Goal: Task Accomplishment & Management: Use online tool/utility

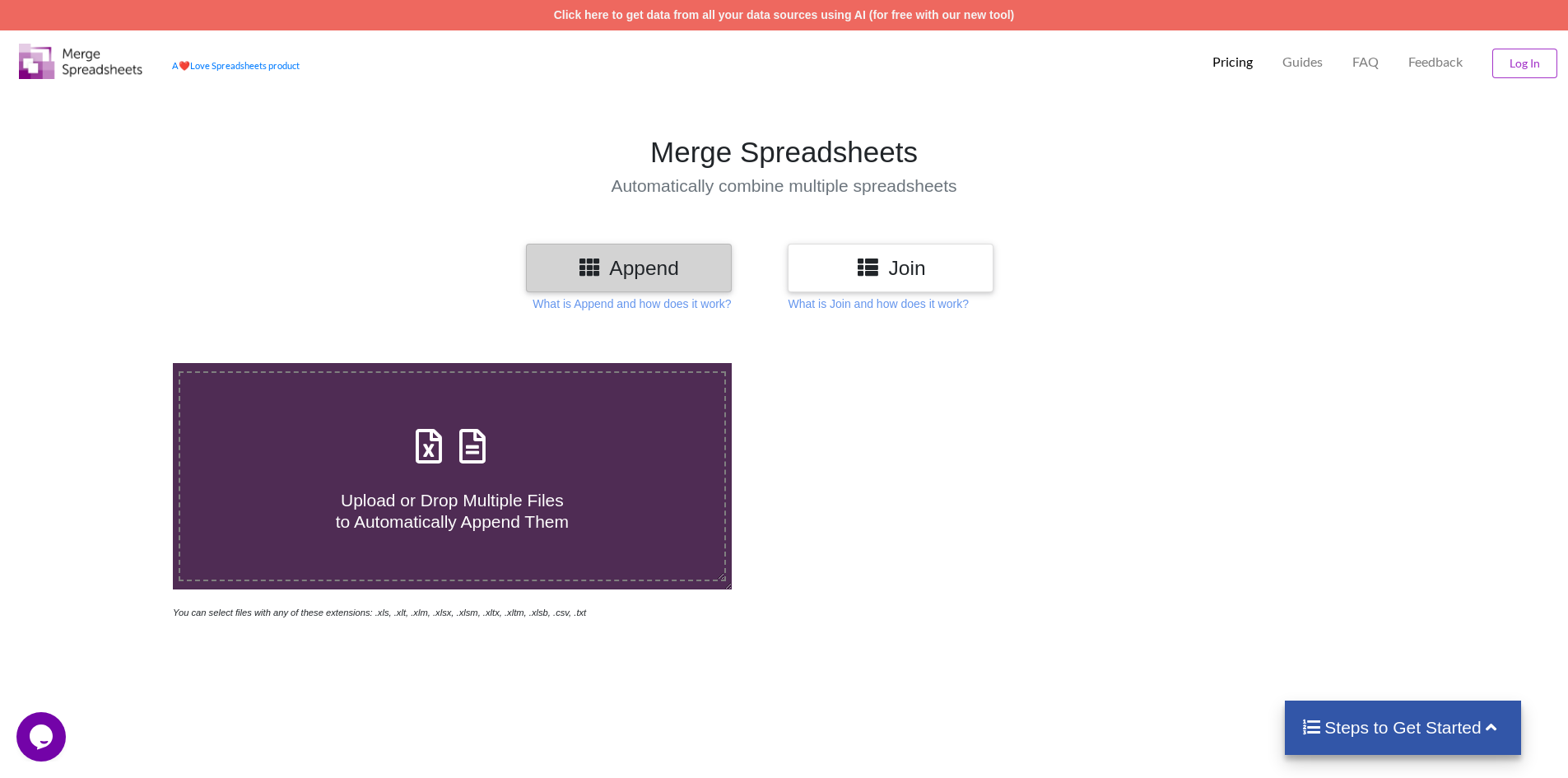
click at [428, 444] on icon at bounding box center [428, 437] width 42 height 34
click at [112, 363] on input "Upload or Drop Multiple Files to Automatically Append Them" at bounding box center [112, 363] width 0 height 0
type input "C:\fakepath\ATT-1.XLS"
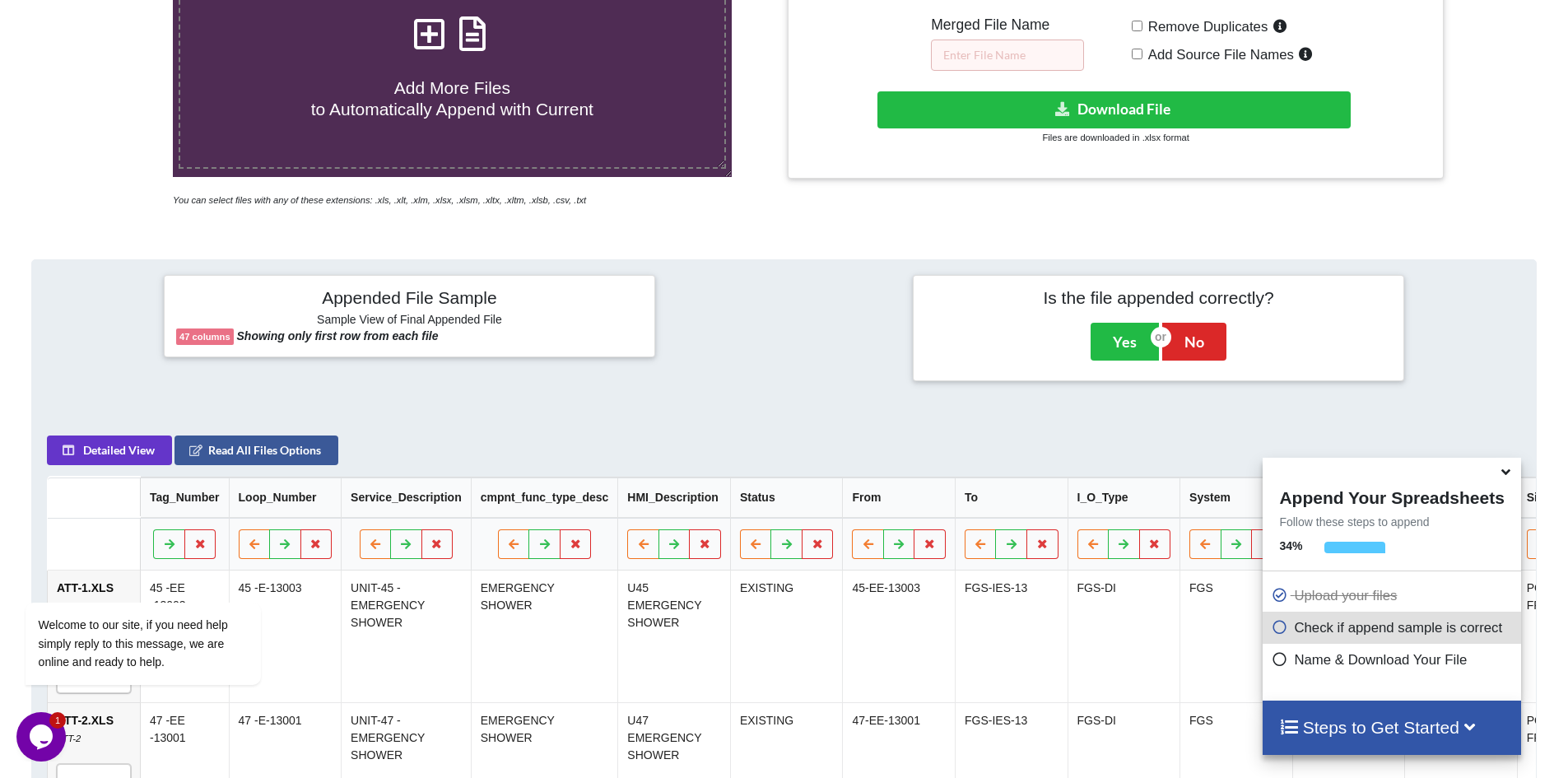
scroll to position [260, 0]
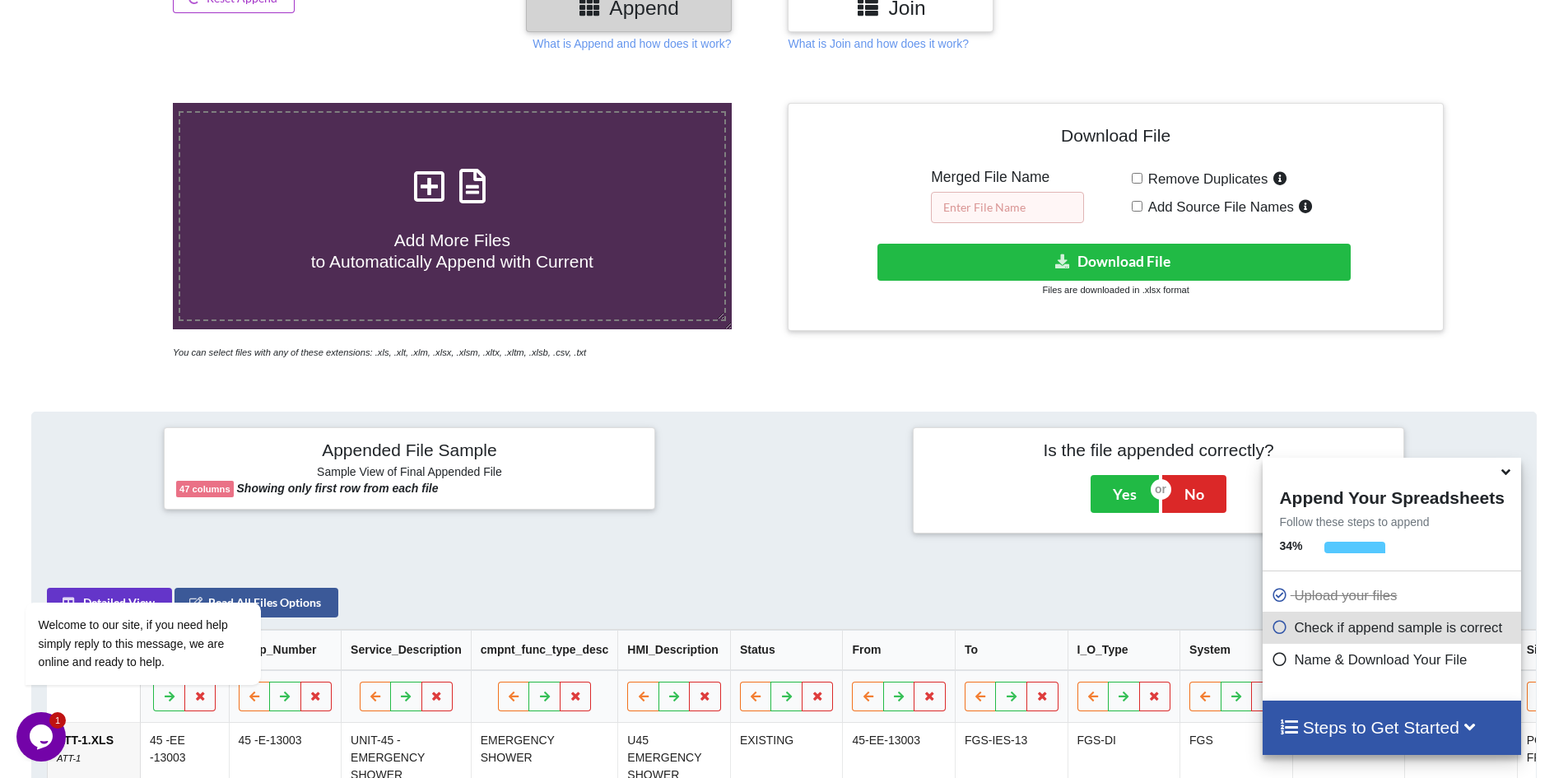
click at [963, 202] on input "text" at bounding box center [1008, 208] width 153 height 31
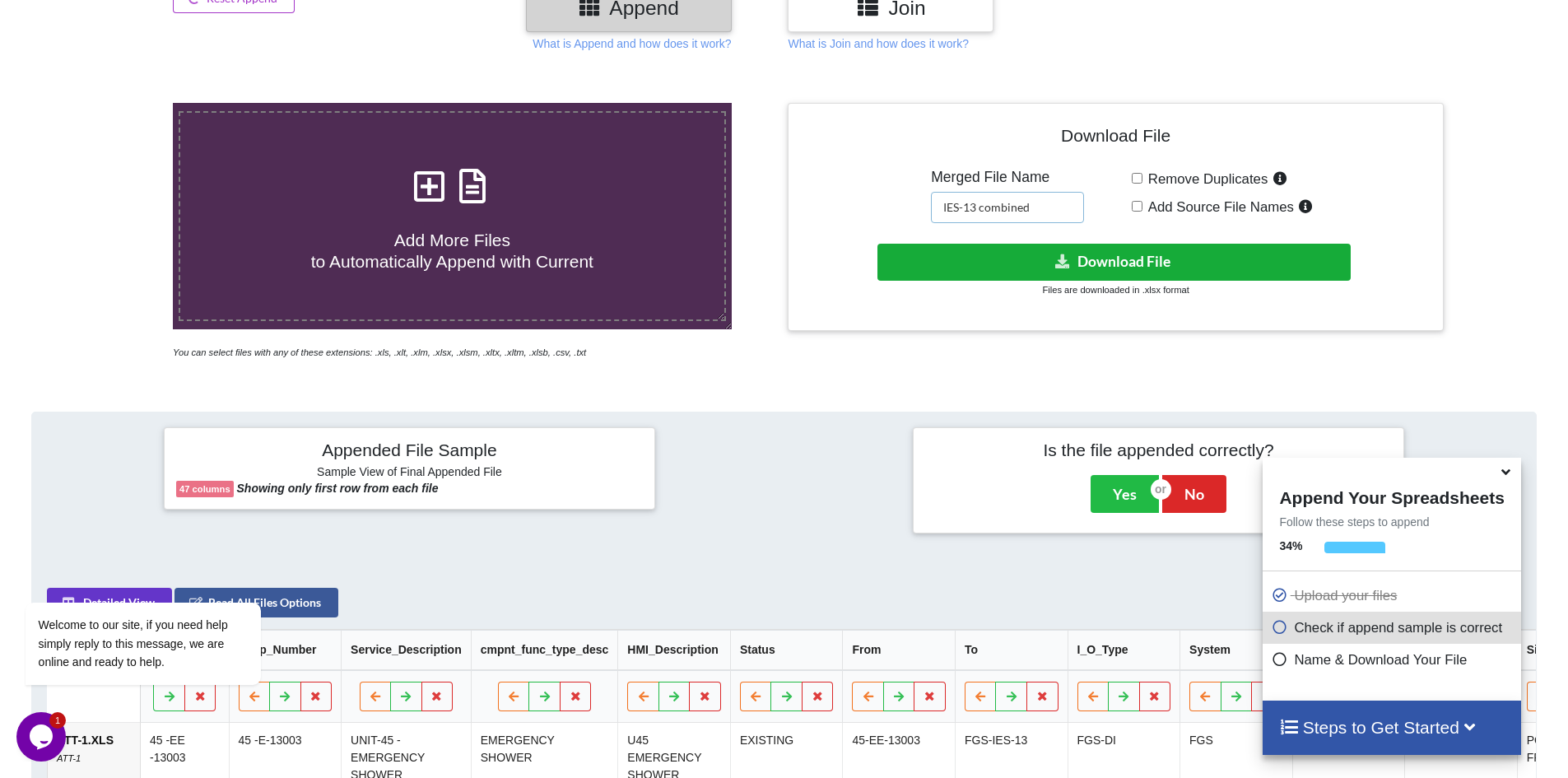
type input "IES-13 combined"
click at [1059, 259] on icon at bounding box center [1063, 260] width 18 height 12
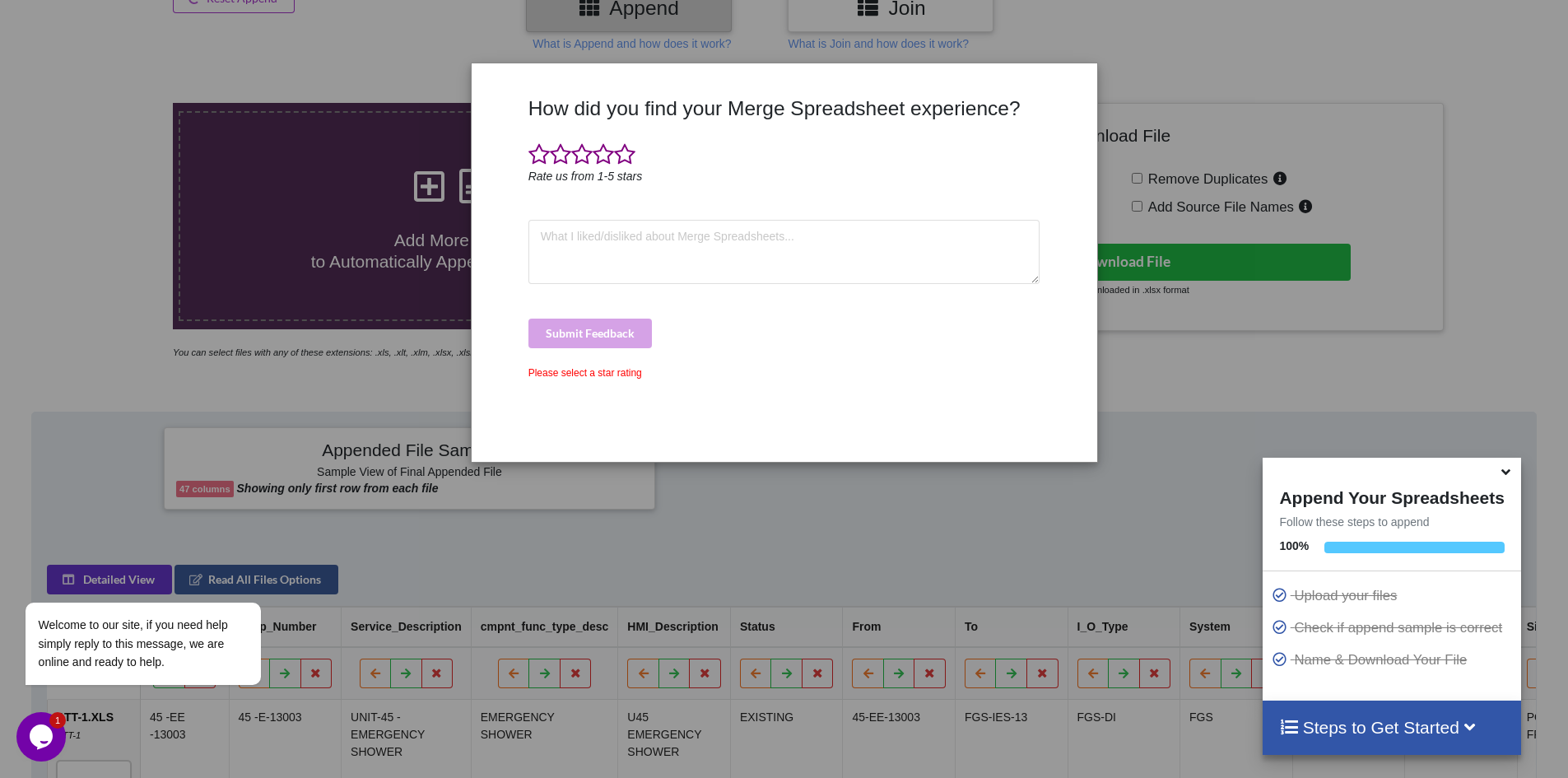
click at [1497, 88] on div "How did you find your Merge Spreadsheet experience? Rate us from 1-5 stars Subm…" at bounding box center [784, 389] width 1568 height 778
click at [731, 541] on div "How did you find your Merge Spreadsheet experience? Rate us from 1-5 stars Subm…" at bounding box center [784, 389] width 1568 height 778
click at [1011, 558] on div "How did you find your Merge Spreadsheet experience? Rate us from 1-5 stars Subm…" at bounding box center [784, 389] width 1568 height 778
click at [1164, 507] on div "How did you find your Merge Spreadsheet experience? Rate us from 1-5 stars Subm…" at bounding box center [784, 389] width 1568 height 778
click at [1510, 473] on icon at bounding box center [1506, 469] width 18 height 15
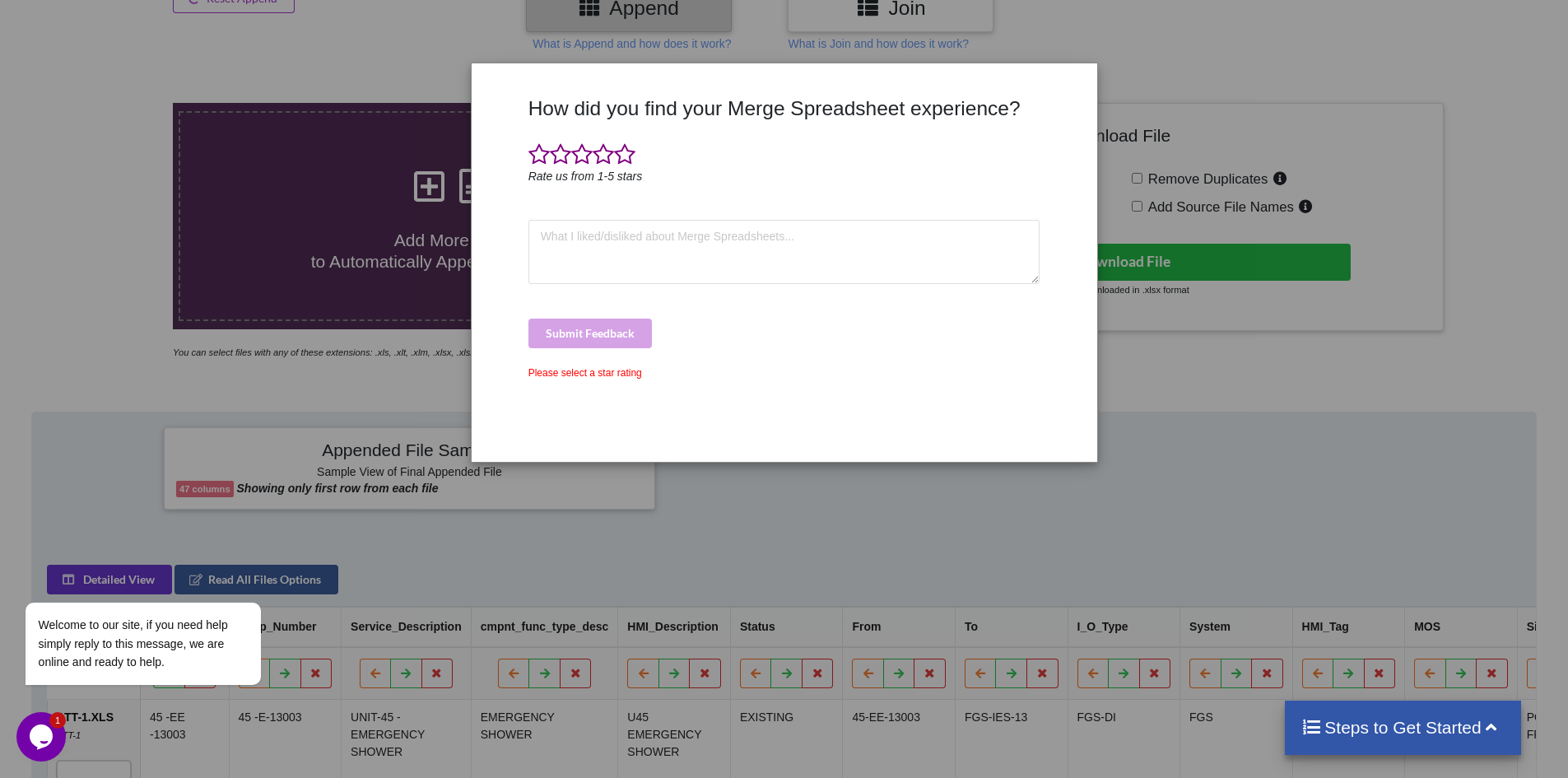
click at [1244, 401] on div "How did you find your Merge Spreadsheet experience? Rate us from 1-5 stars Subm…" at bounding box center [784, 389] width 1568 height 778
click at [193, 764] on div "How did you find your Merge Spreadsheet experience? Rate us from 1-5 stars Subm…" at bounding box center [784, 389] width 1568 height 778
click at [1496, 725] on icon at bounding box center [1492, 725] width 20 height 18
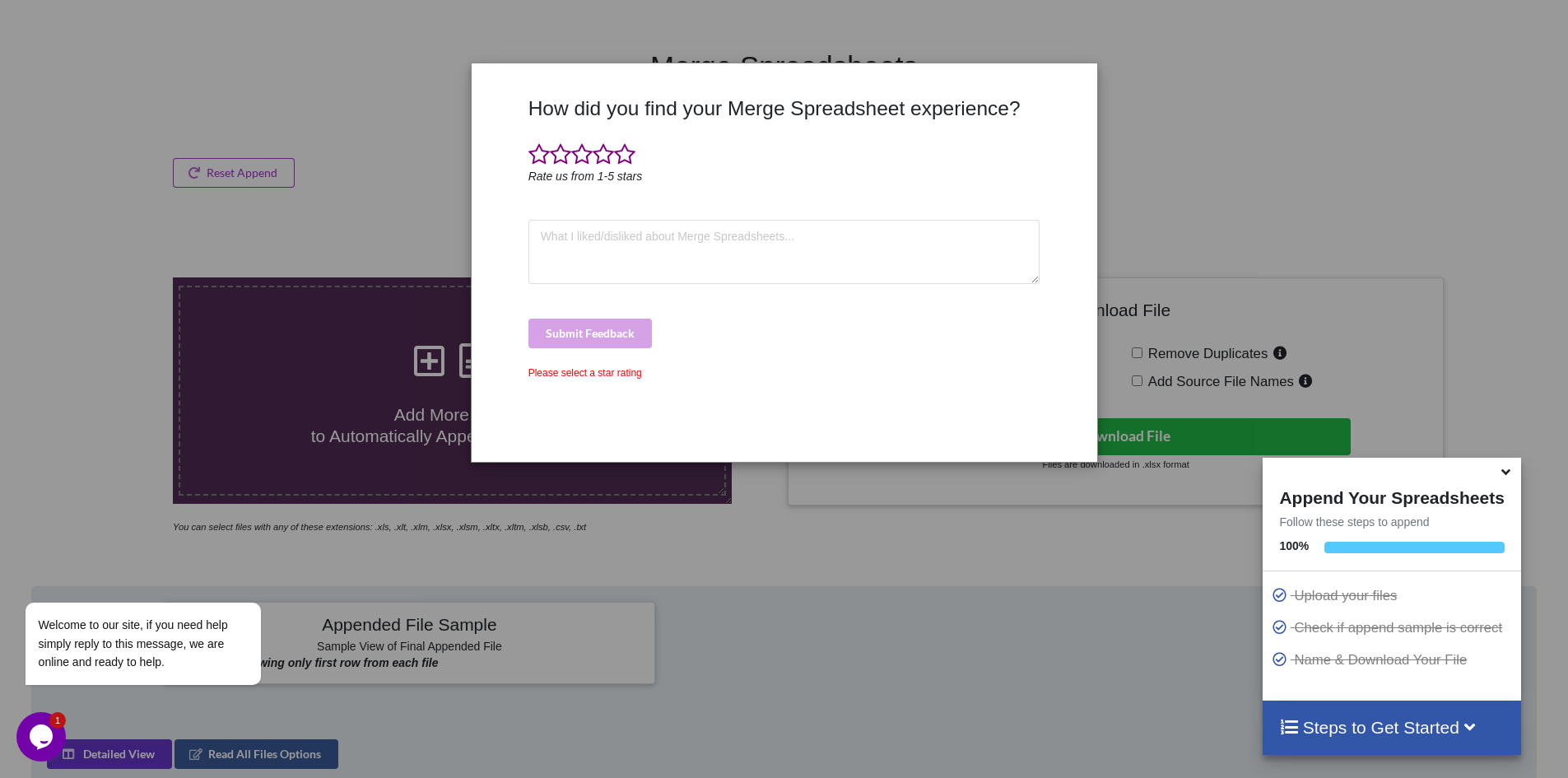
scroll to position [0, 0]
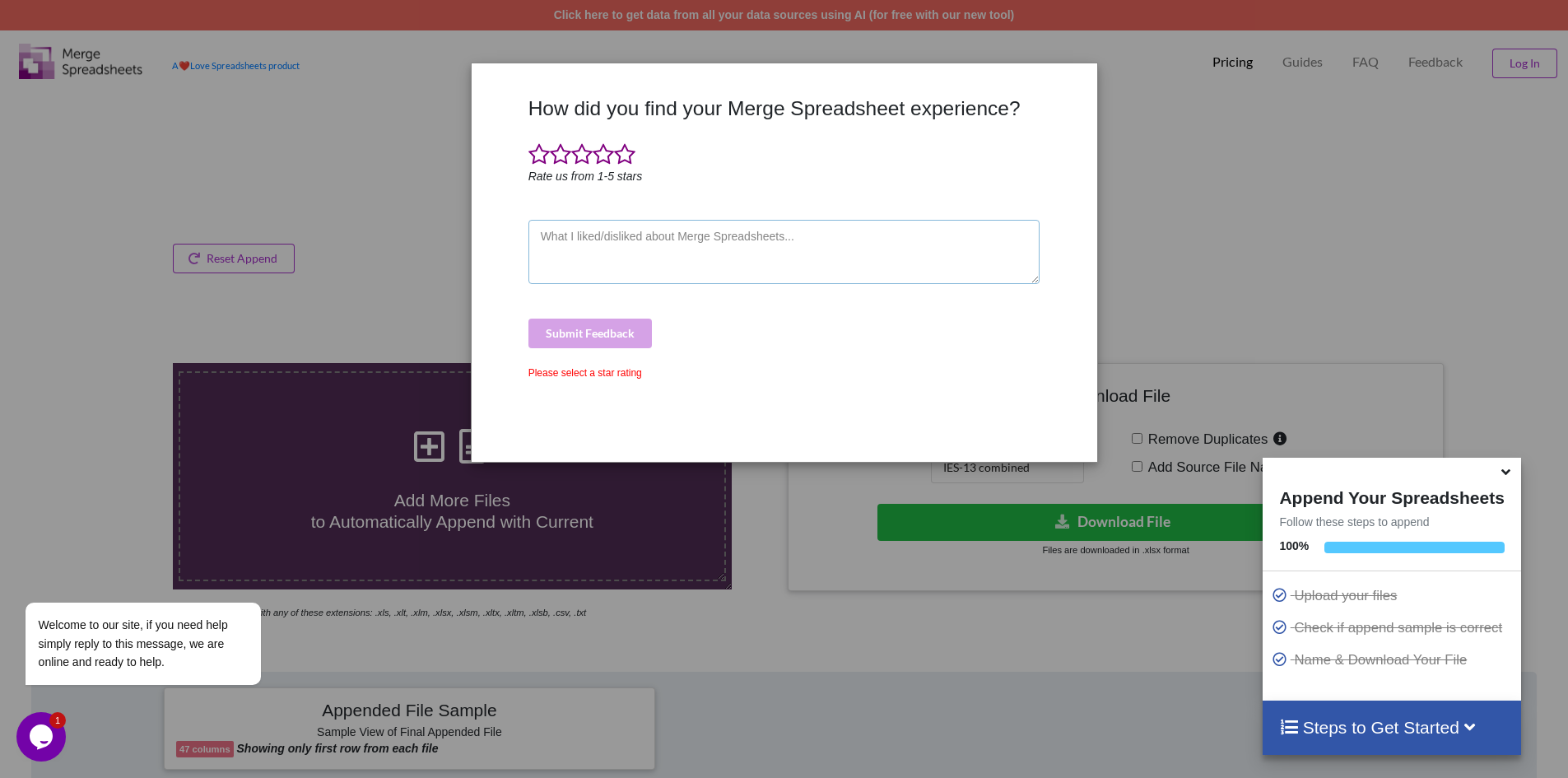
click at [630, 225] on textarea at bounding box center [784, 252] width 512 height 65
click at [621, 156] on span at bounding box center [625, 154] width 21 height 23
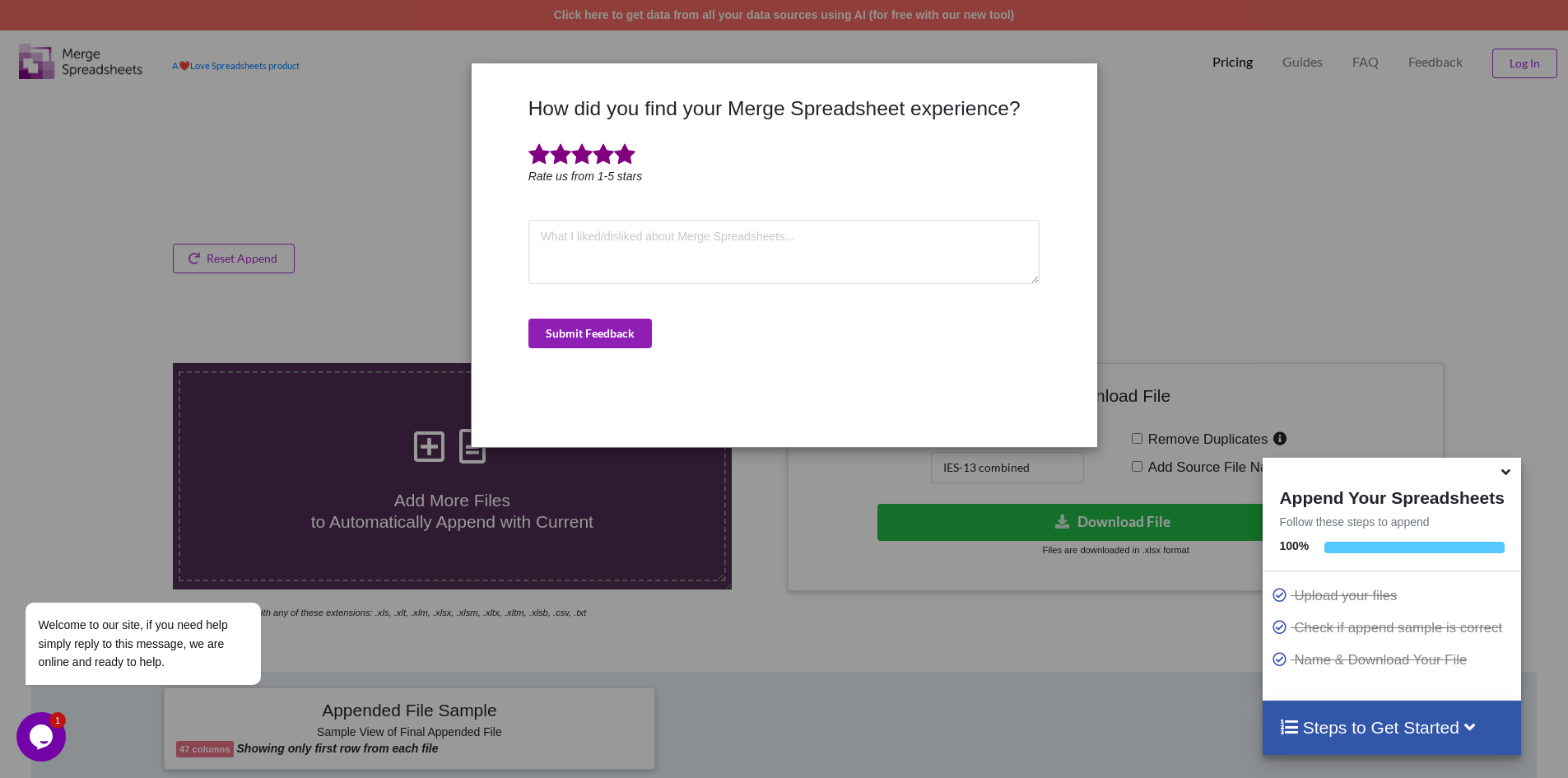
click at [604, 341] on button "Submit Feedback" at bounding box center [591, 333] width 124 height 30
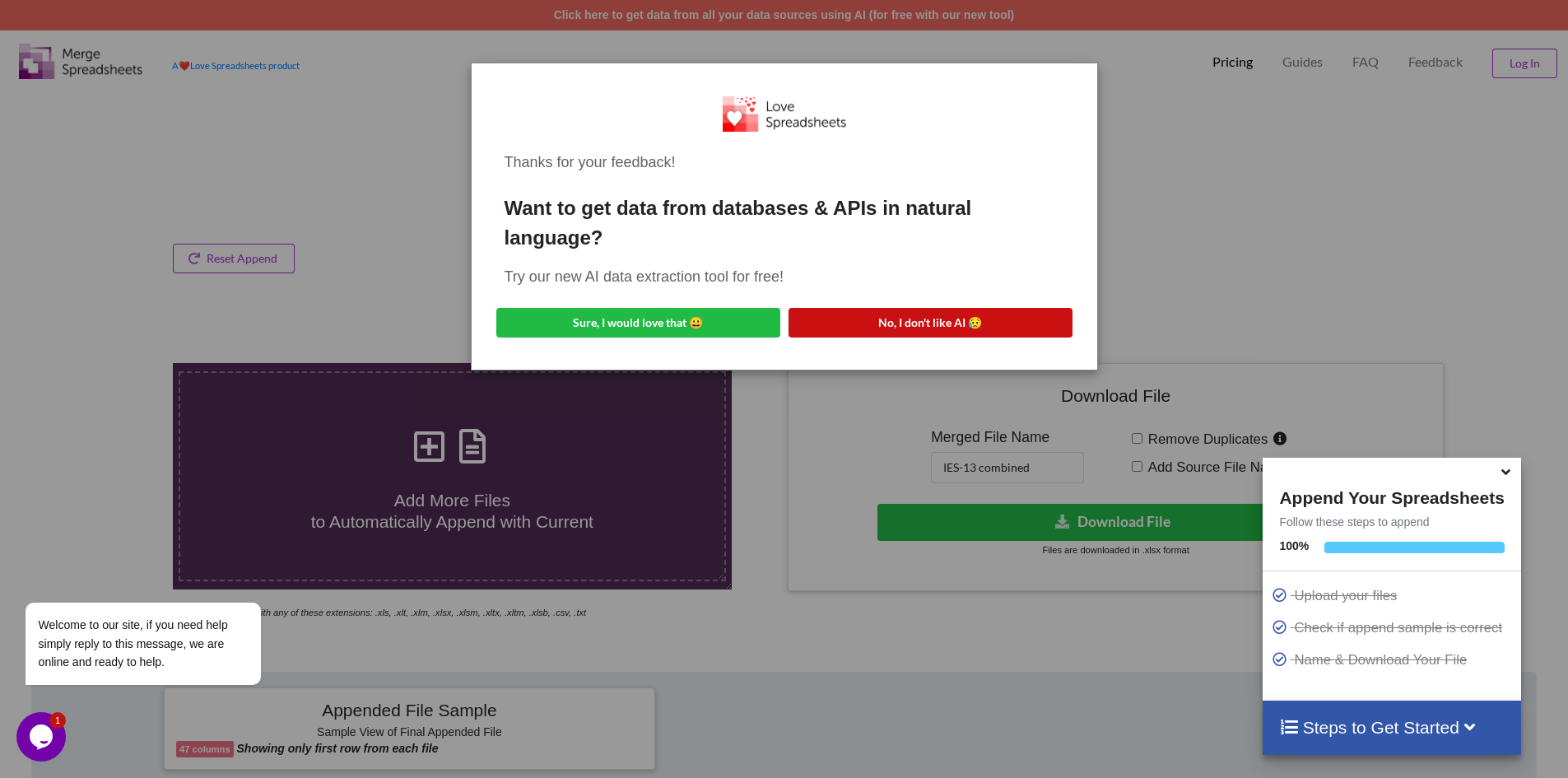
click at [898, 322] on button "No, I don't like AI 😥" at bounding box center [931, 323] width 284 height 30
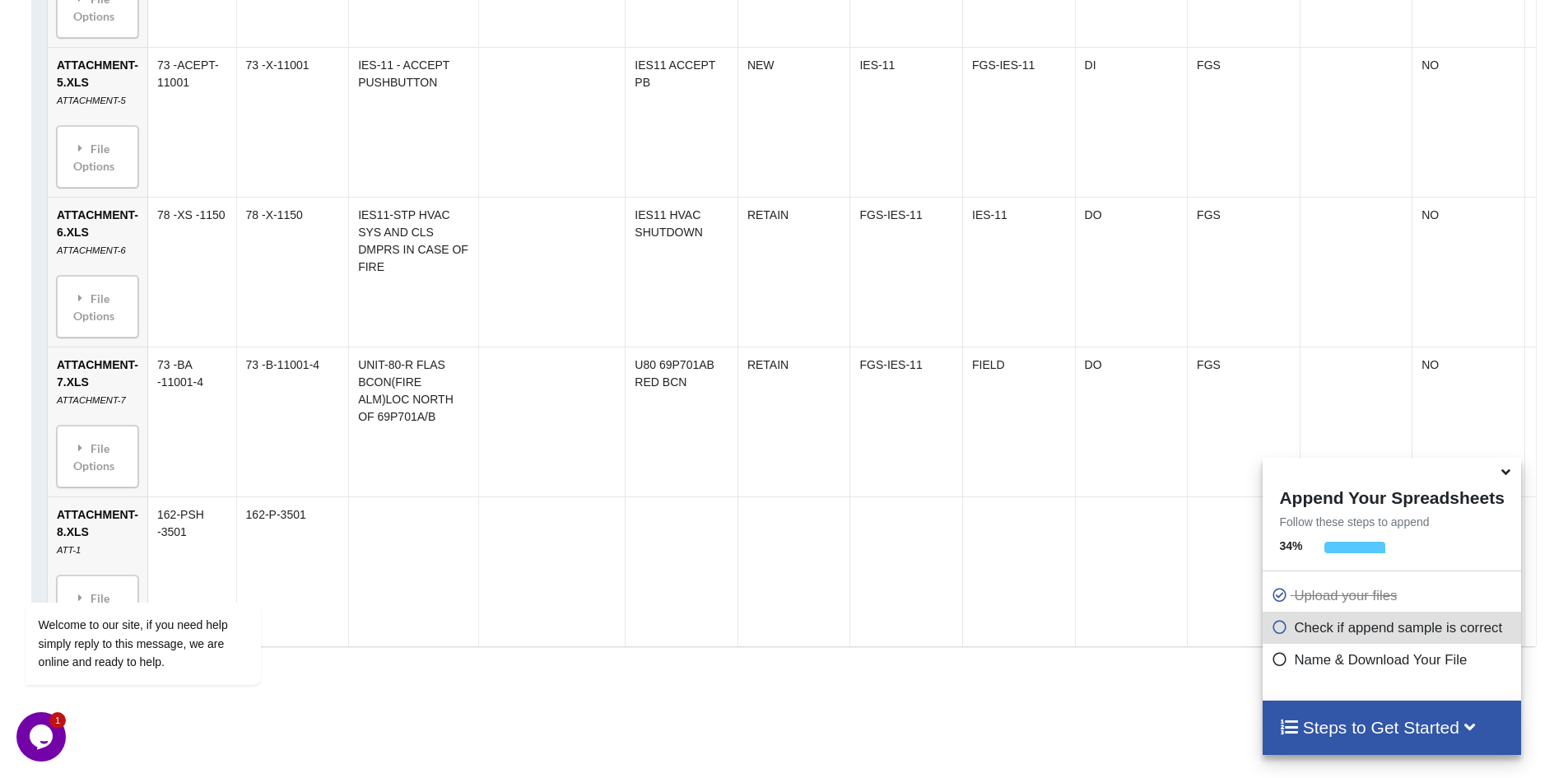
scroll to position [2566, 0]
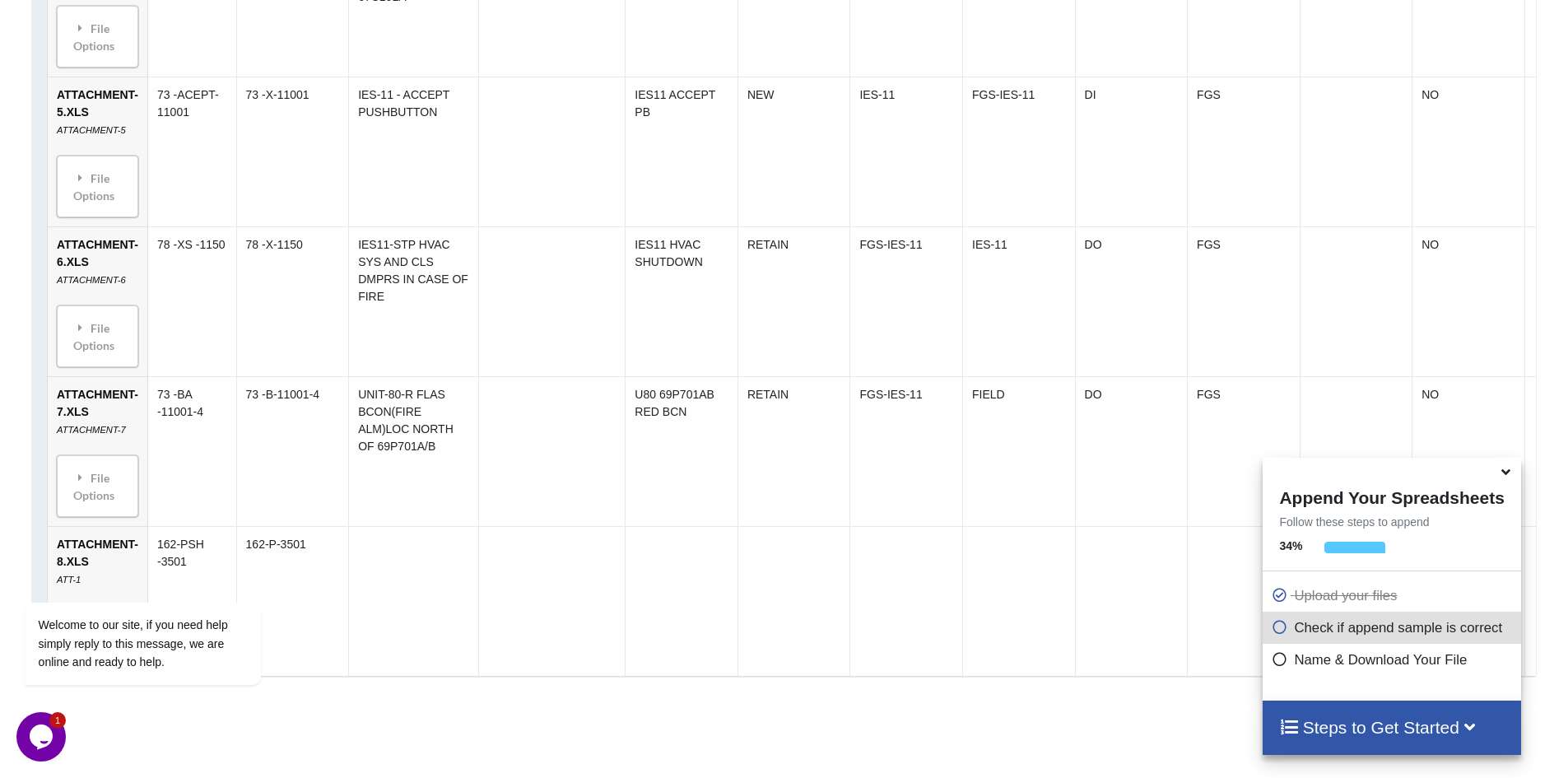
click at [1504, 477] on icon at bounding box center [1506, 469] width 18 height 15
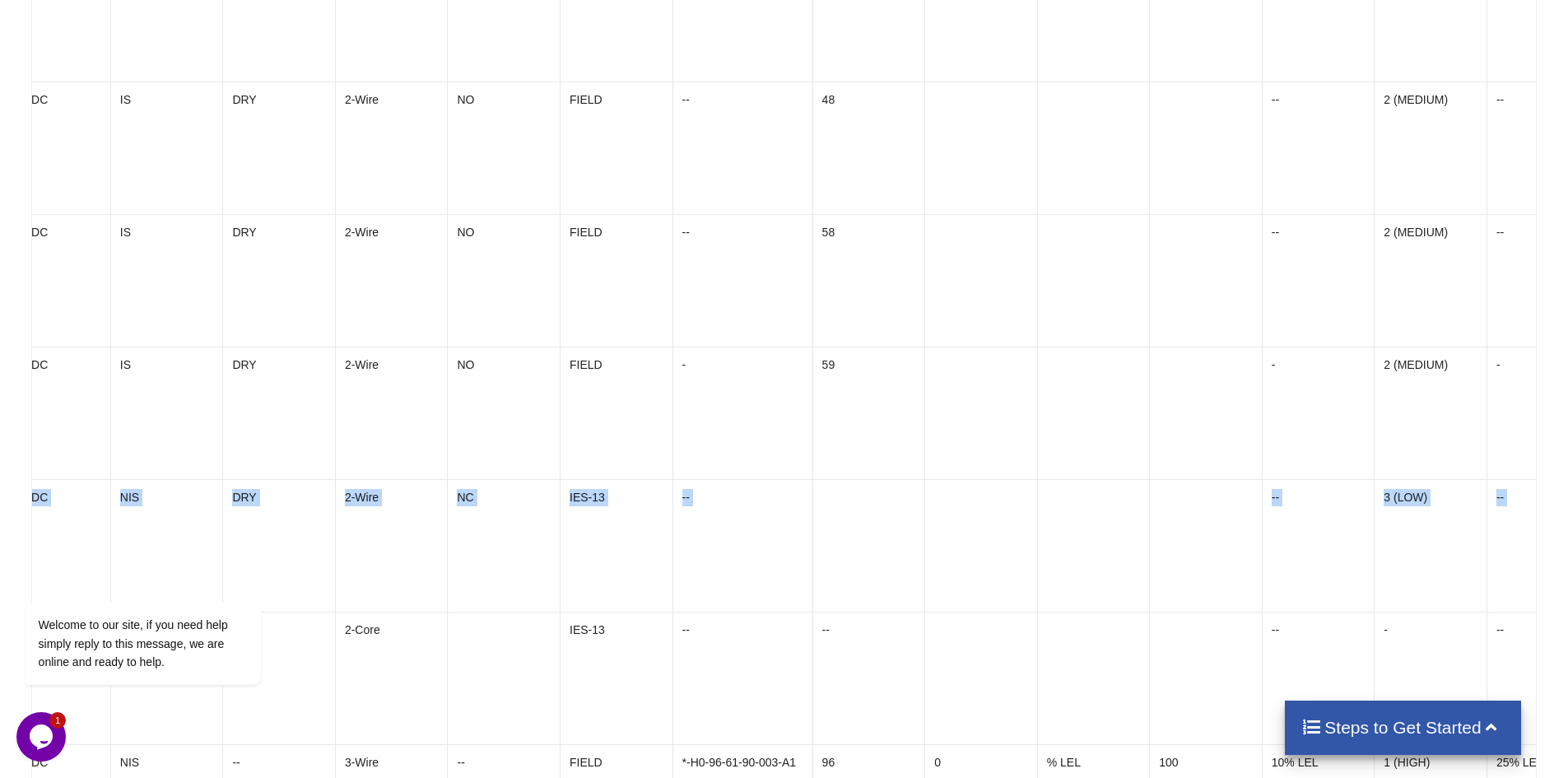
scroll to position [0, 1981]
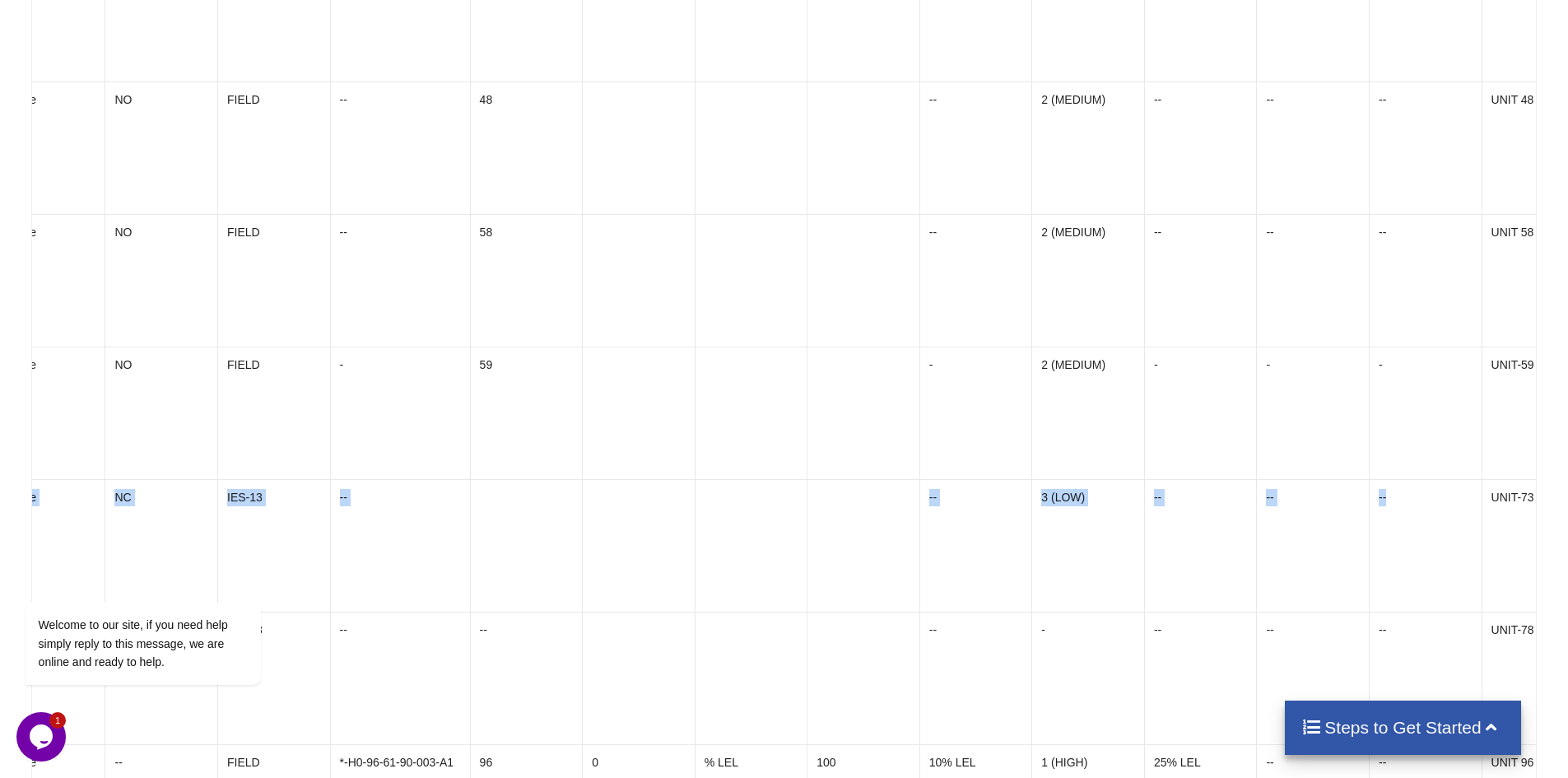
drag, startPoint x: 1191, startPoint y: 508, endPoint x: 1277, endPoint y: 501, distance: 86.3
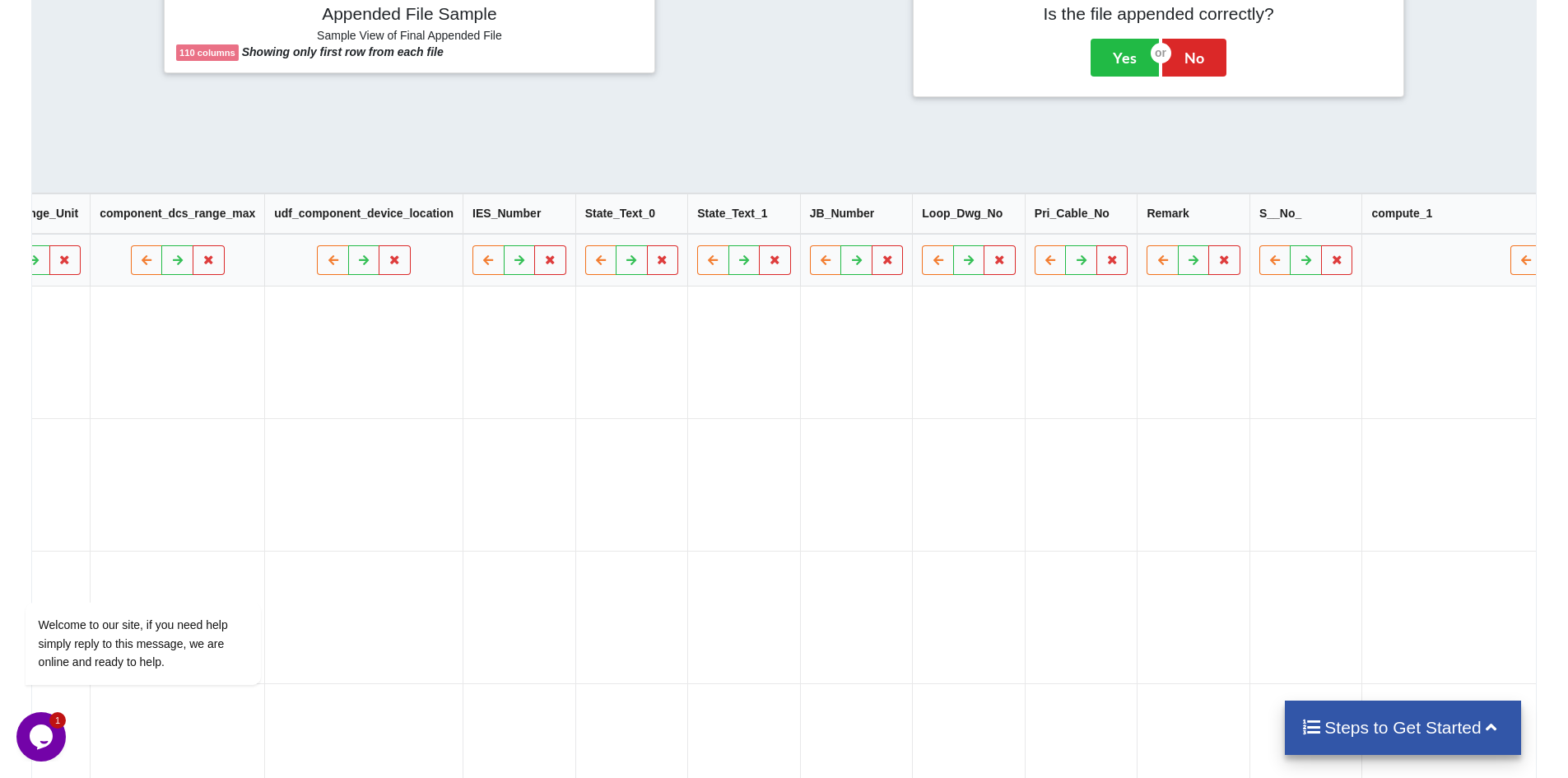
scroll to position [0, 6547]
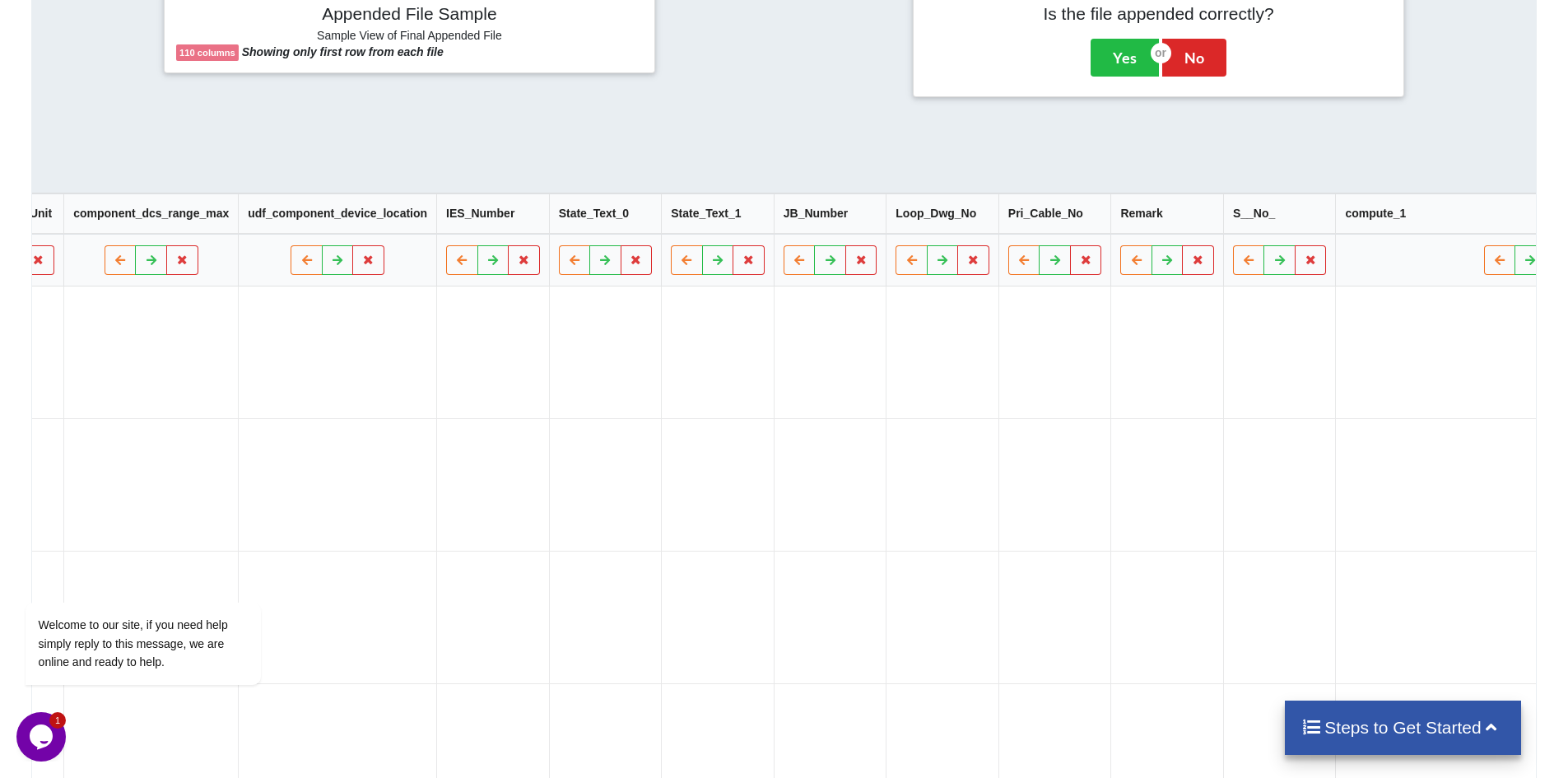
drag, startPoint x: 1043, startPoint y: 450, endPoint x: 1010, endPoint y: 461, distance: 34.8
click at [998, 461] on tr "ATT-2.XLS ATT-2 File Options Import Other Sheets File Options Delete File Move …" at bounding box center [767, 485] width 14532 height 133
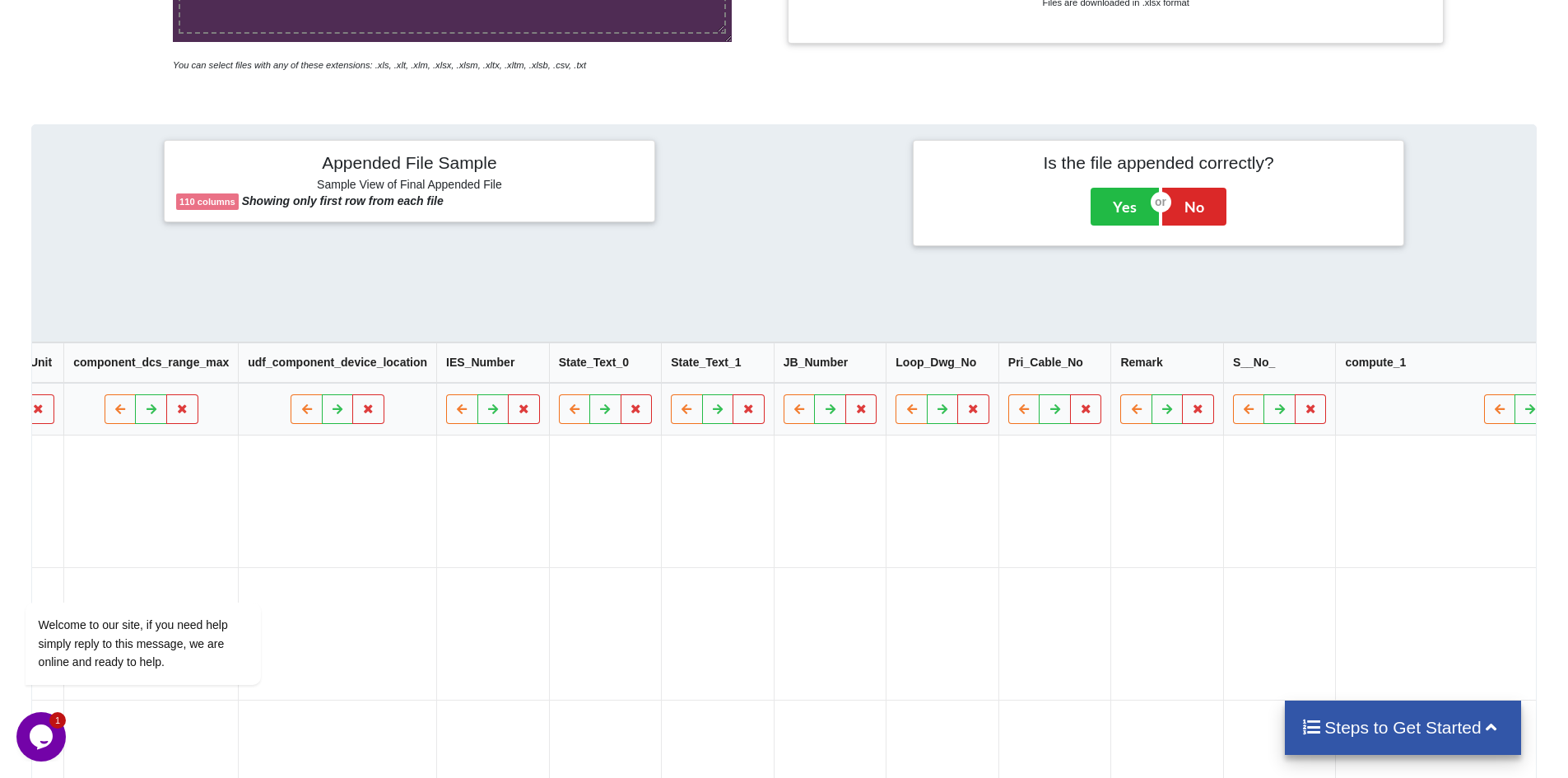
scroll to position [576, 0]
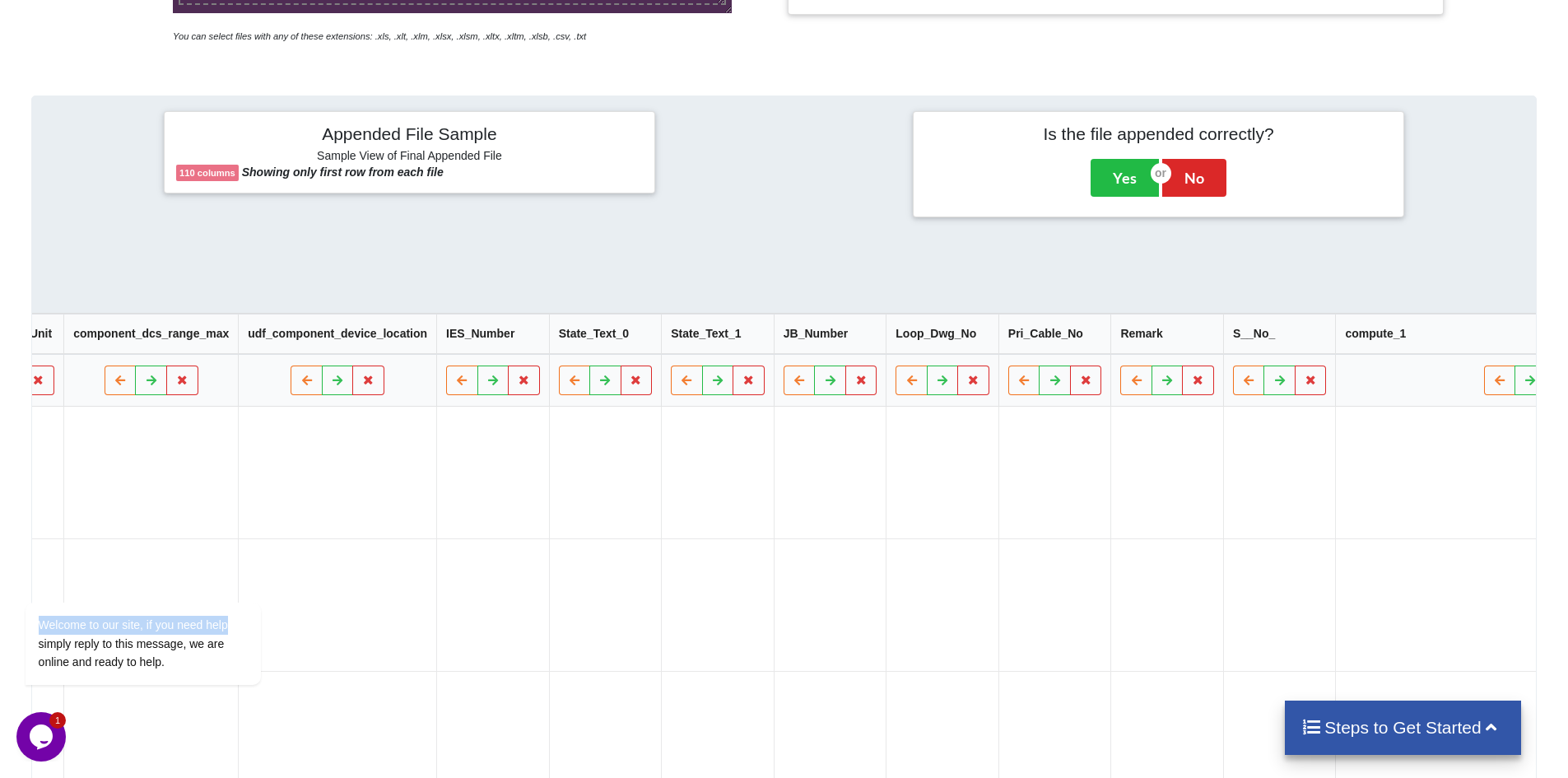
drag, startPoint x: 428, startPoint y: 544, endPoint x: 743, endPoint y: 974, distance: 533.0
click at [313, 521] on html "Welcome to our site, if you need help simply reply to this message, we are onli…" at bounding box center [164, 579] width 296 height 250
drag, startPoint x: 256, startPoint y: 443, endPoint x: 807, endPoint y: 462, distance: 551.3
click at [806, 463] on tr "ATT-1.XLS ATT-1 File Options Import Other Sheets File Options Delete File Move …" at bounding box center [767, 473] width 14532 height 132
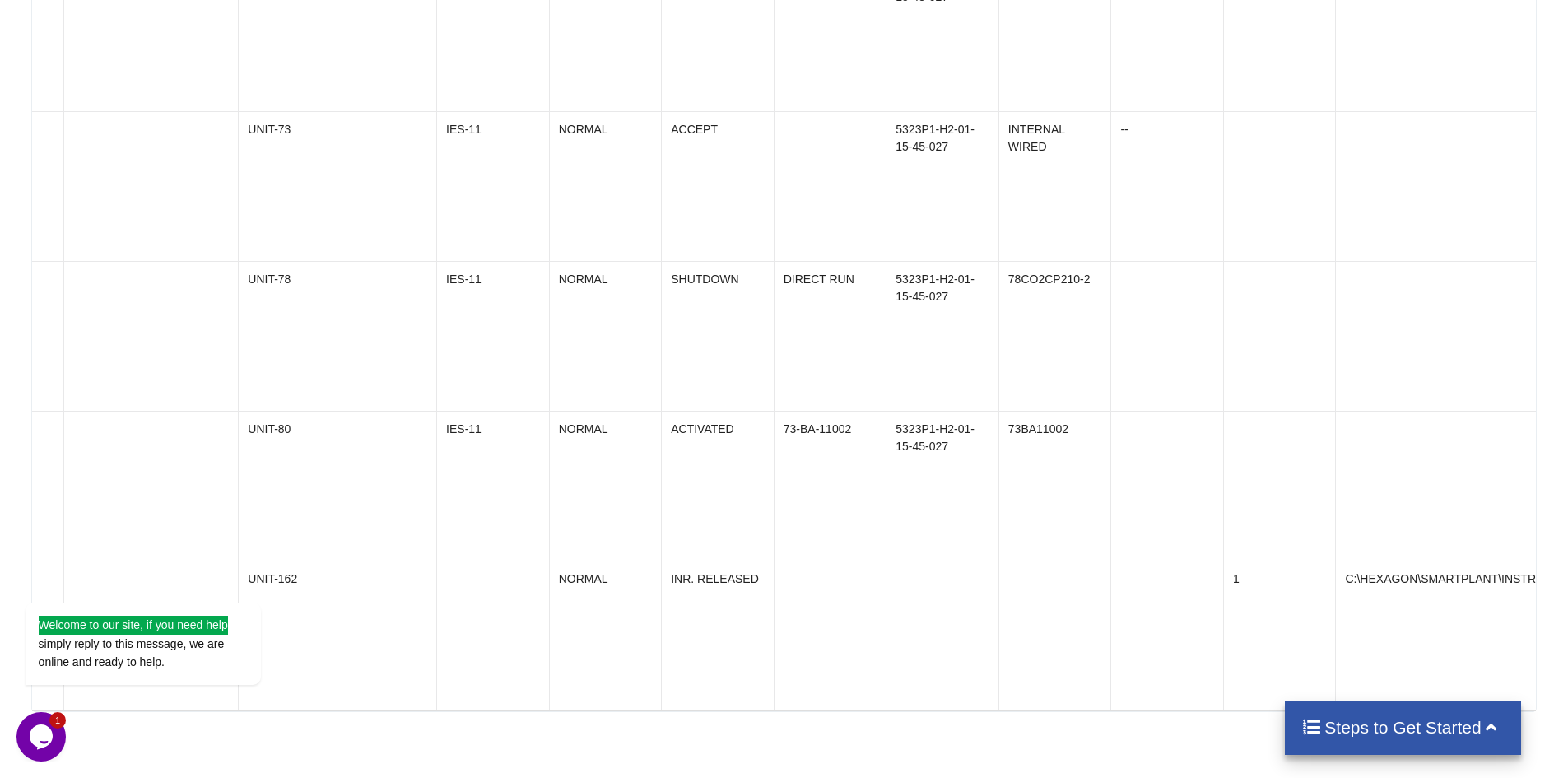
scroll to position [2635, 0]
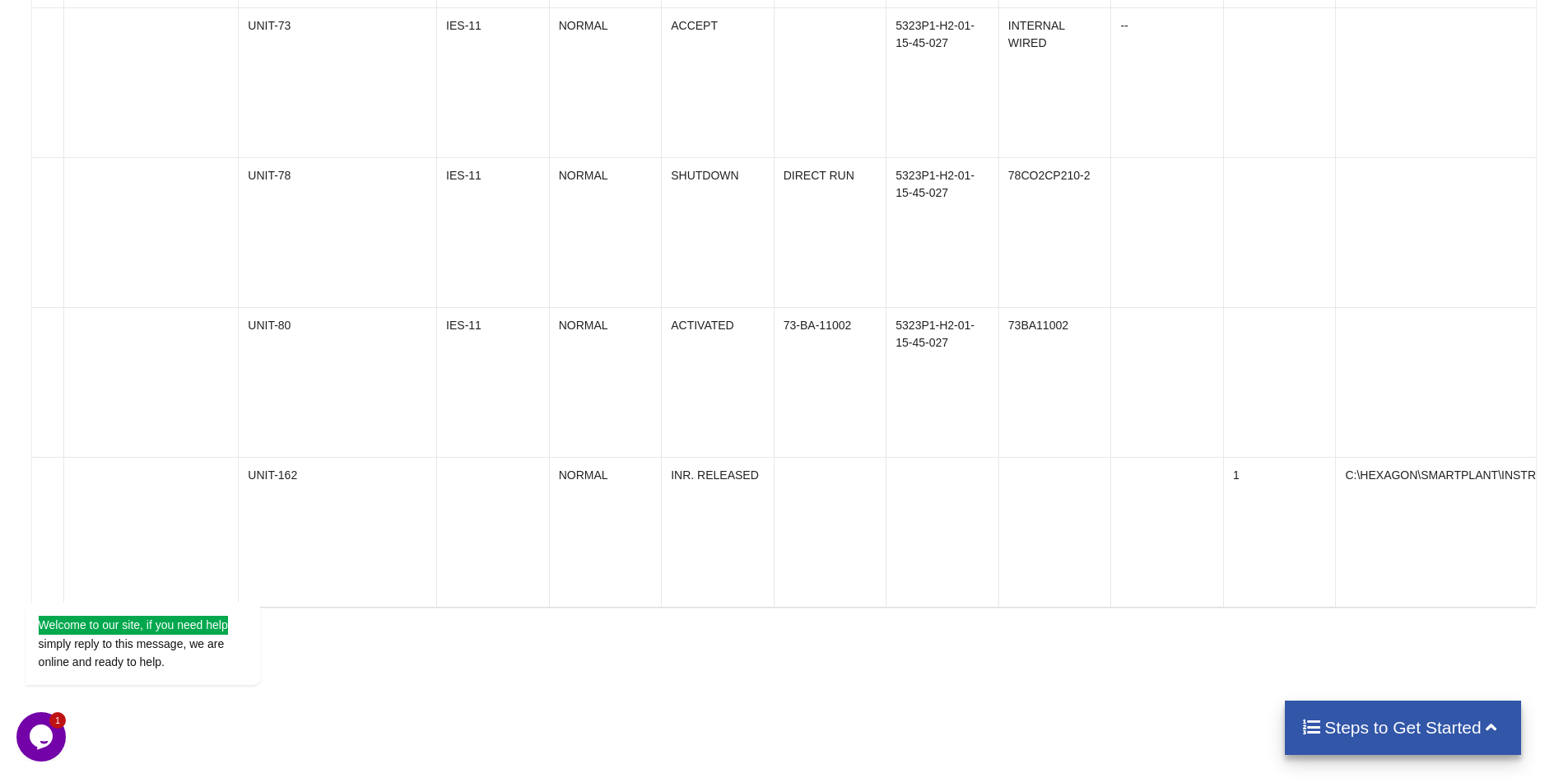
drag, startPoint x: 509, startPoint y: 698, endPoint x: 186, endPoint y: 712, distance: 323.3
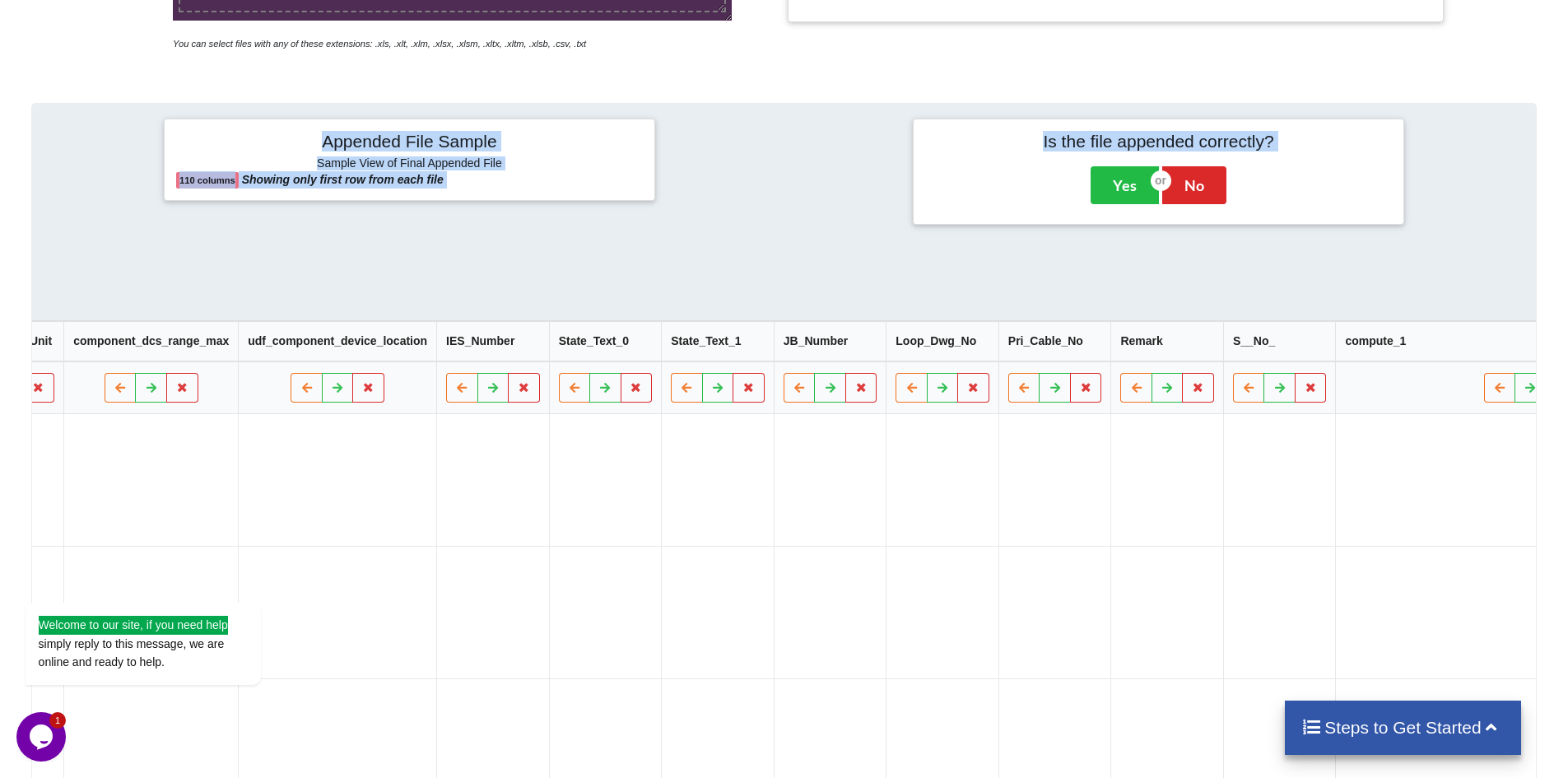
scroll to position [576, 0]
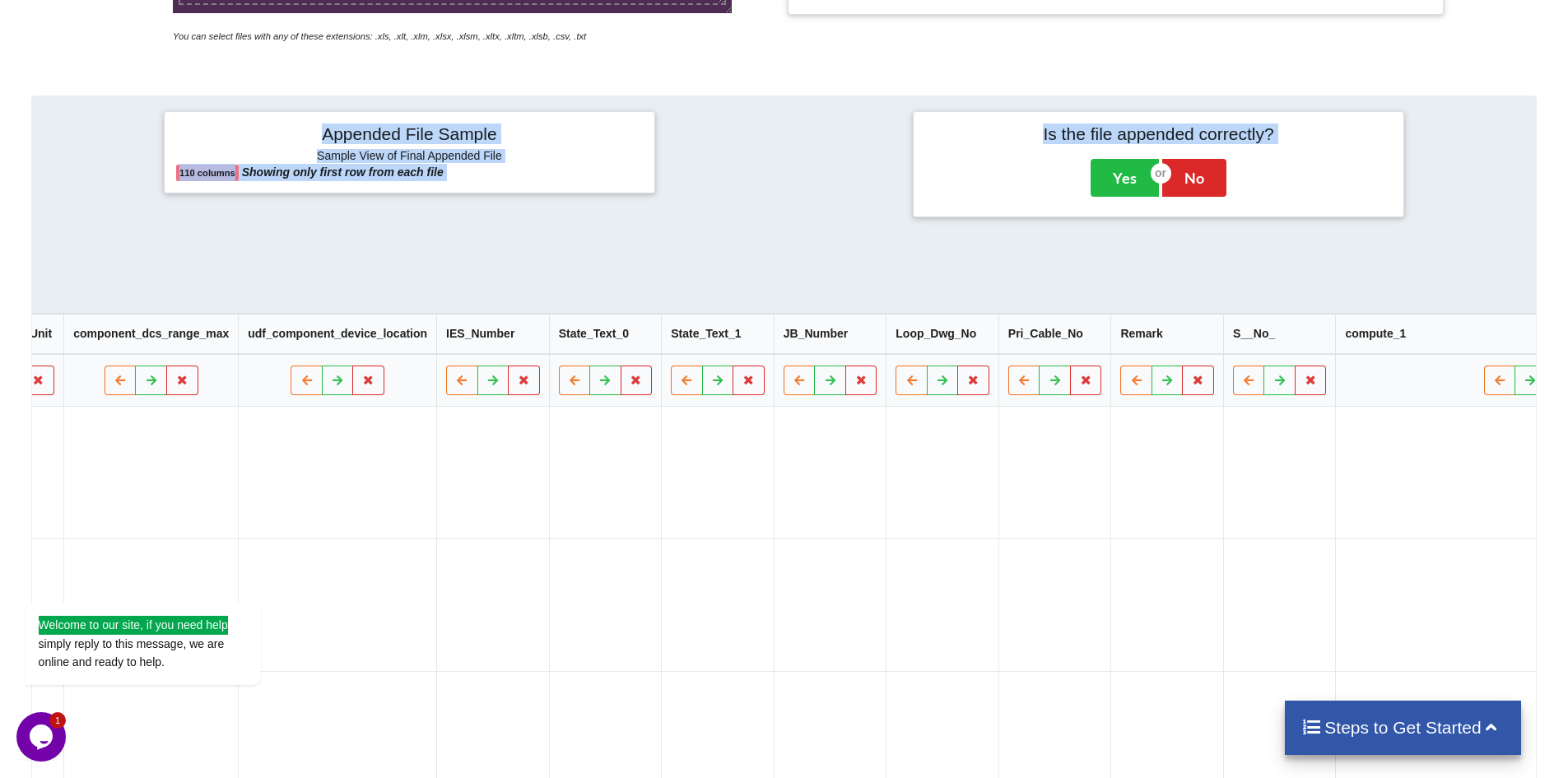
click at [286, 438] on td at bounding box center [338, 473] width 198 height 132
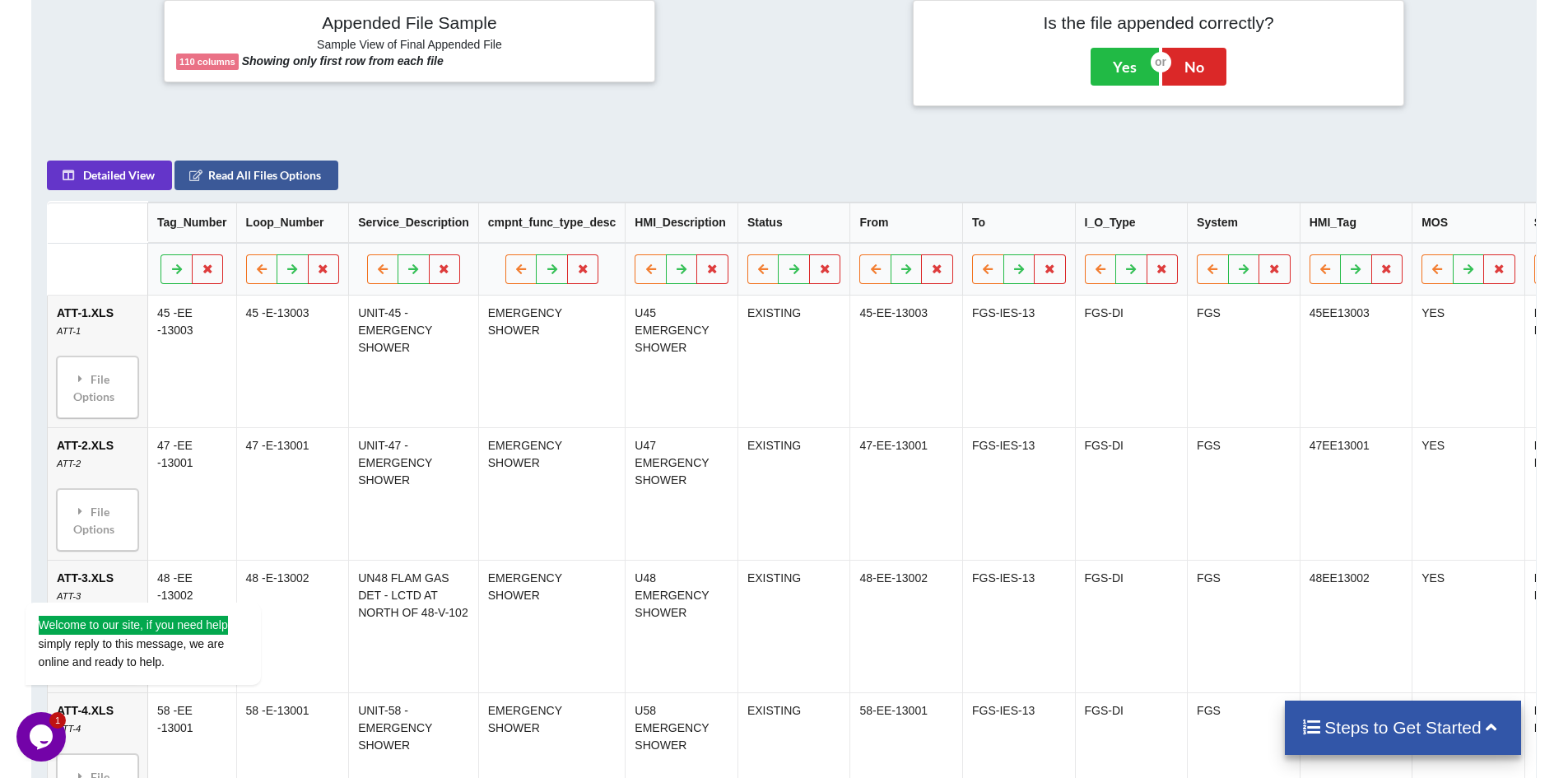
scroll to position [659, 0]
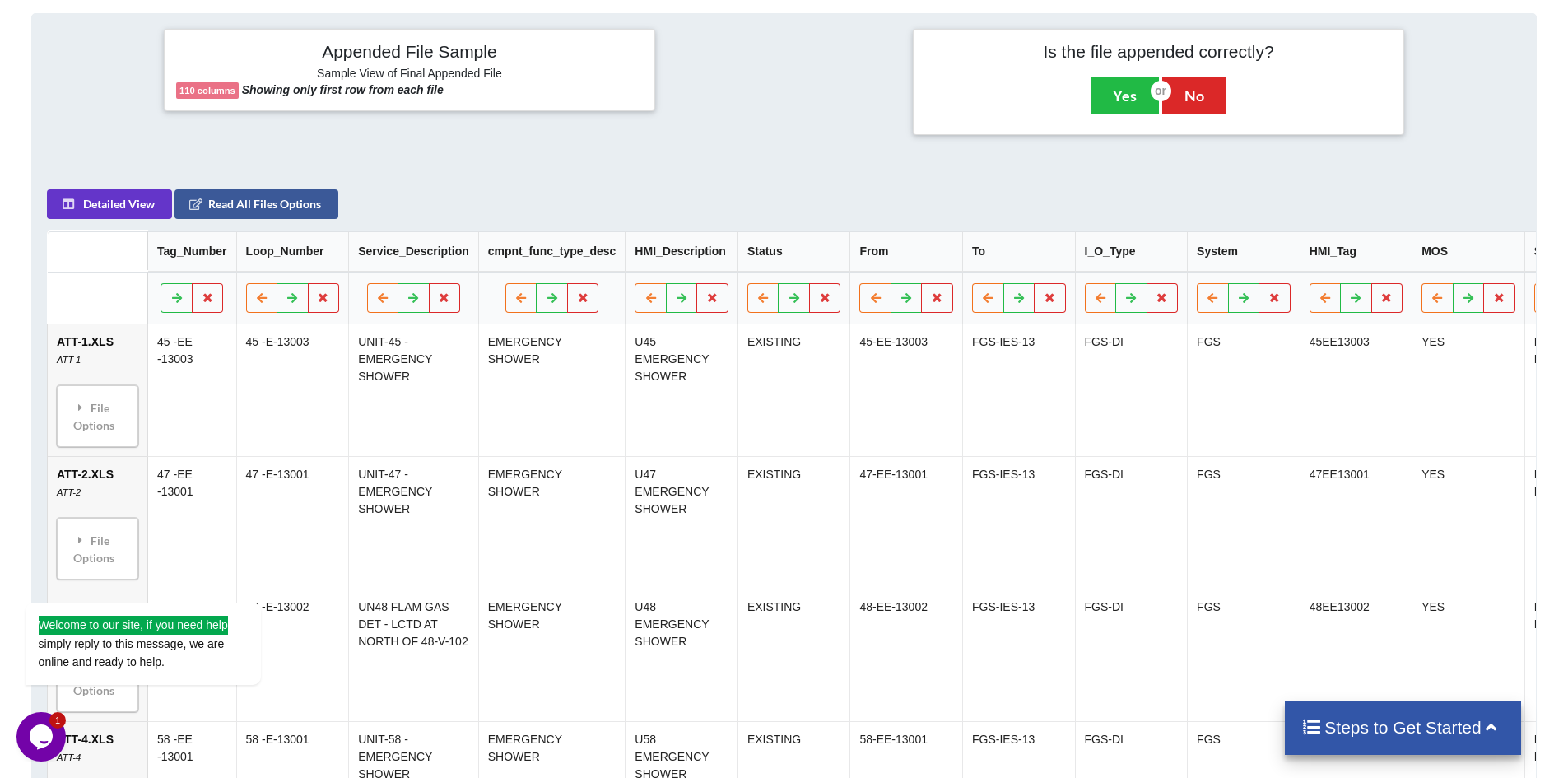
click at [795, 134] on div "Appended File Sample Sample View of Final Appended File 110 columns Showing onl…" at bounding box center [784, 81] width 1529 height 136
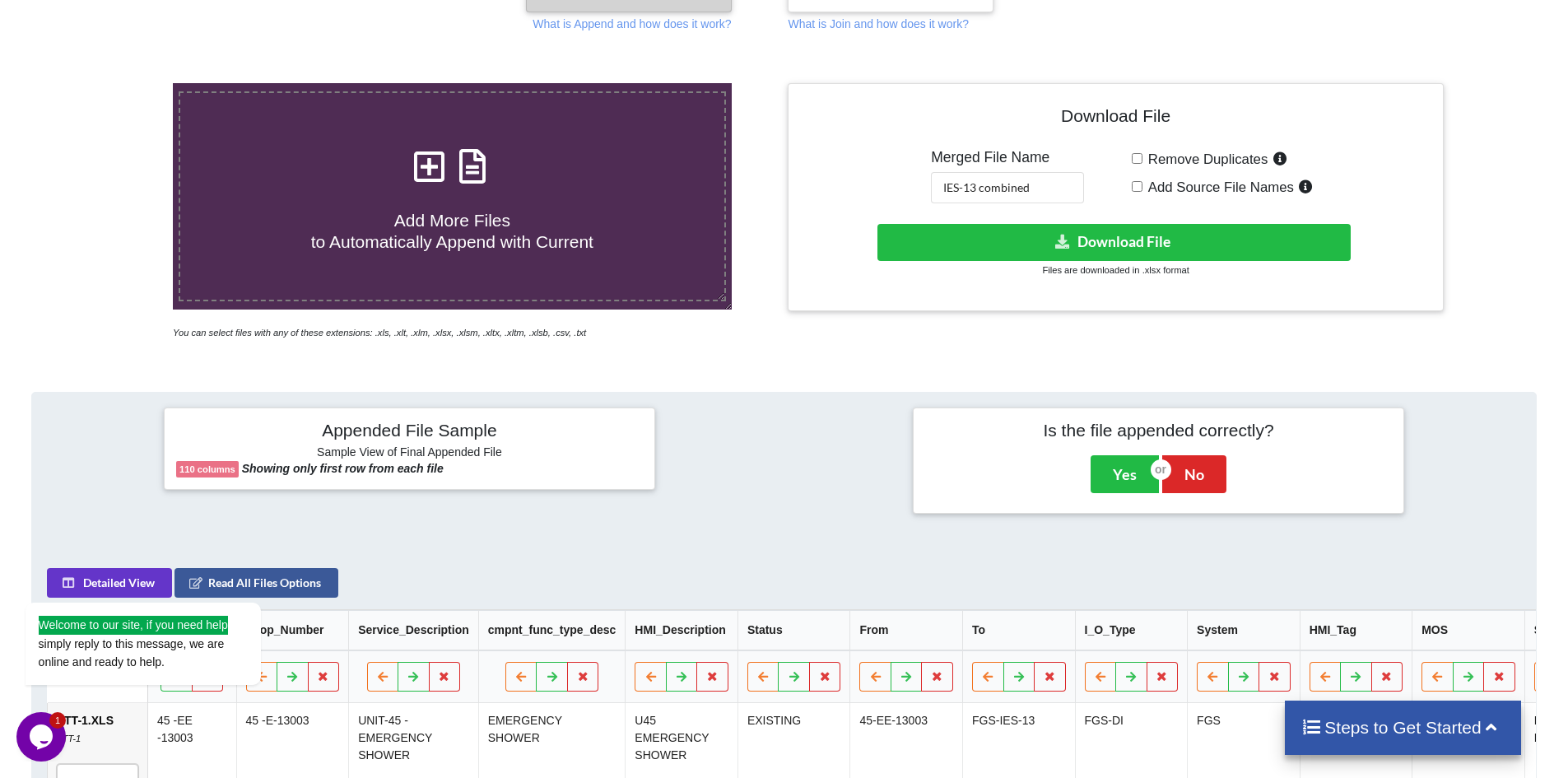
scroll to position [0, 0]
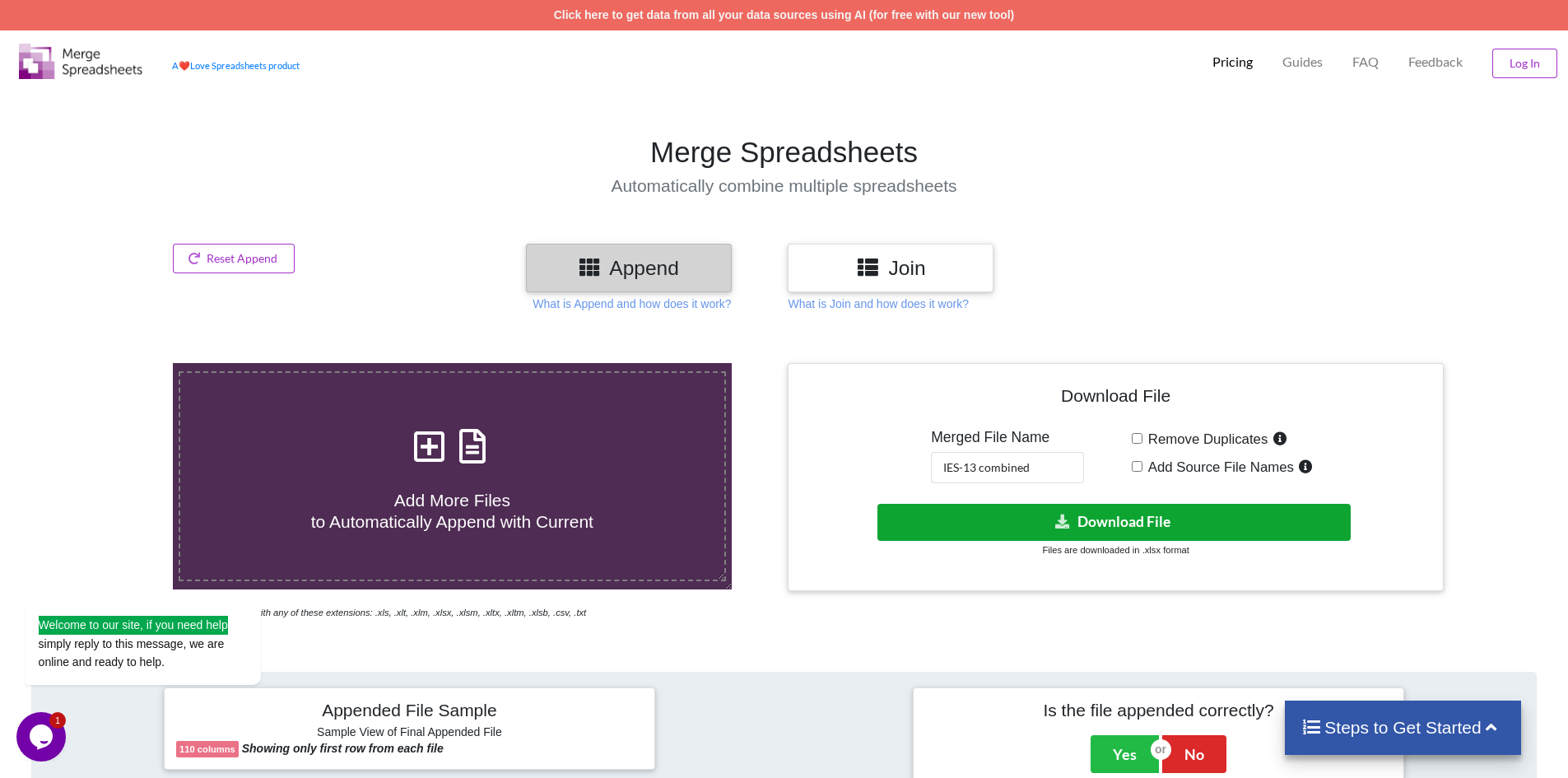
click at [1067, 519] on icon at bounding box center [1063, 521] width 18 height 12
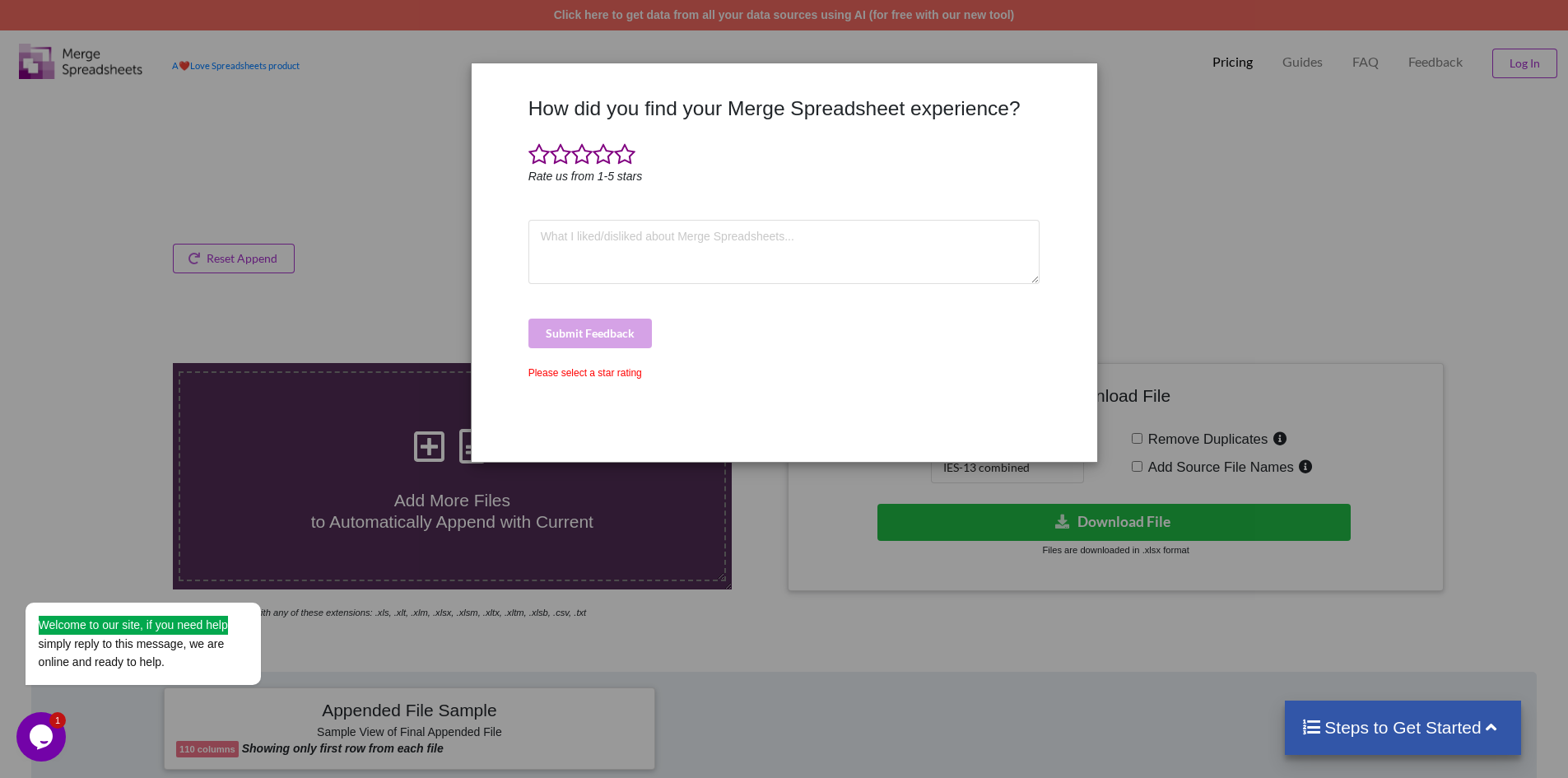
click at [623, 140] on div "How did you find your Merge Spreadsheet experience? Rate us from 1-5 stars Subm…" at bounding box center [784, 272] width 521 height 353
click at [626, 152] on span at bounding box center [625, 154] width 21 height 23
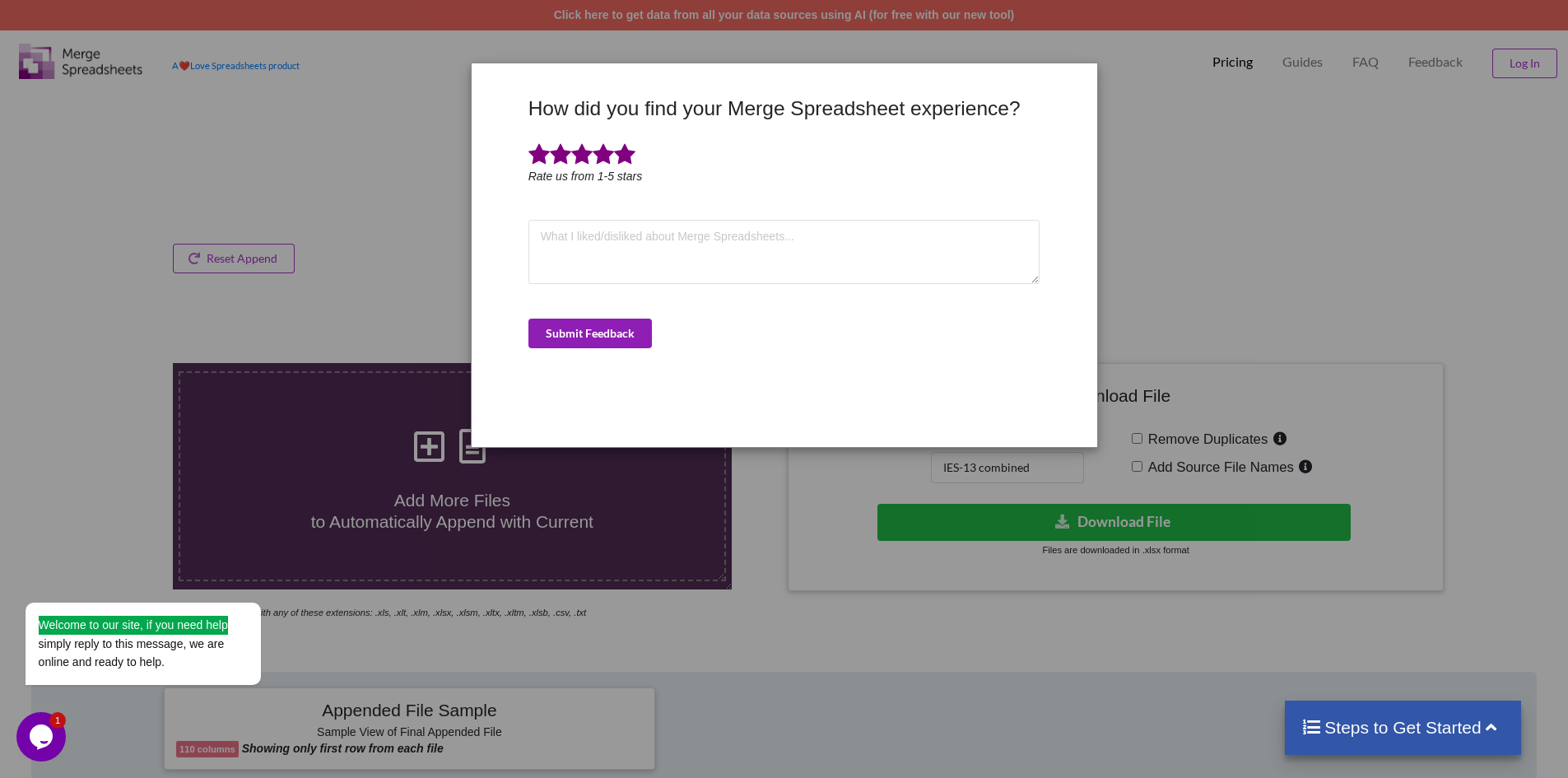
click at [578, 332] on button "Submit Feedback" at bounding box center [591, 333] width 124 height 30
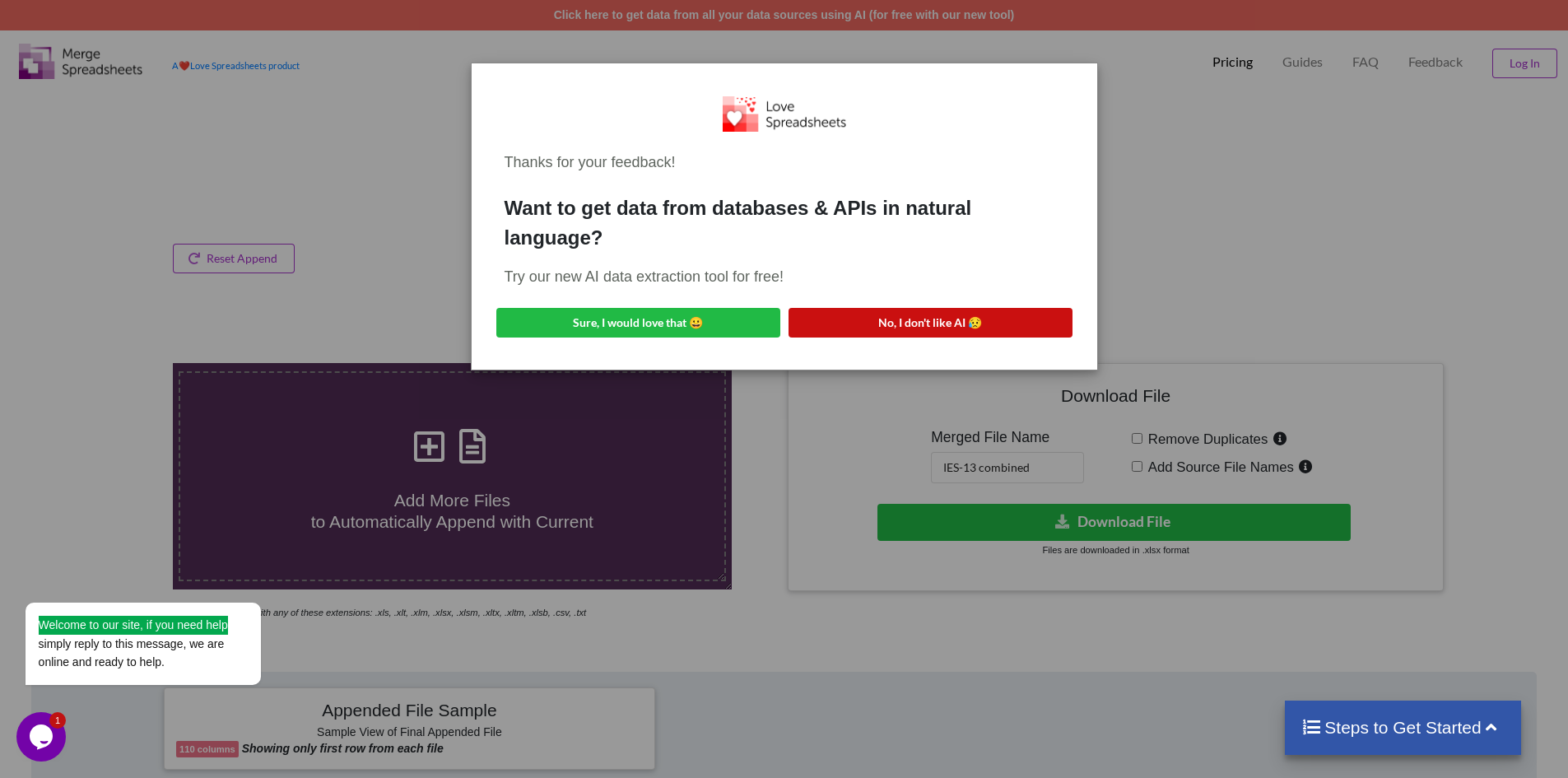
click at [908, 322] on button "No, I don't like AI 😥" at bounding box center [931, 323] width 284 height 30
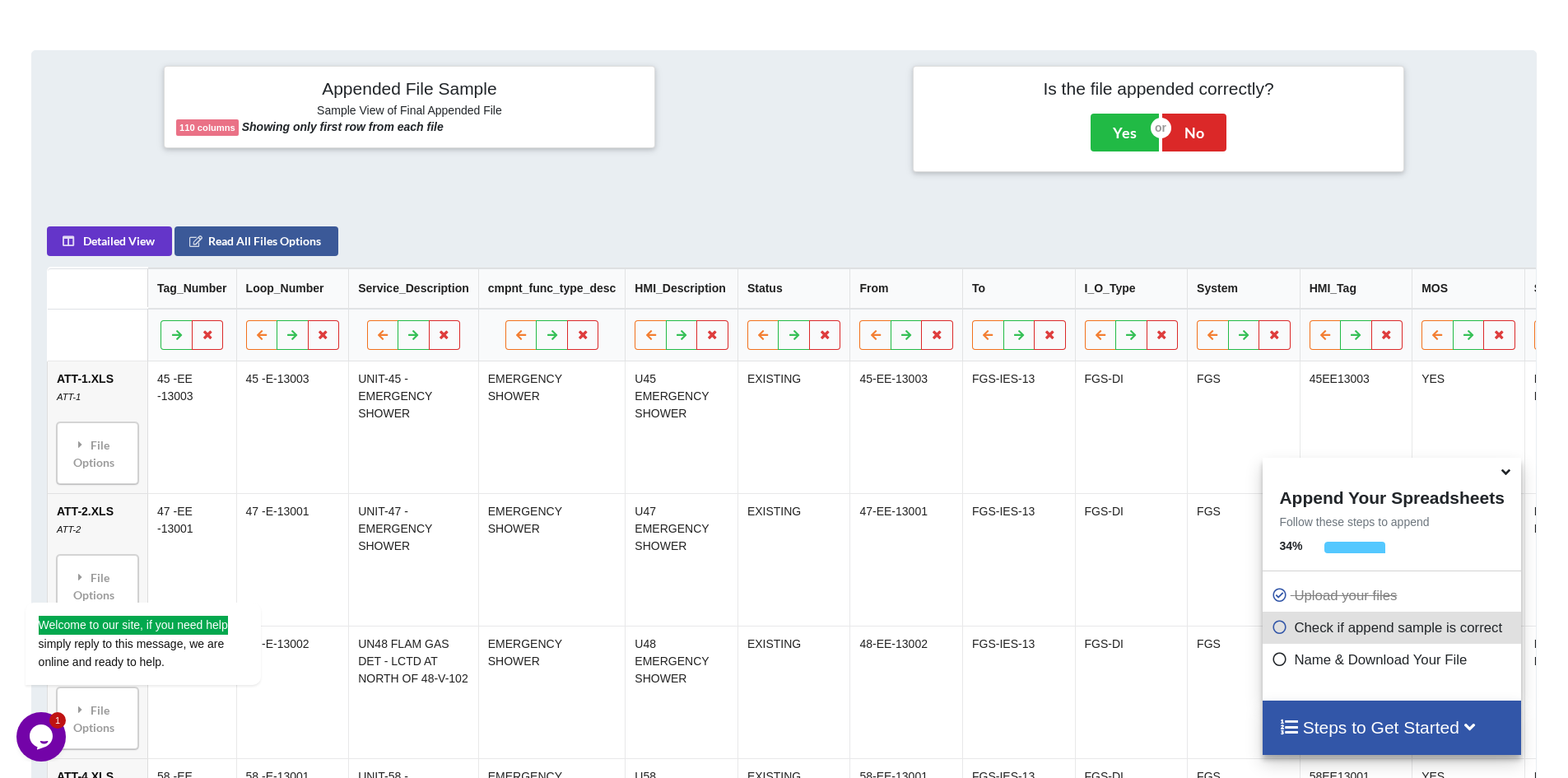
scroll to position [672, 0]
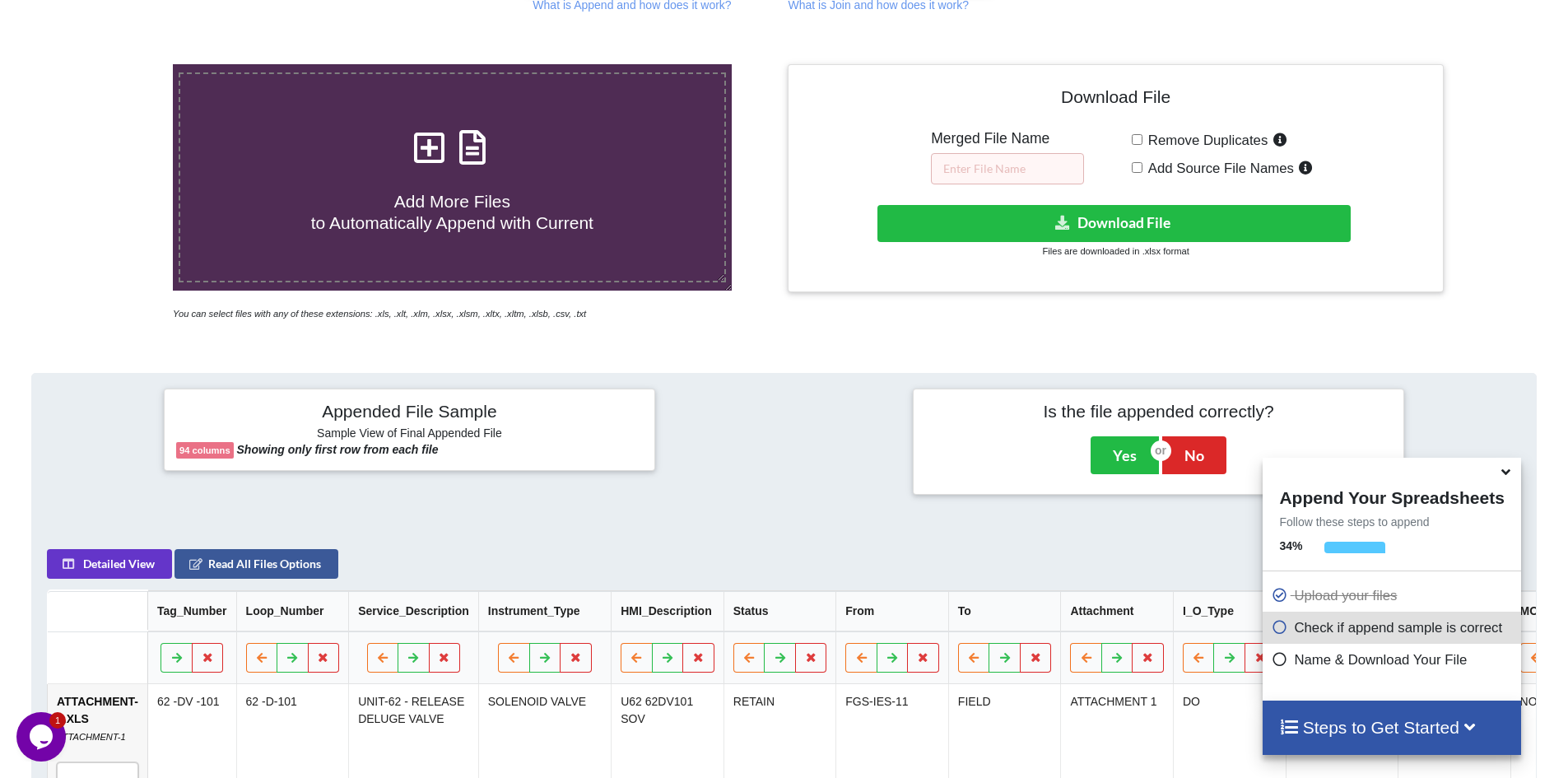
scroll to position [13, 0]
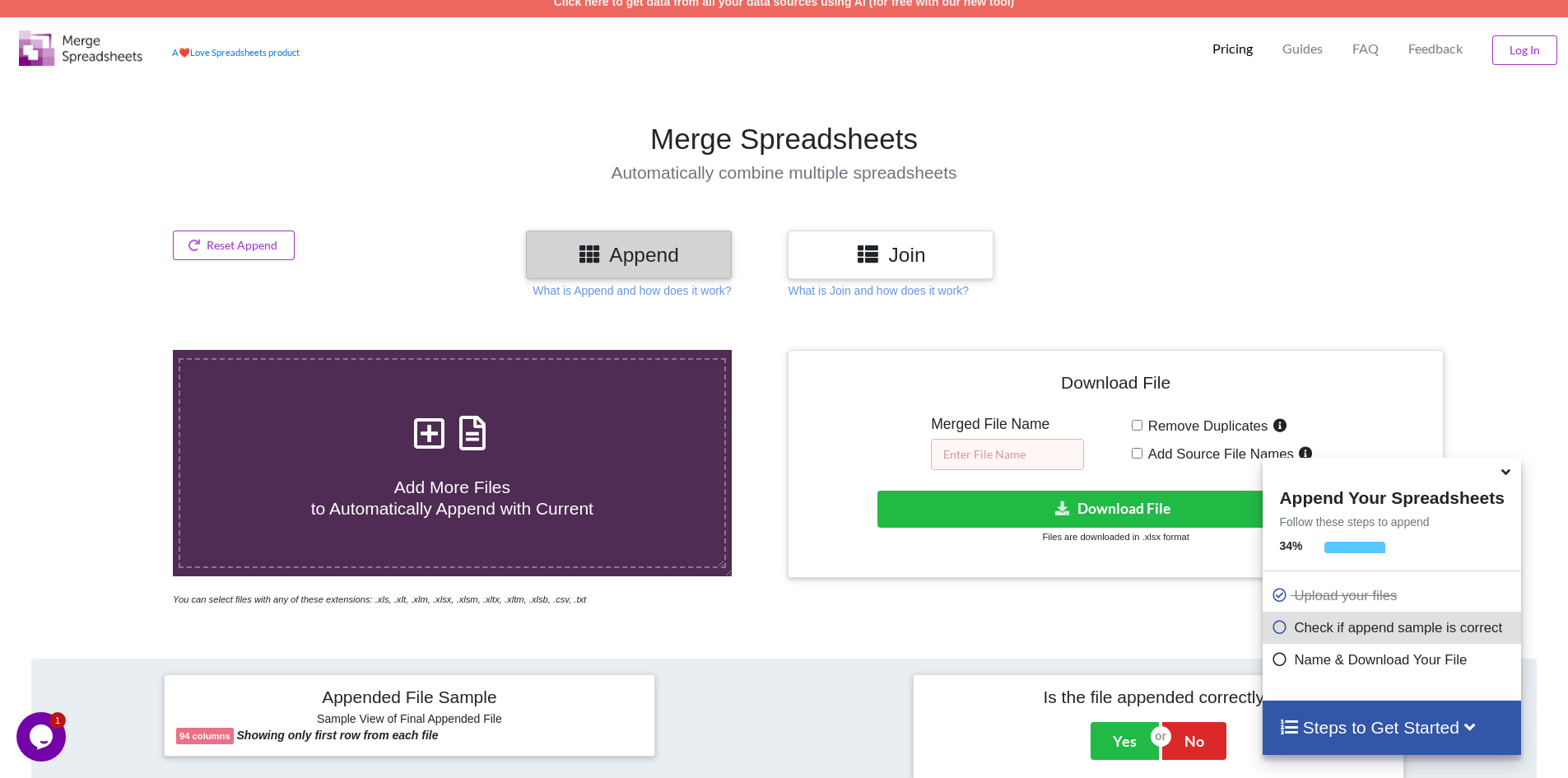
click at [1006, 455] on input "text" at bounding box center [1008, 454] width 153 height 31
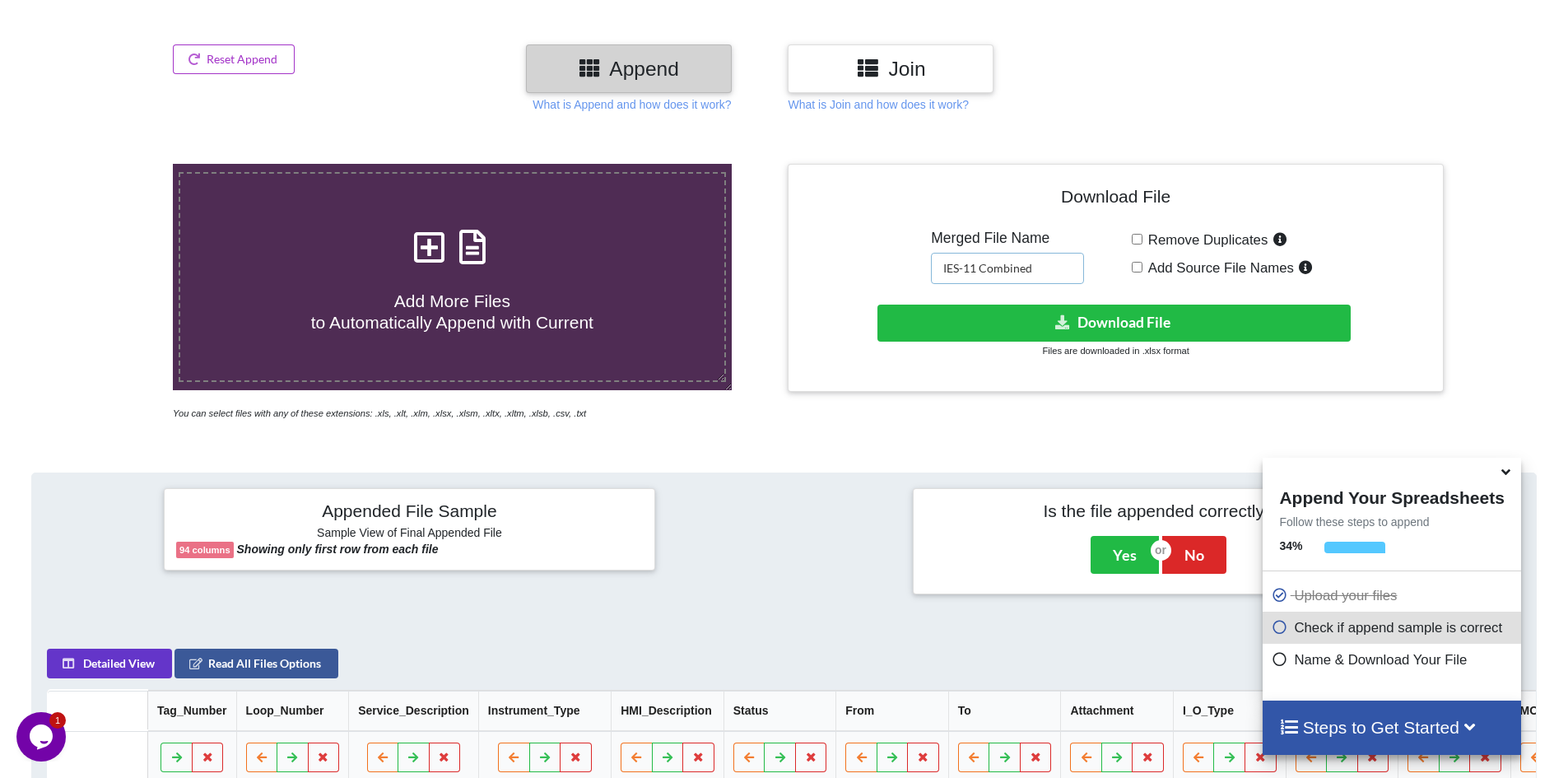
scroll to position [95, 0]
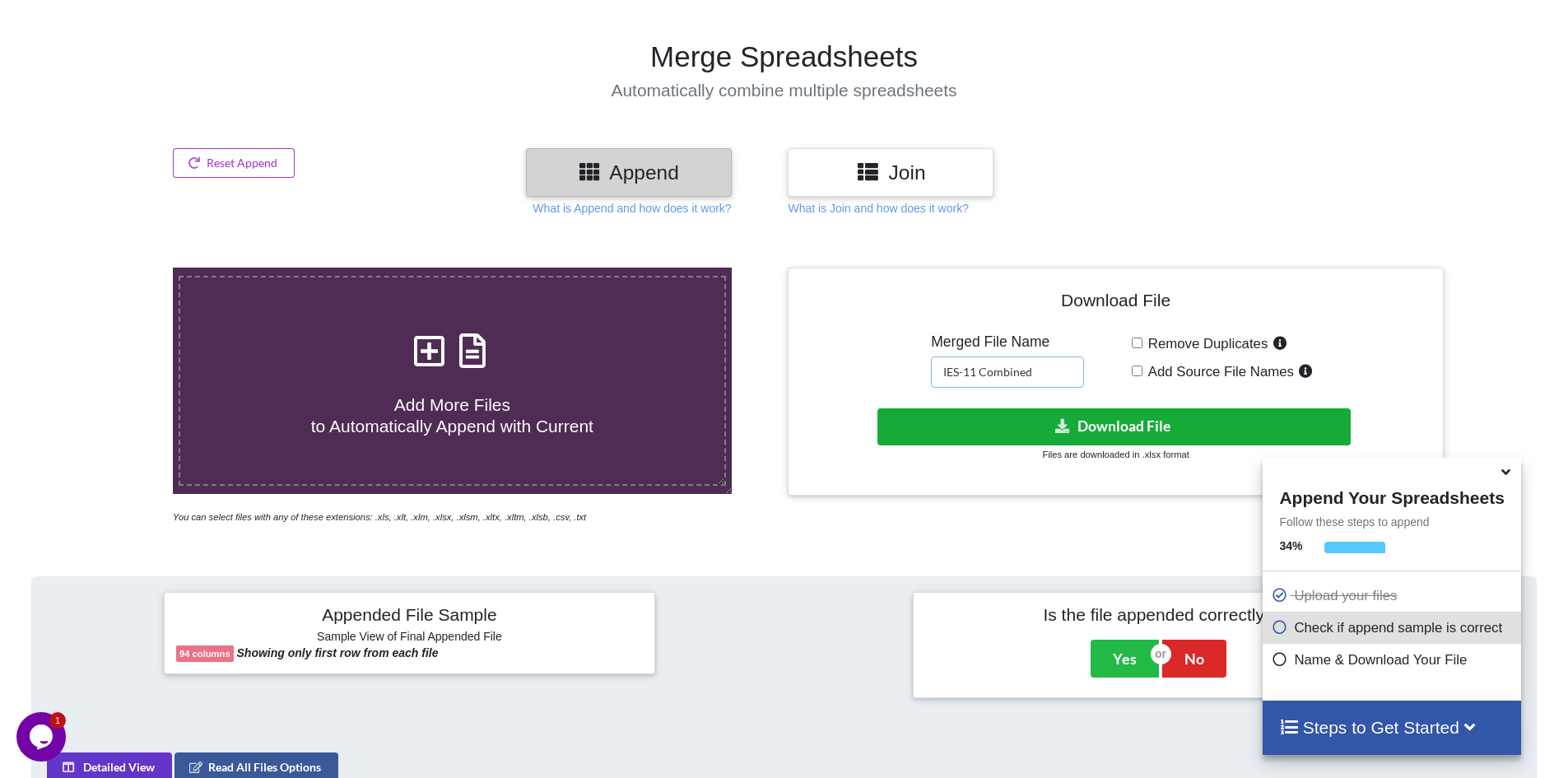
type input "IES-11 Combined"
click at [1063, 421] on icon at bounding box center [1063, 425] width 18 height 12
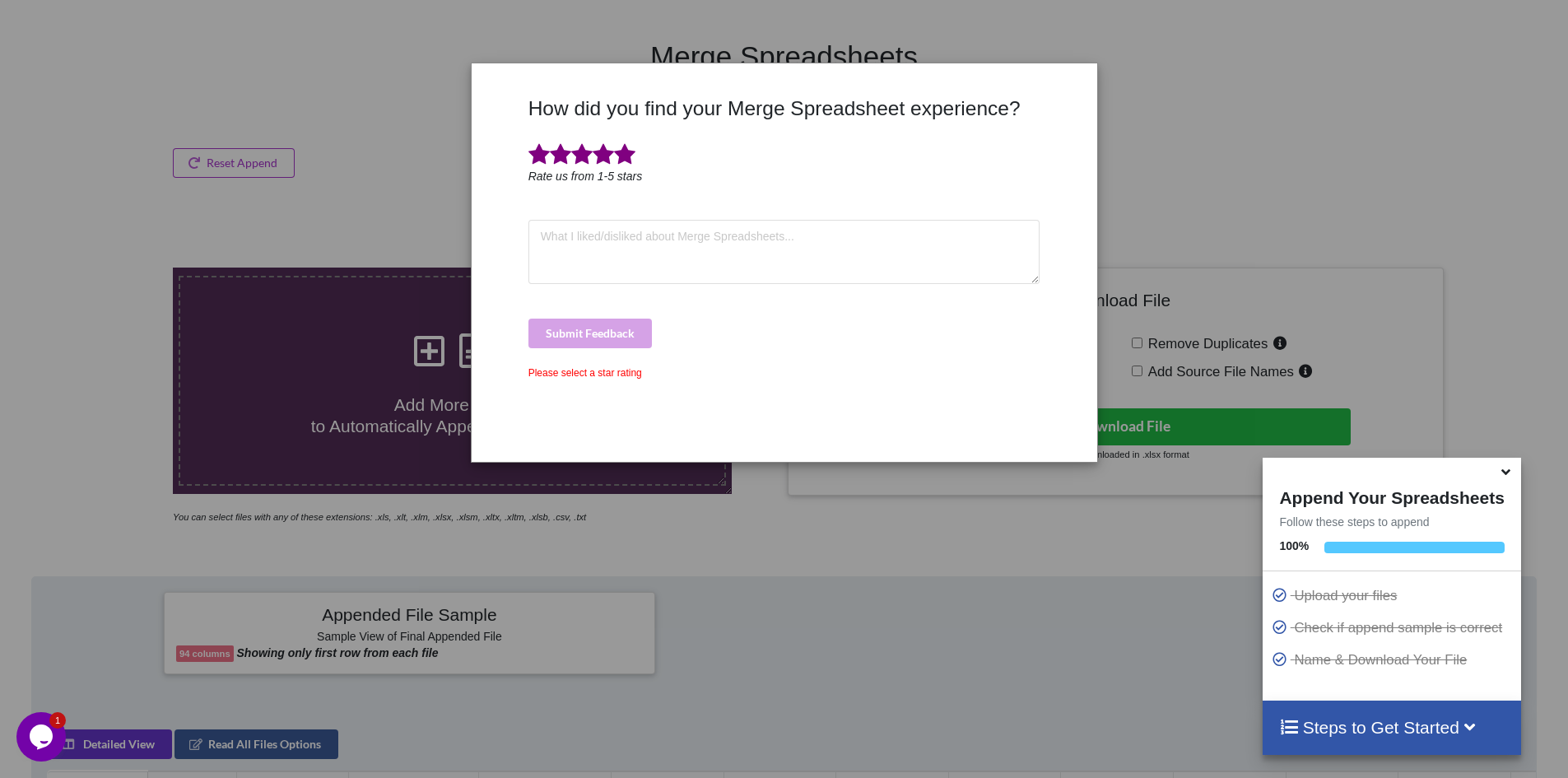
click at [627, 152] on span at bounding box center [625, 154] width 21 height 23
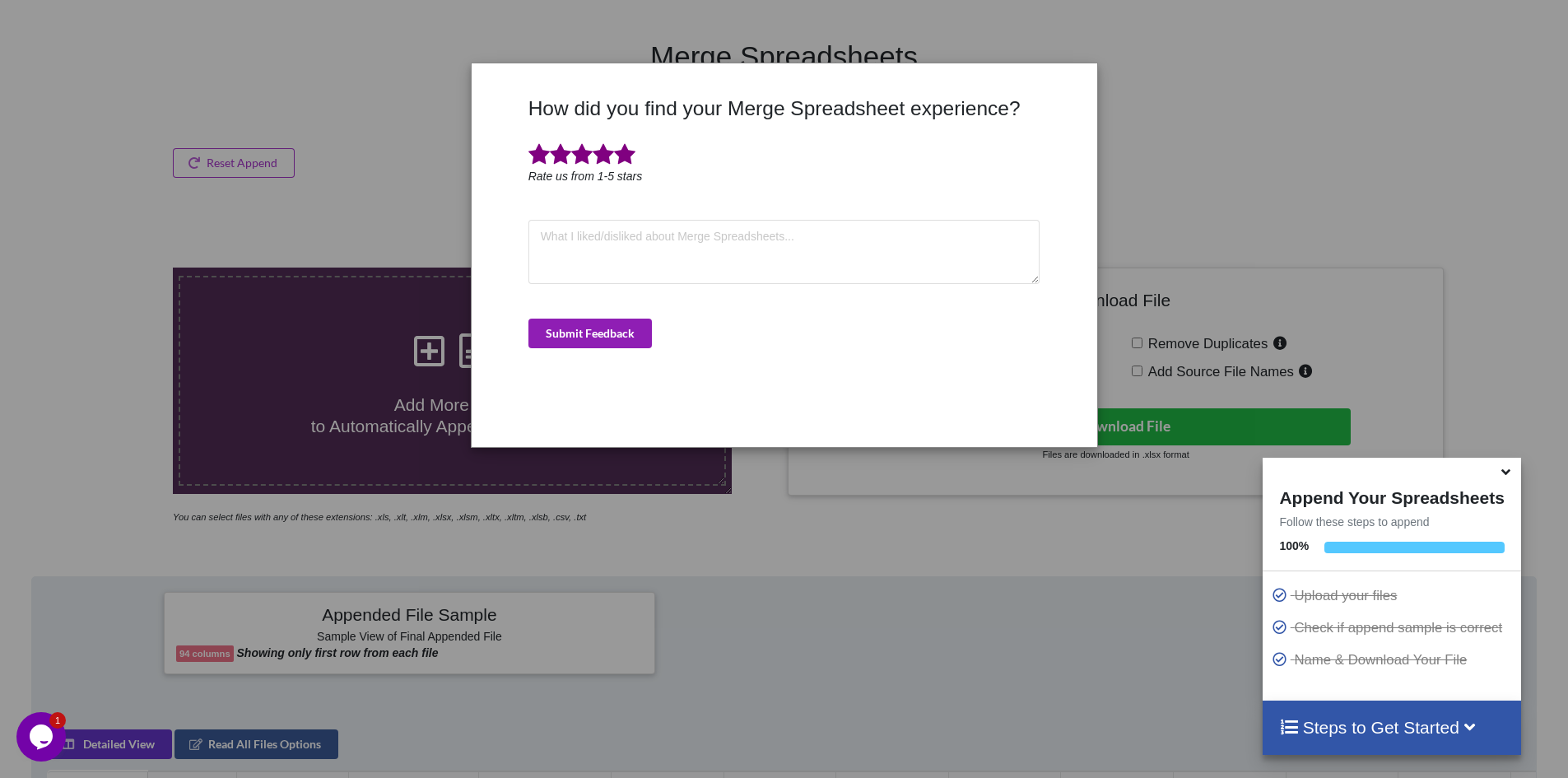
click at [600, 332] on button "Submit Feedback" at bounding box center [591, 333] width 124 height 30
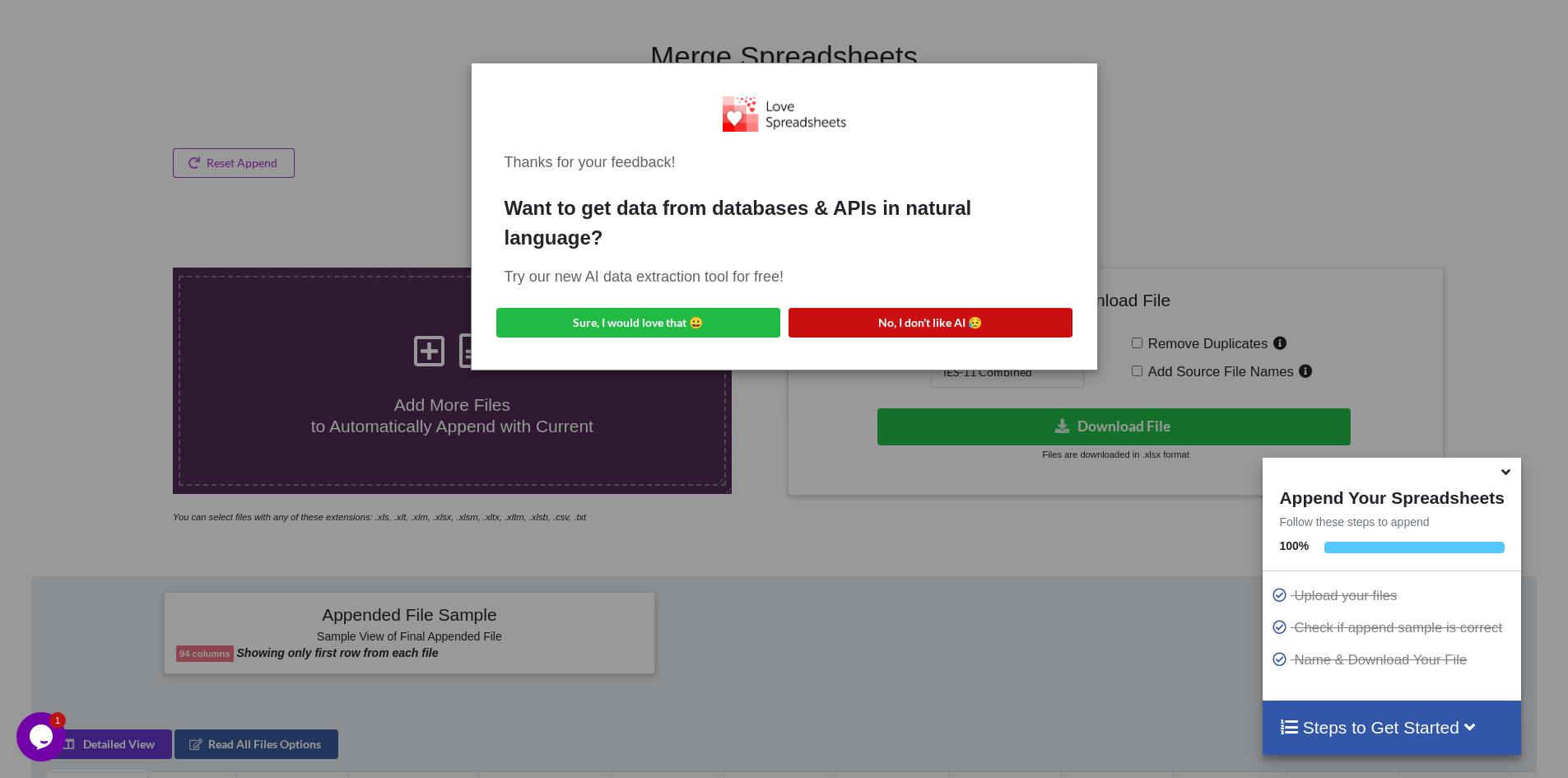
click at [928, 327] on button "No, I don't like AI 😥" at bounding box center [931, 323] width 284 height 30
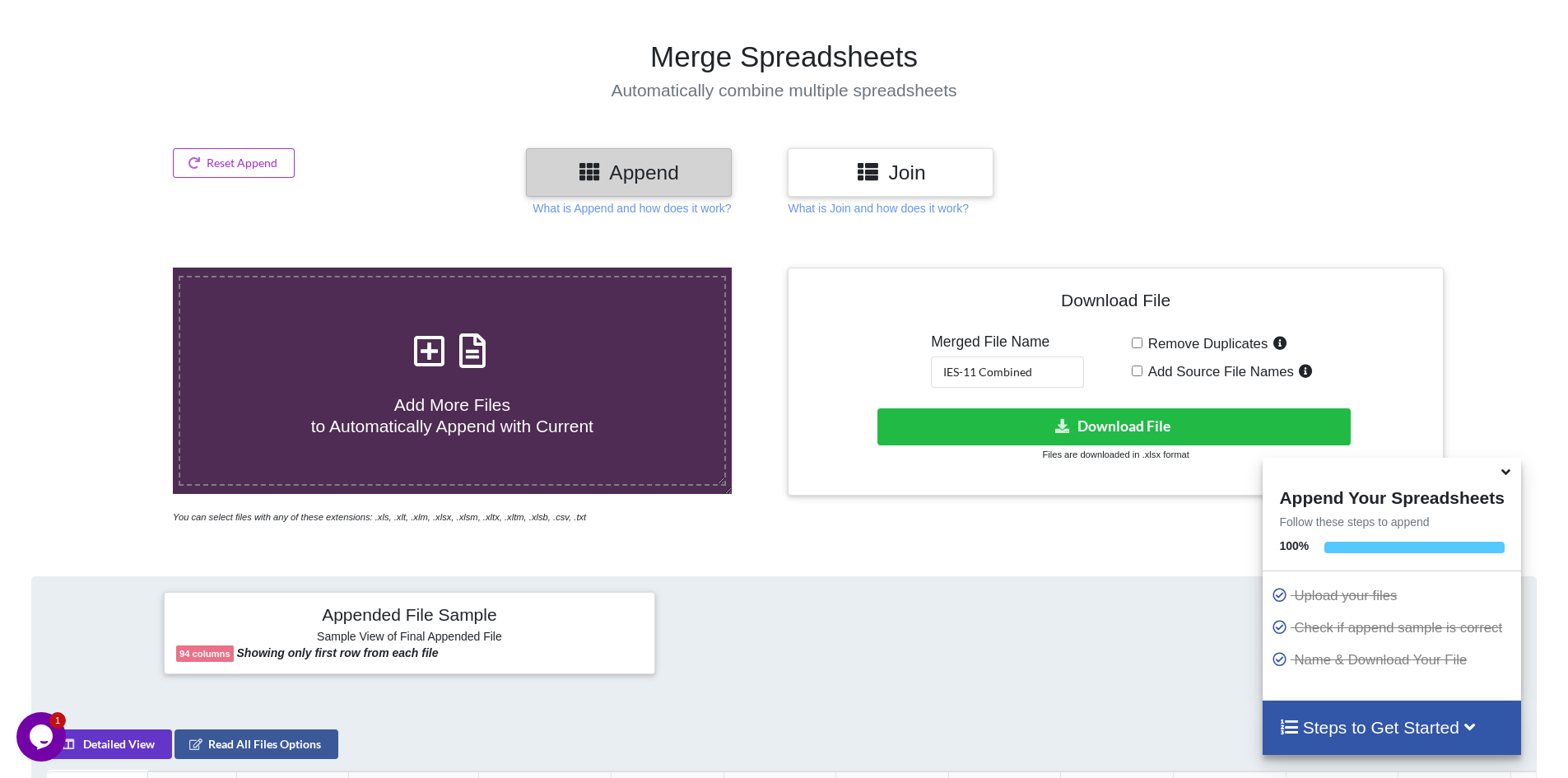
click at [467, 138] on section "Merge Spreadsheets Automatically combine multiple spreadsheets" at bounding box center [784, 70] width 1568 height 155
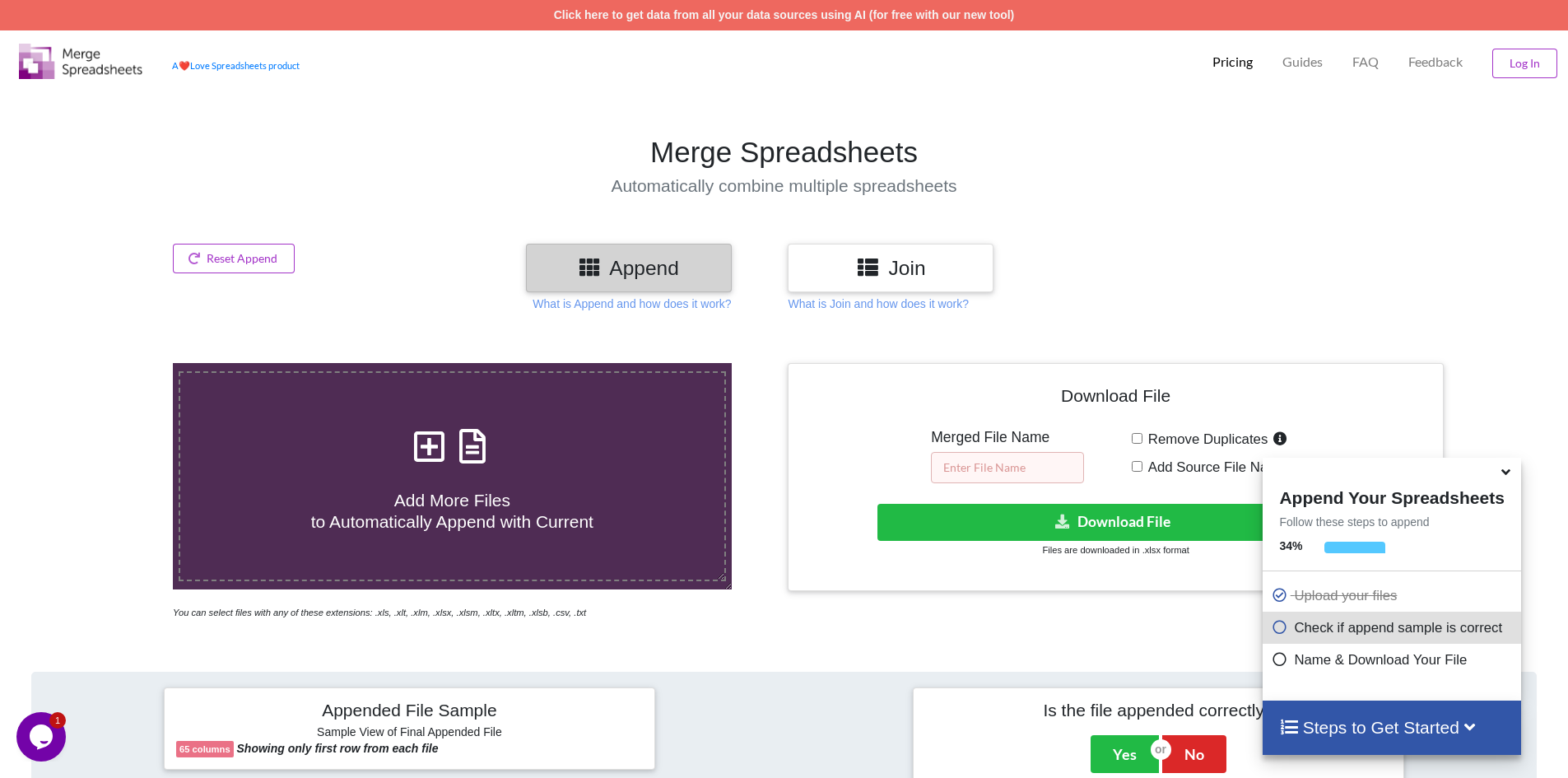
click at [1022, 464] on input "text" at bounding box center [1008, 468] width 153 height 31
type input "IES-12 Combined"
click at [1059, 518] on icon at bounding box center [1063, 521] width 18 height 12
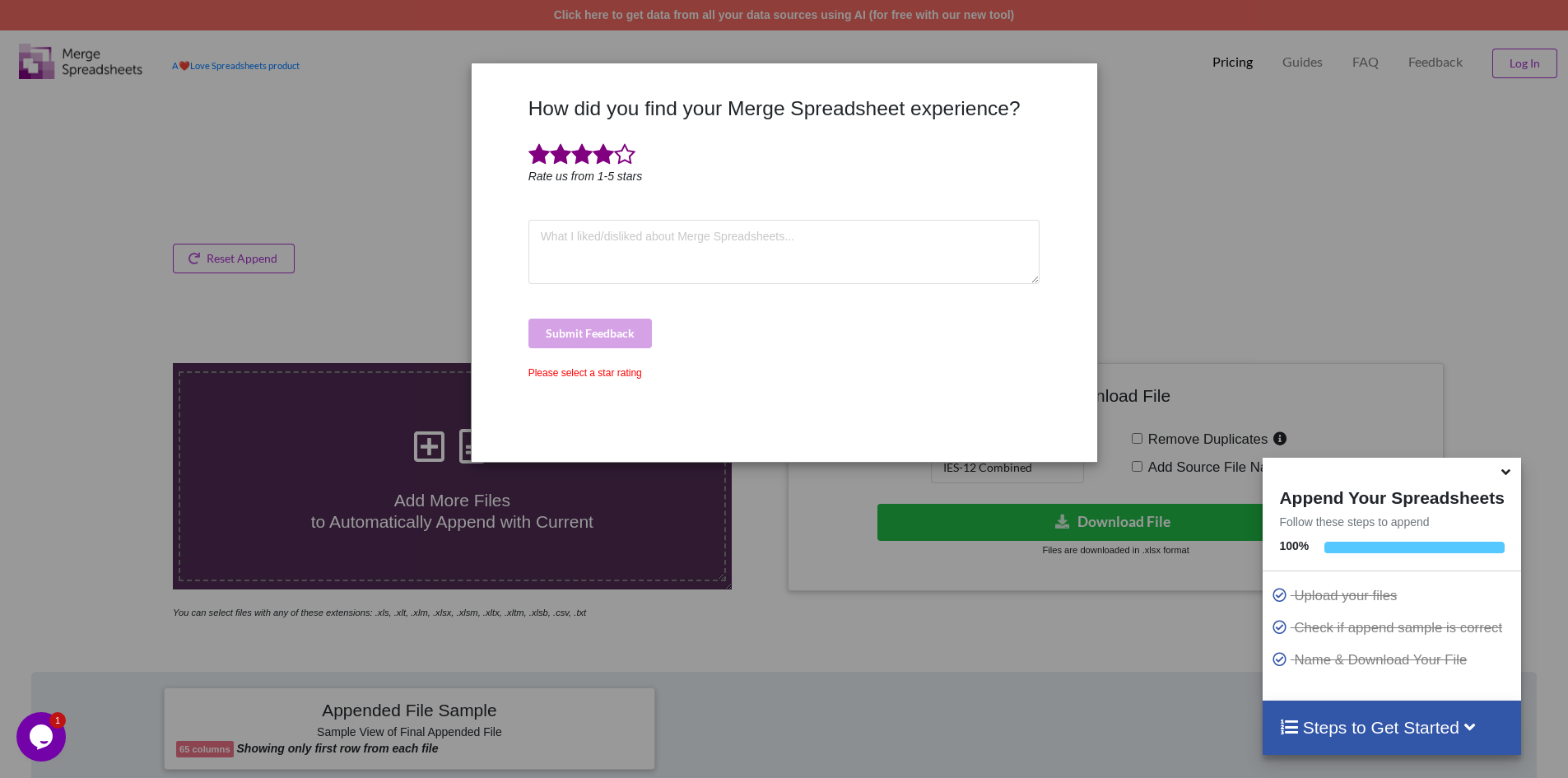
click at [612, 149] on span at bounding box center [603, 154] width 21 height 23
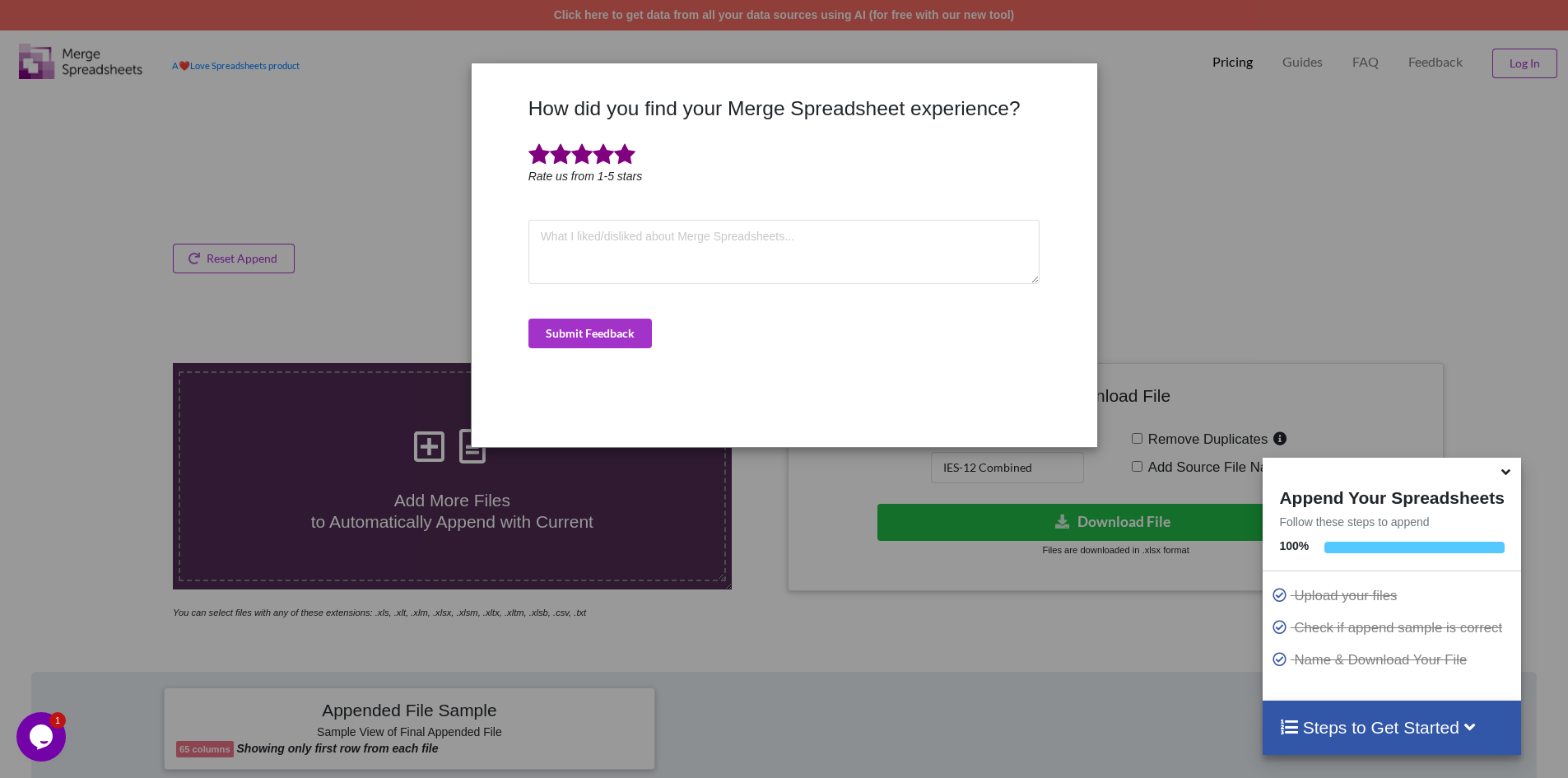
click at [626, 149] on span at bounding box center [625, 154] width 21 height 23
click at [602, 339] on button "Submit Feedback" at bounding box center [591, 333] width 124 height 30
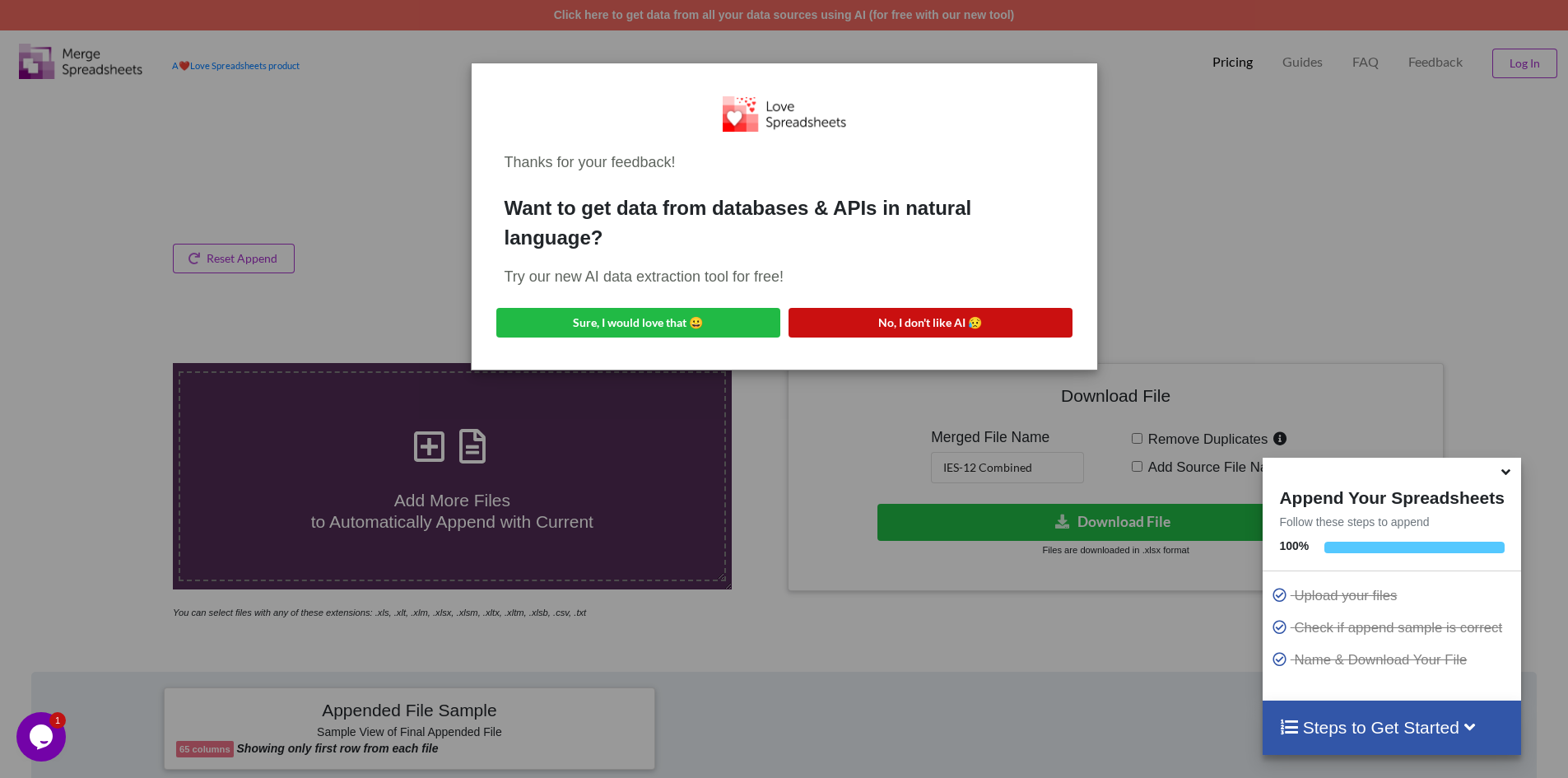
click at [895, 322] on button "No, I don't like AI 😥" at bounding box center [931, 323] width 284 height 30
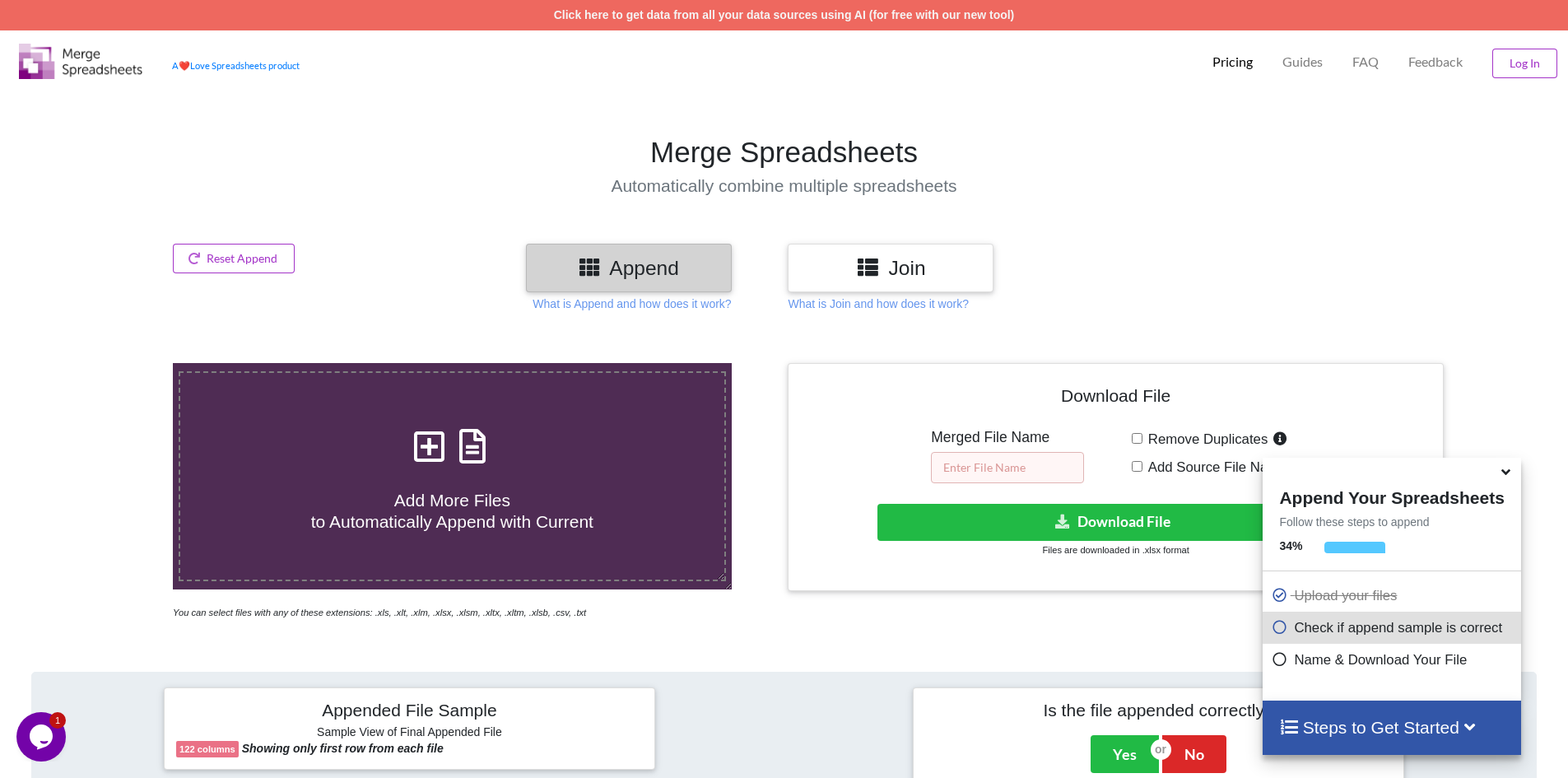
click at [977, 462] on input "text" at bounding box center [1008, 468] width 153 height 31
type input "Batch_4 combined"
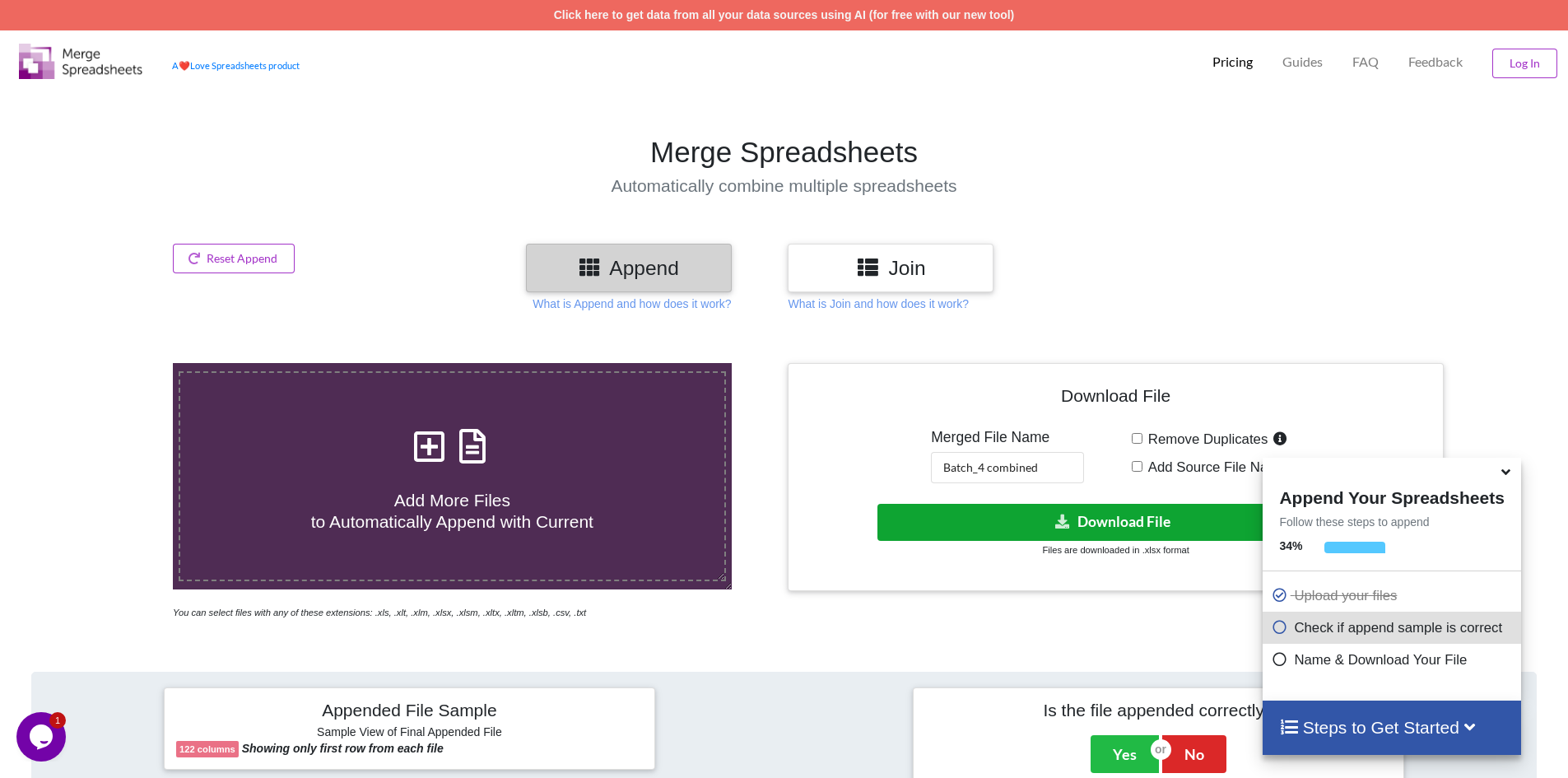
click at [1056, 522] on icon at bounding box center [1063, 521] width 18 height 12
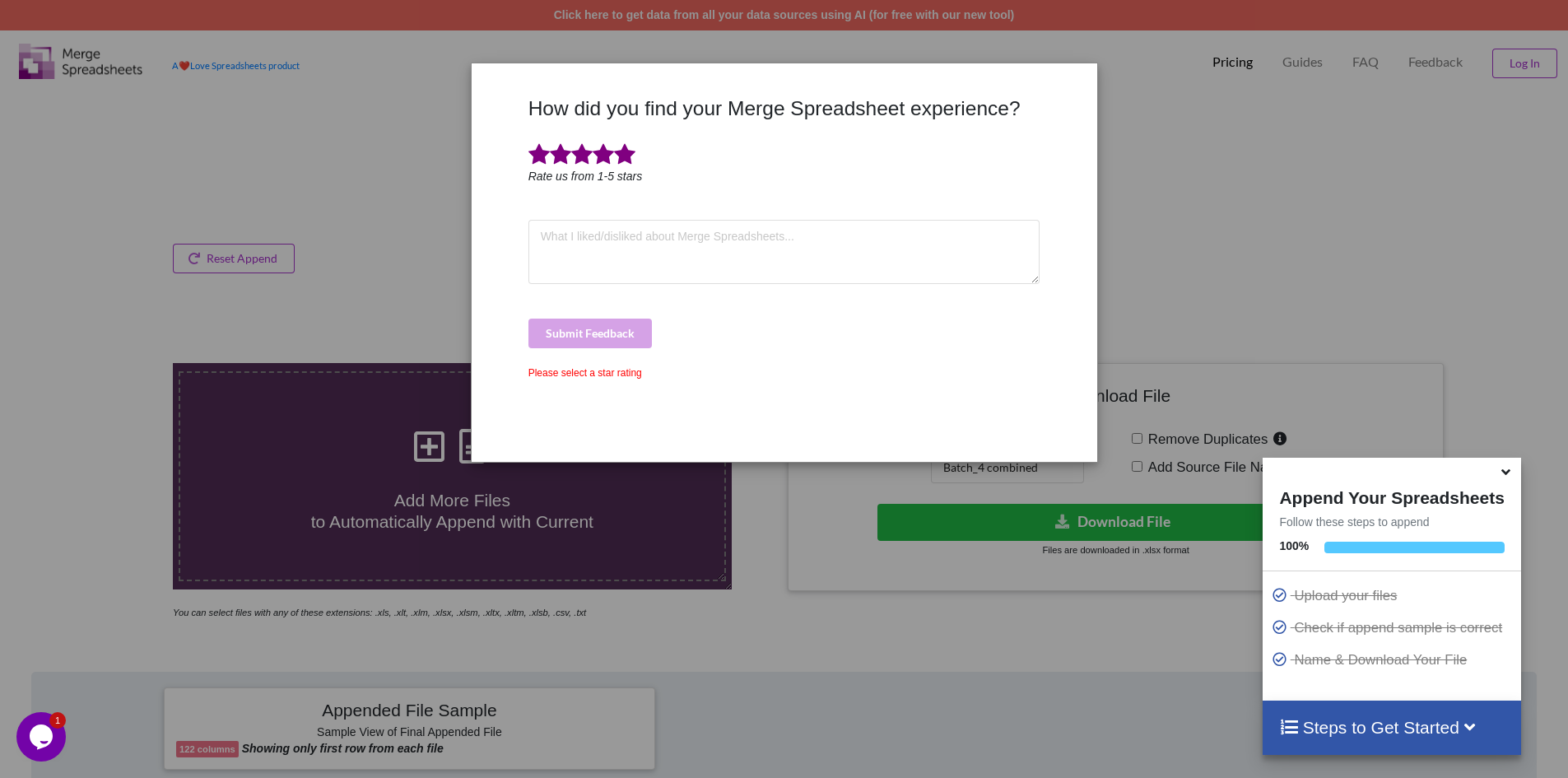
click at [623, 150] on span at bounding box center [625, 154] width 21 height 23
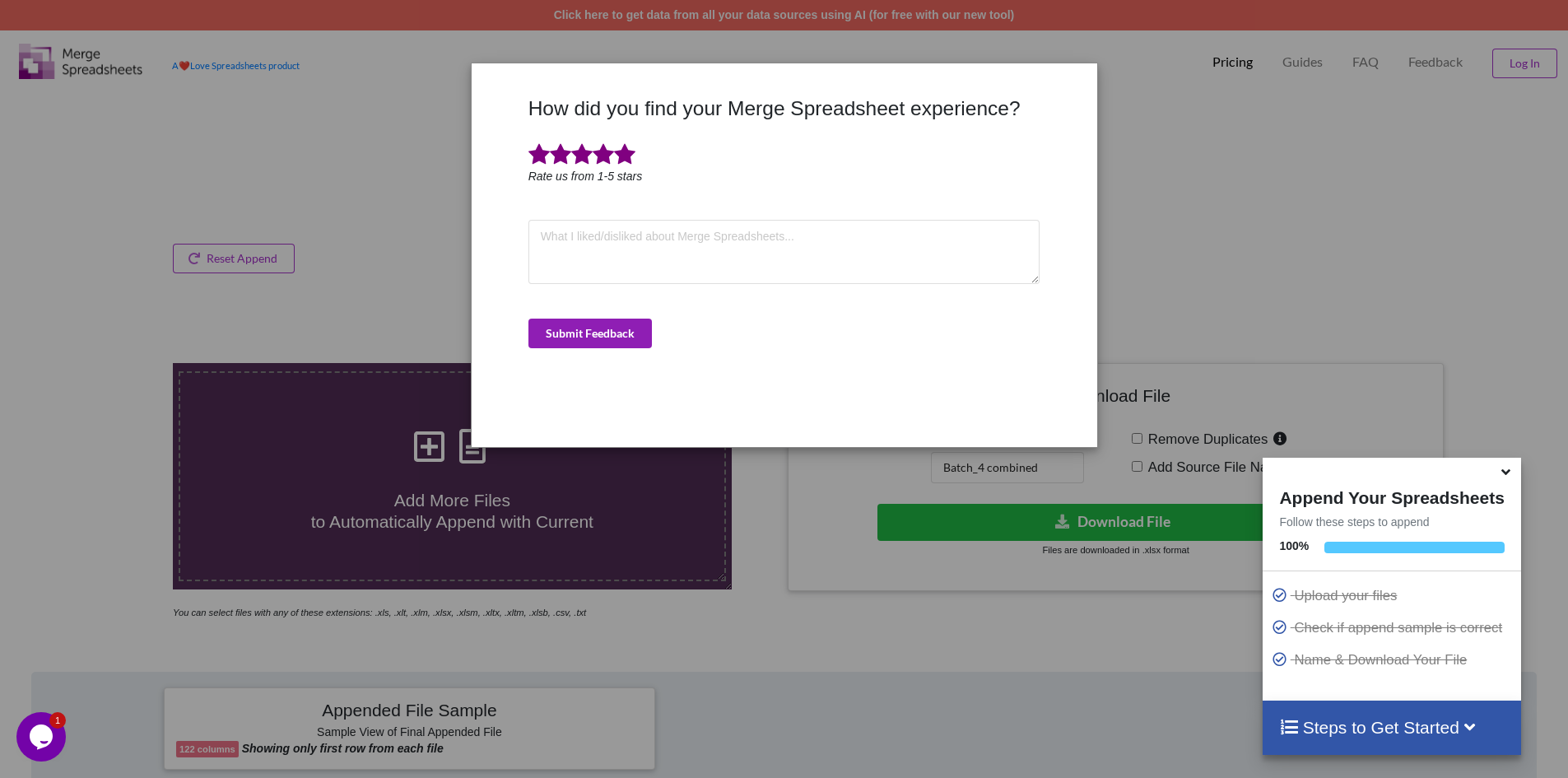
click at [616, 324] on button "Submit Feedback" at bounding box center [591, 333] width 124 height 30
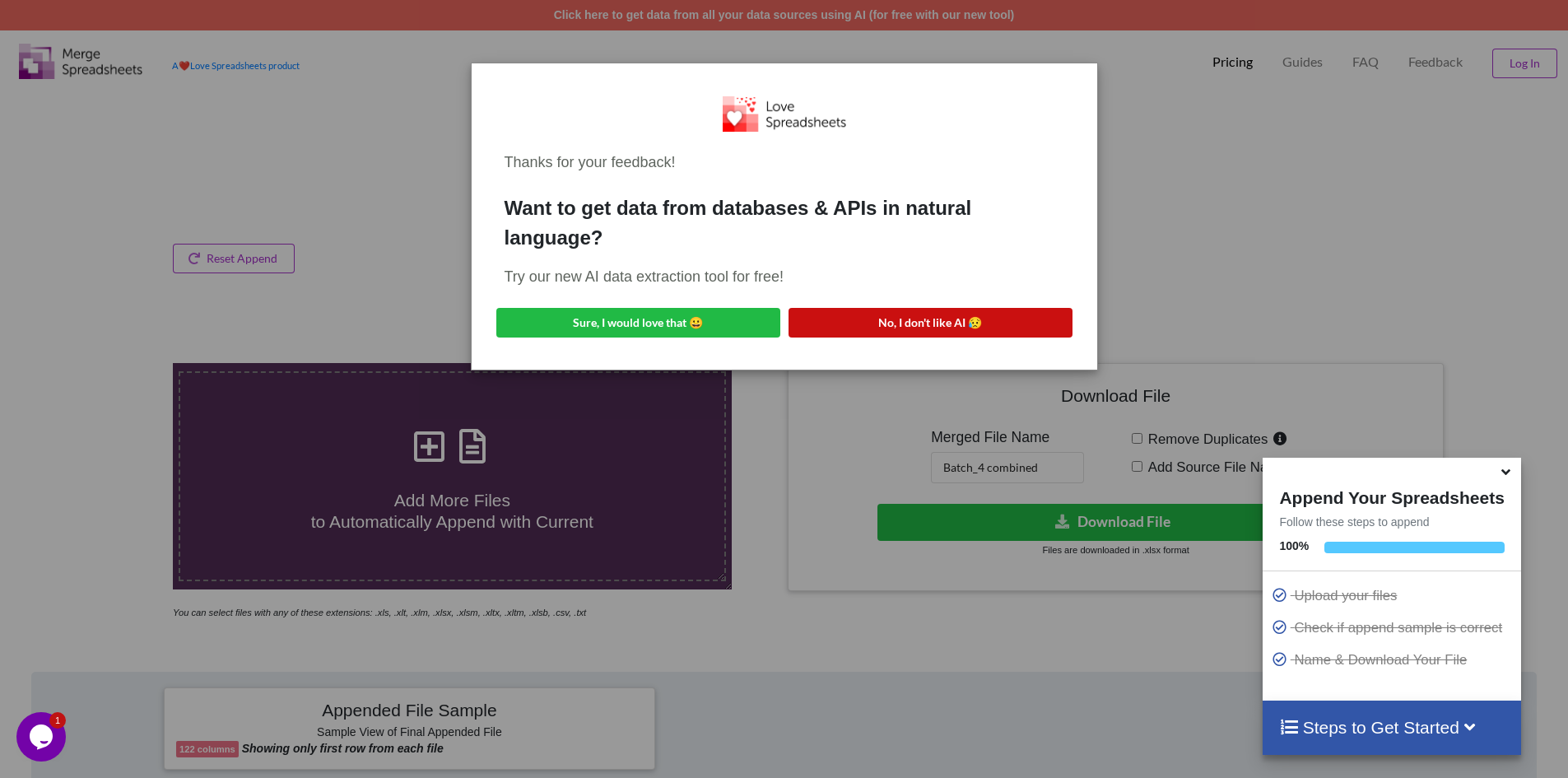
click at [931, 317] on button "No, I don't like AI 😥" at bounding box center [931, 323] width 284 height 30
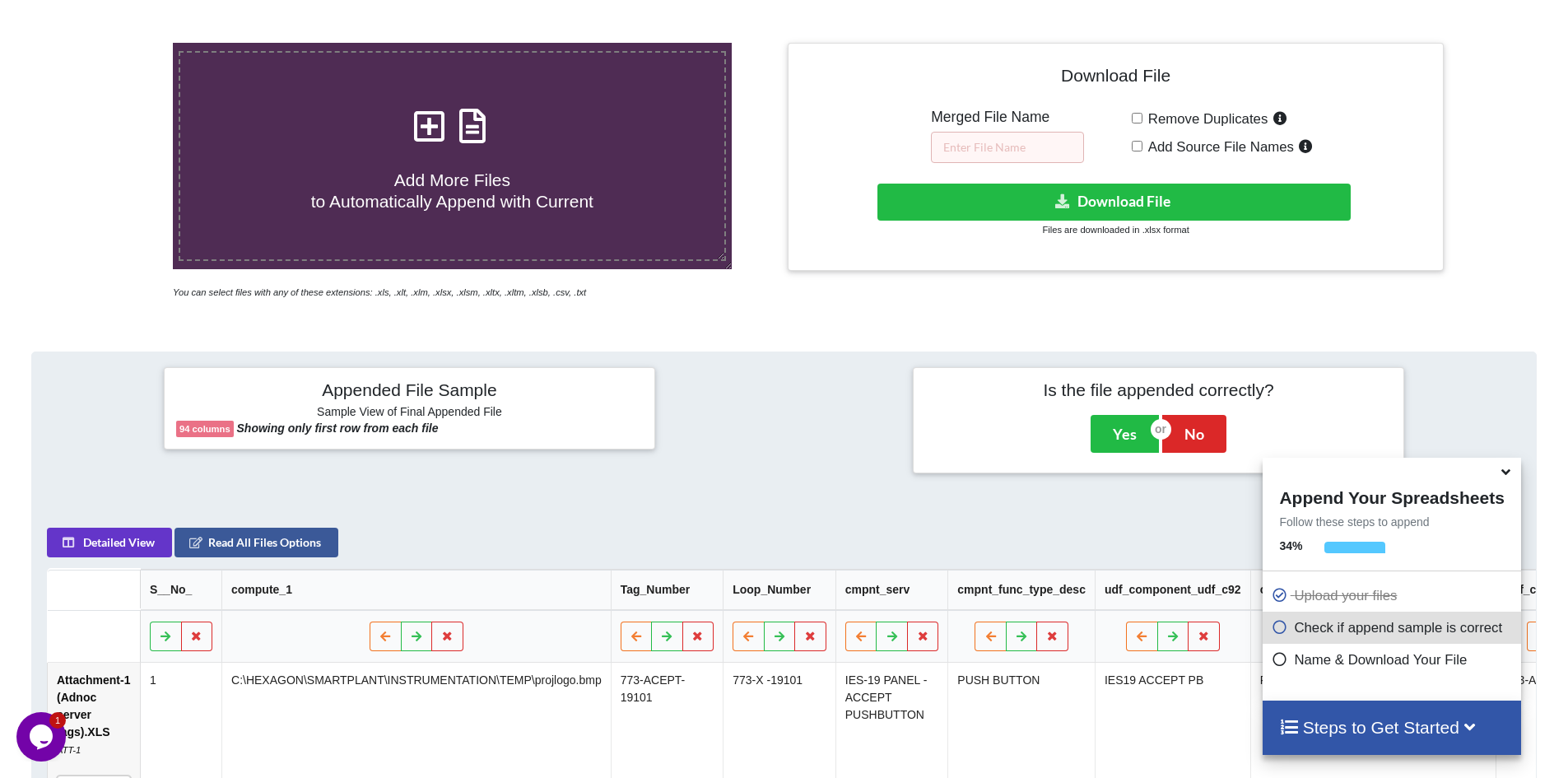
scroll to position [95, 0]
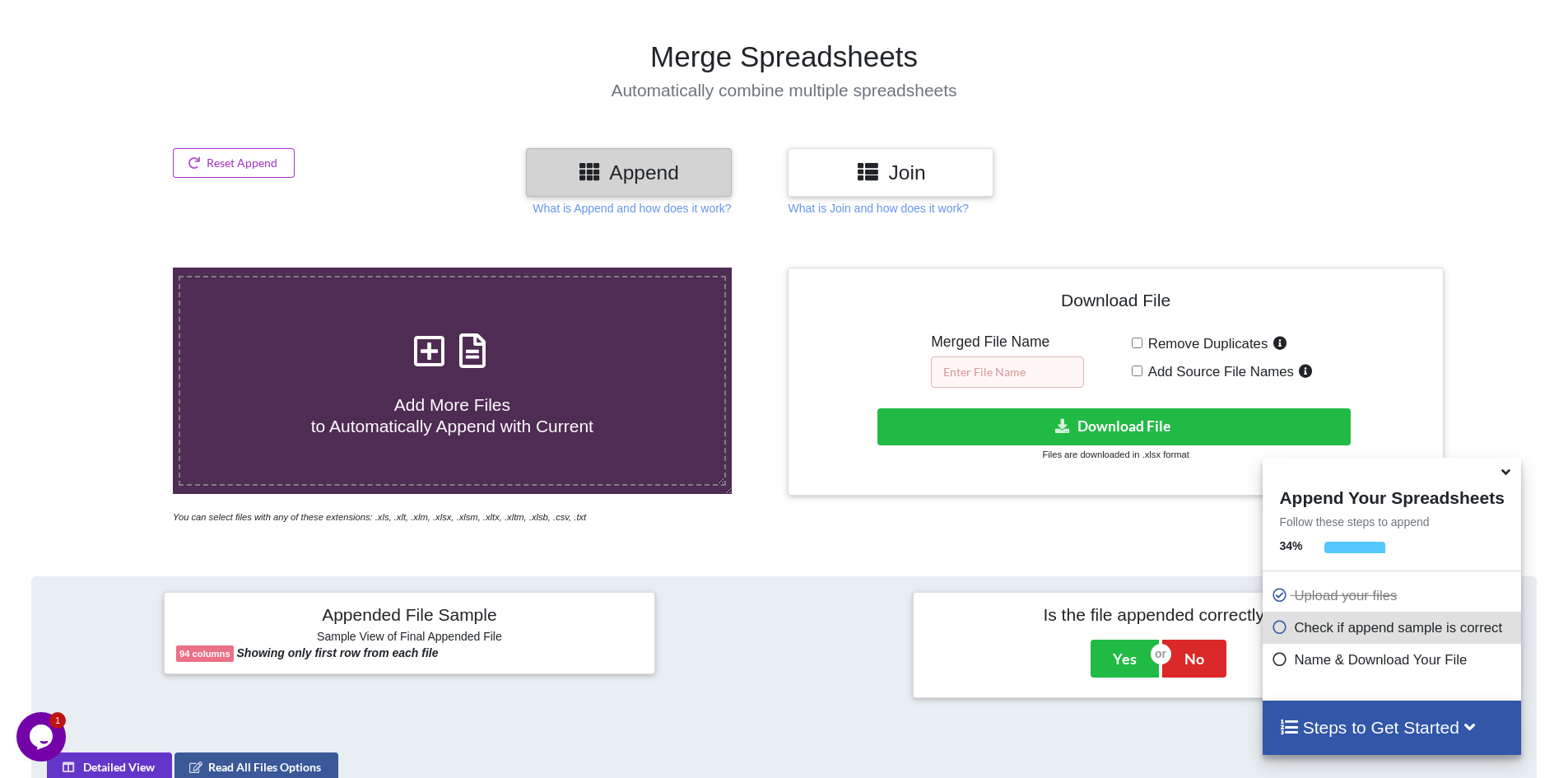
click at [987, 368] on input "text" at bounding box center [1008, 372] width 153 height 31
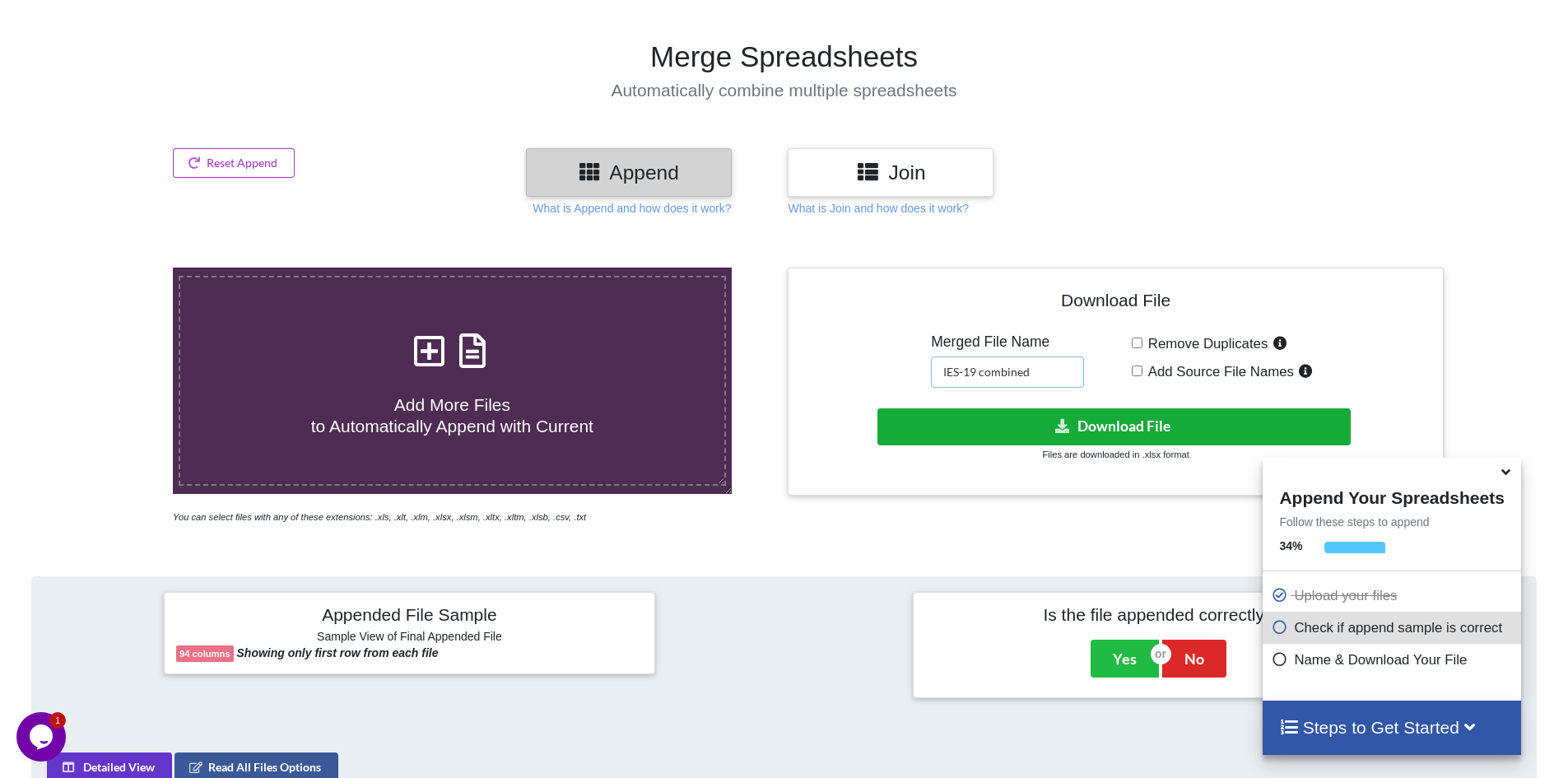
type input "IES-19 combined"
click at [1064, 427] on icon at bounding box center [1063, 425] width 18 height 12
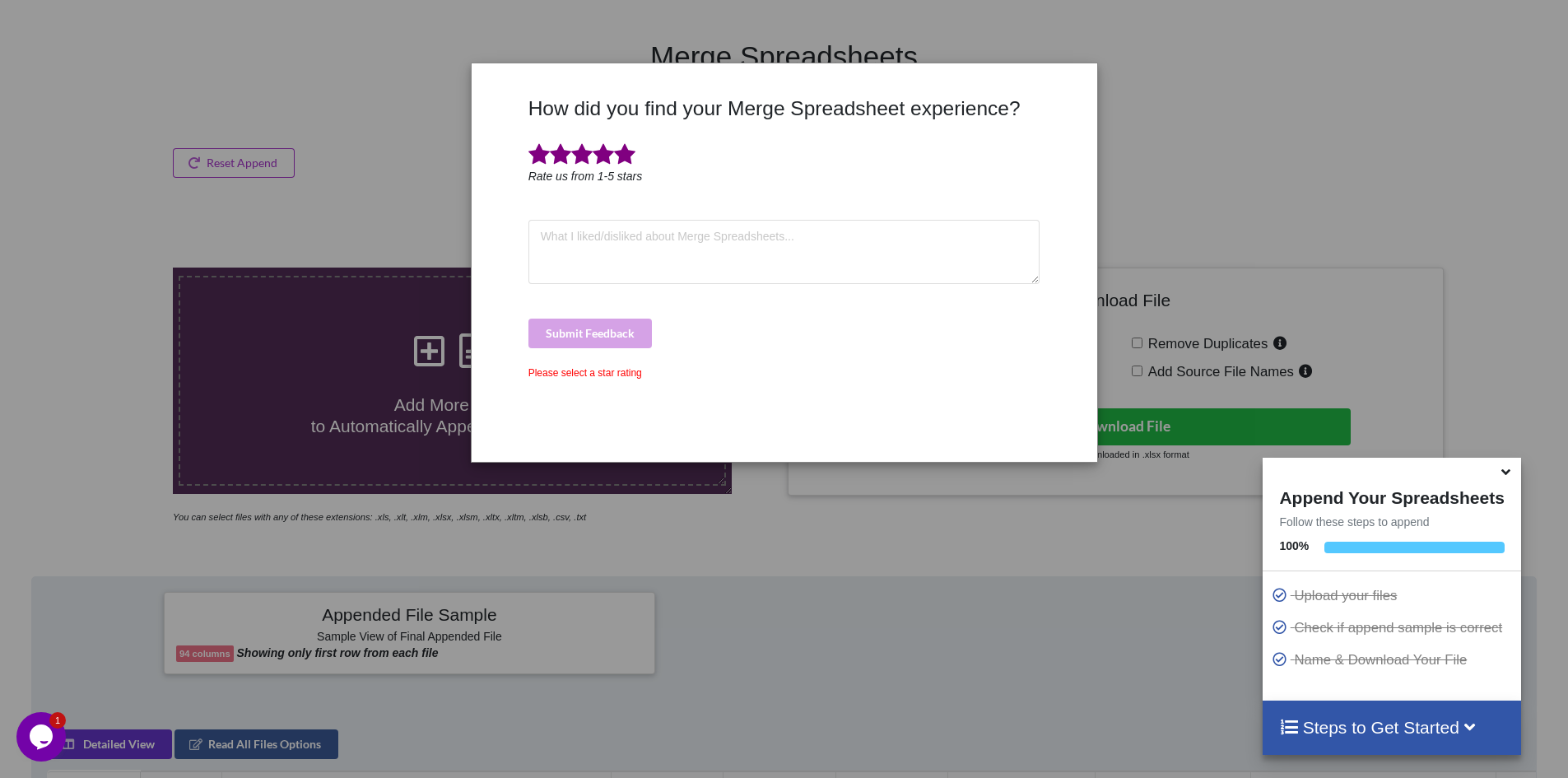
drag, startPoint x: 622, startPoint y: 151, endPoint x: 622, endPoint y: 163, distance: 12.0
click at [622, 152] on span at bounding box center [625, 154] width 21 height 23
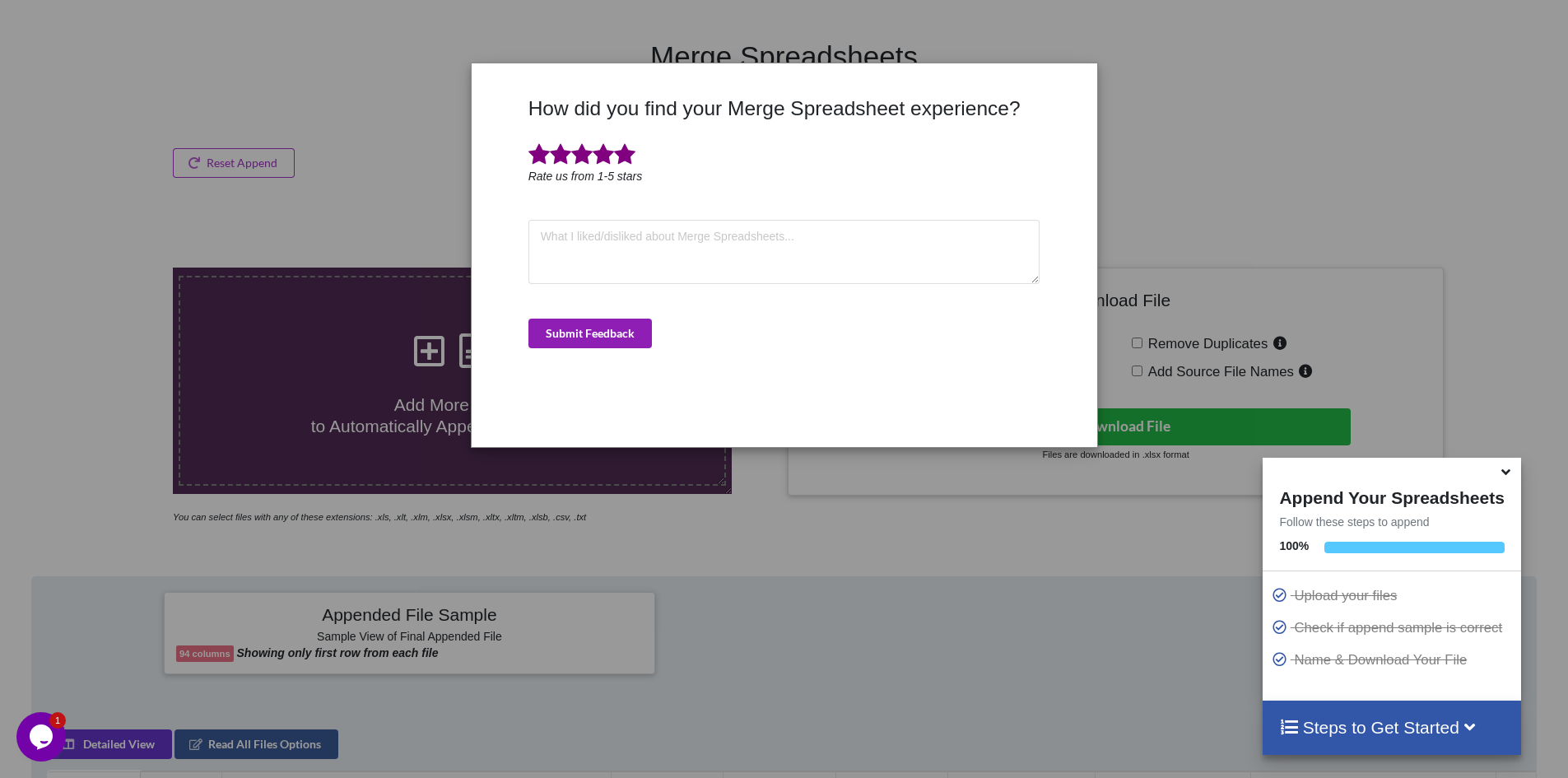
click at [604, 336] on button "Submit Feedback" at bounding box center [591, 333] width 124 height 30
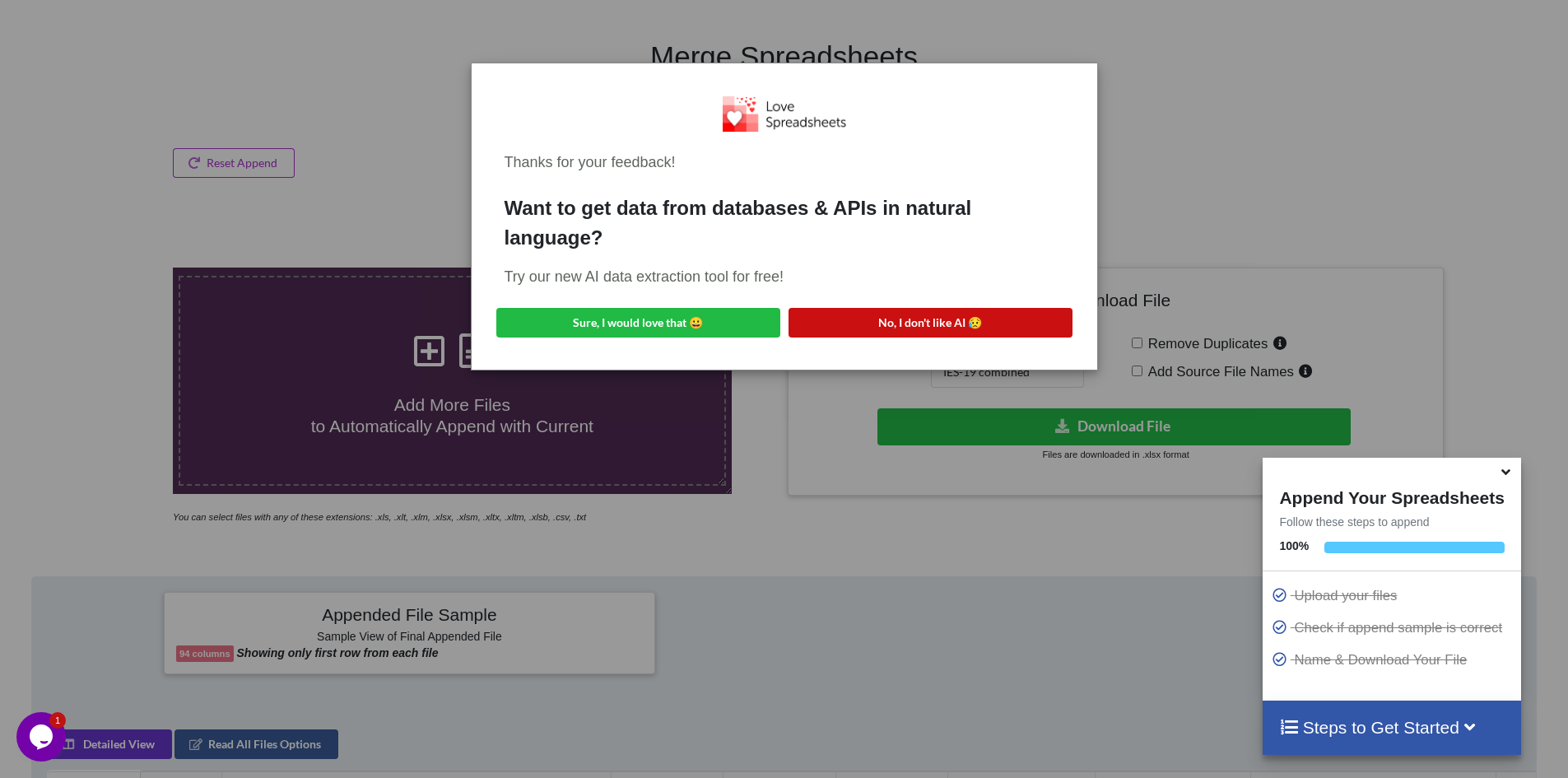
click at [949, 322] on button "No, I don't like AI 😥" at bounding box center [931, 323] width 284 height 30
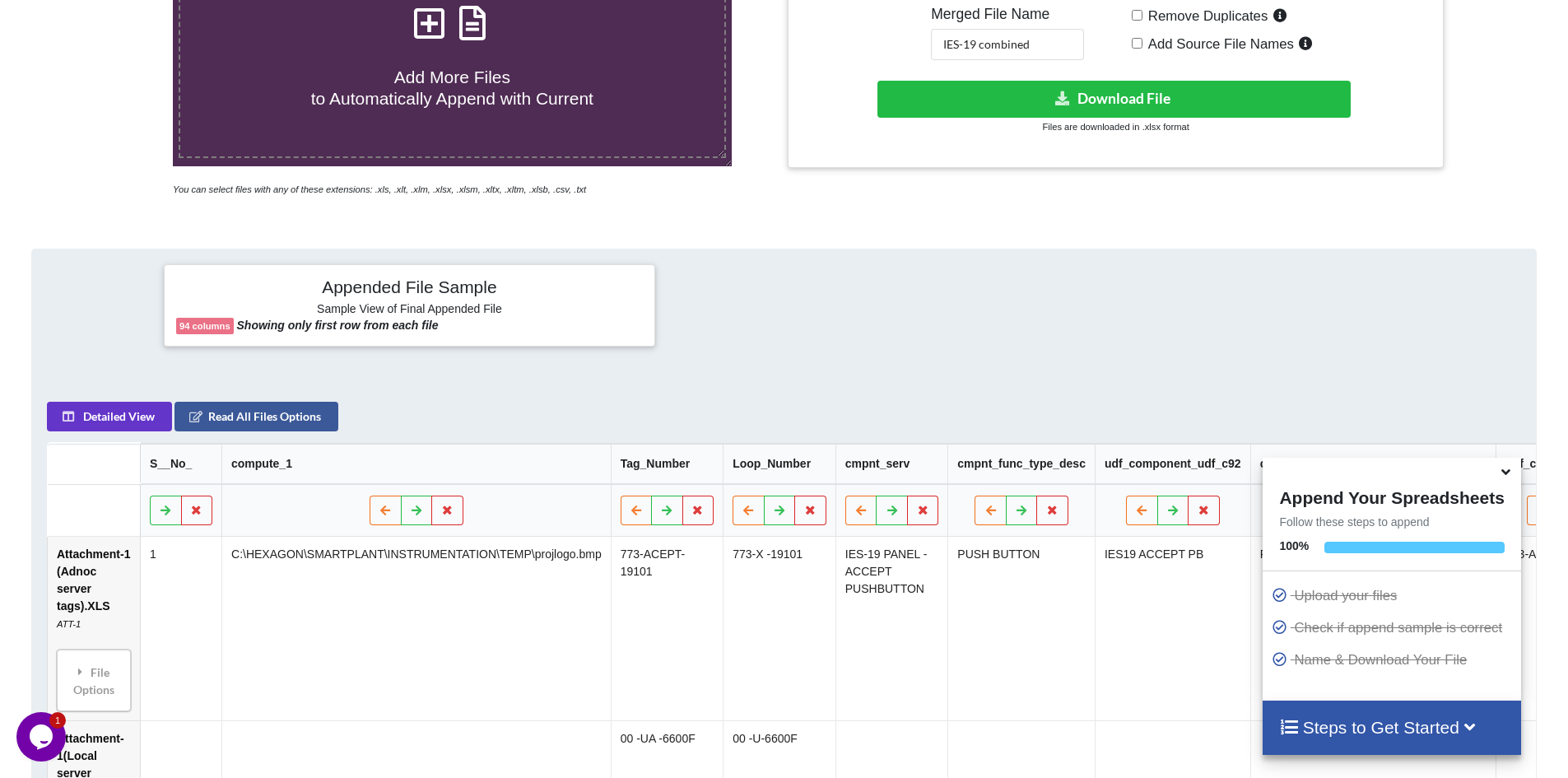
scroll to position [0, 0]
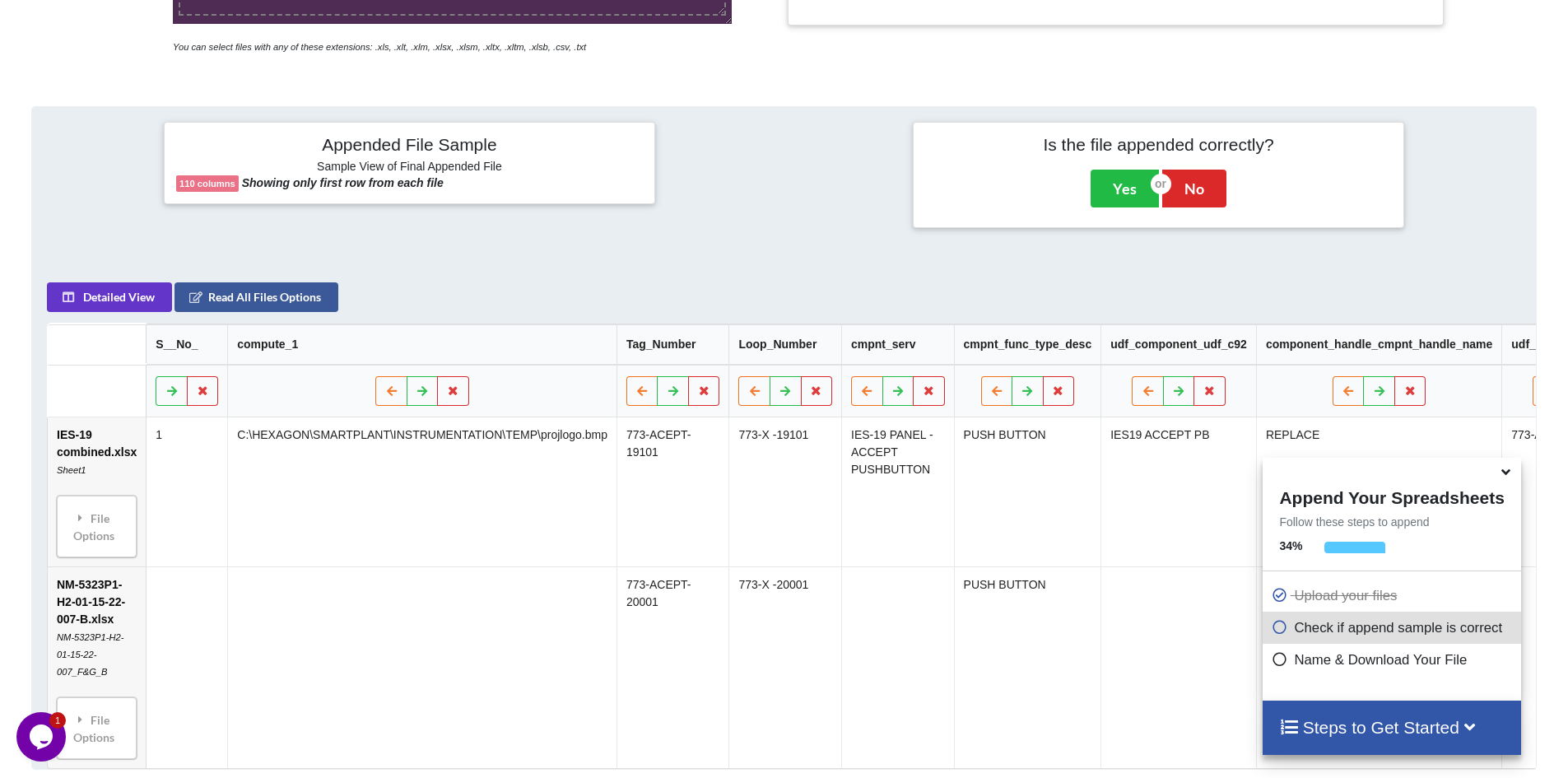
scroll to position [178, 0]
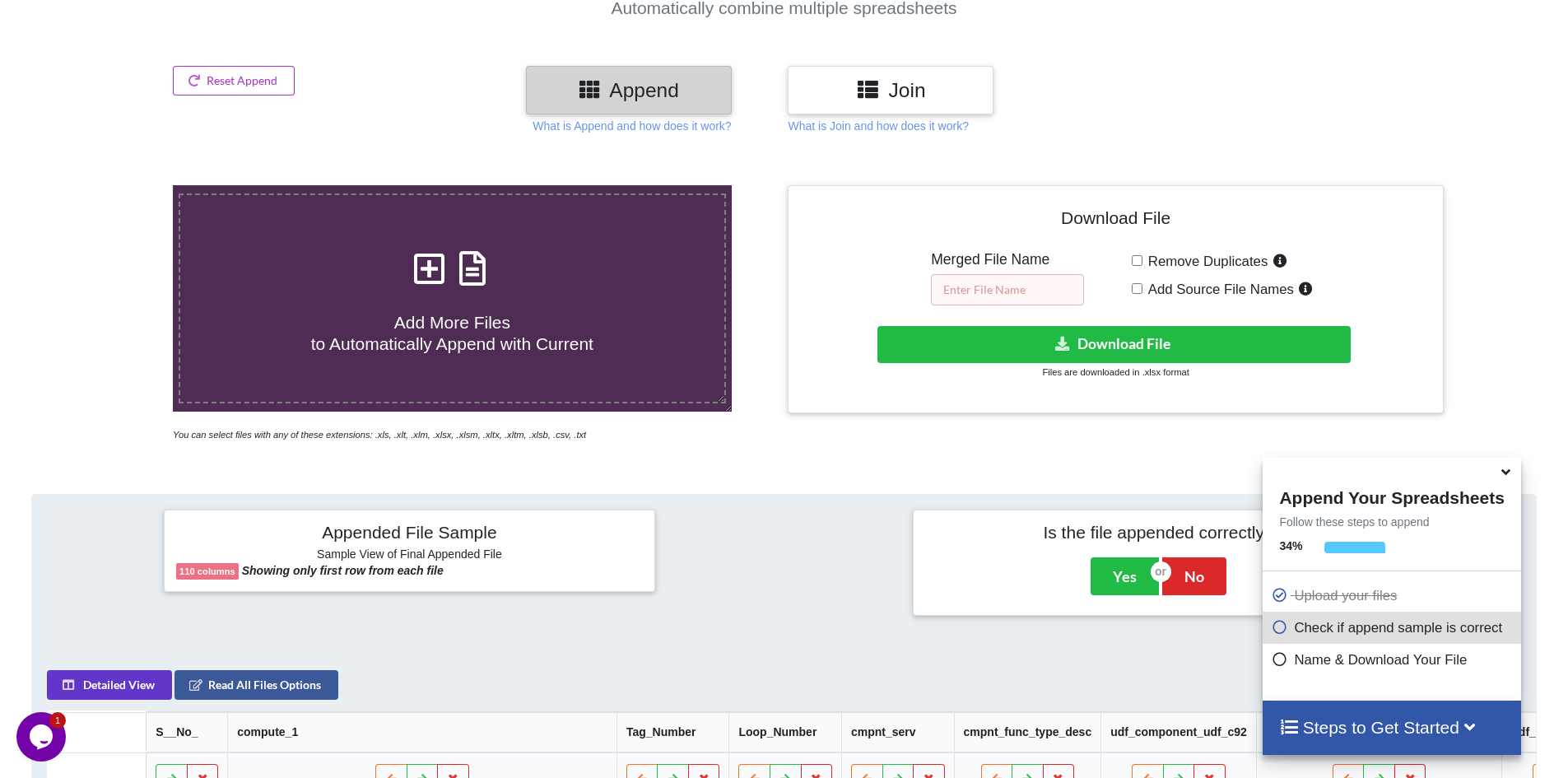
click at [965, 288] on input "text" at bounding box center [1008, 290] width 153 height 31
click at [963, 282] on input "BAtch_Combined" at bounding box center [1008, 290] width 153 height 31
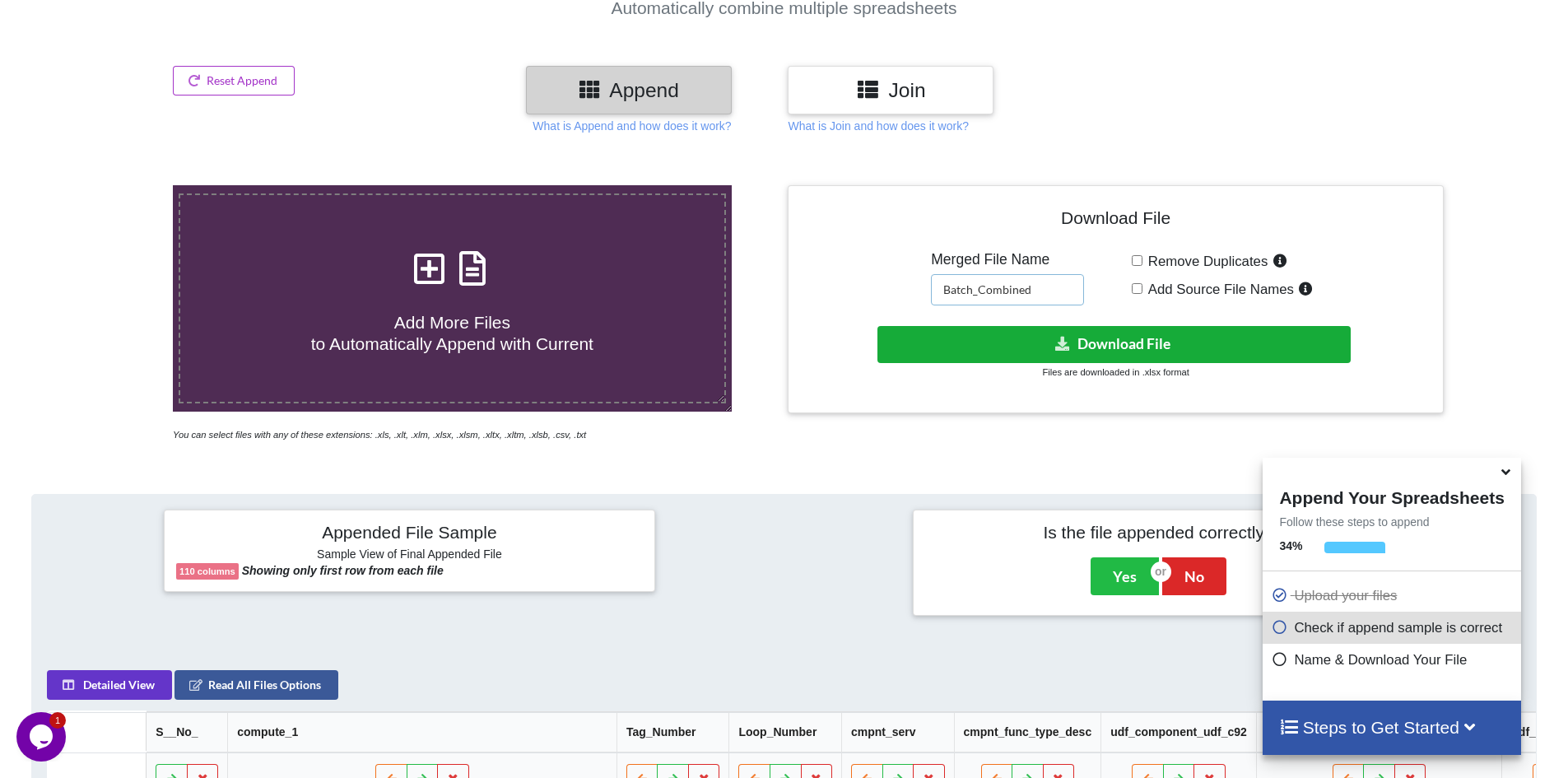
type input "Batch_Combined"
click at [1067, 348] on icon at bounding box center [1063, 342] width 18 height 12
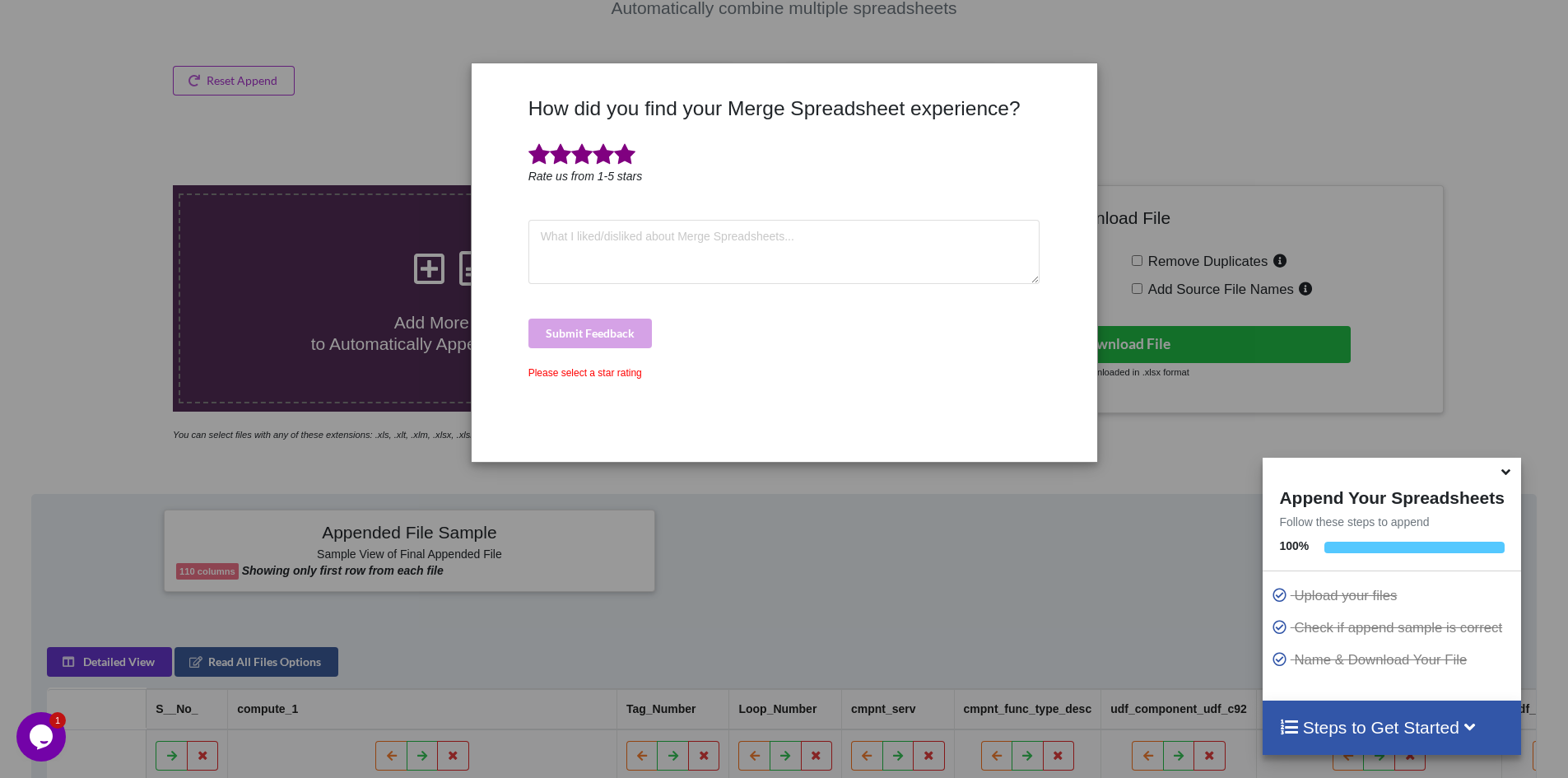
click at [629, 157] on span at bounding box center [625, 154] width 21 height 23
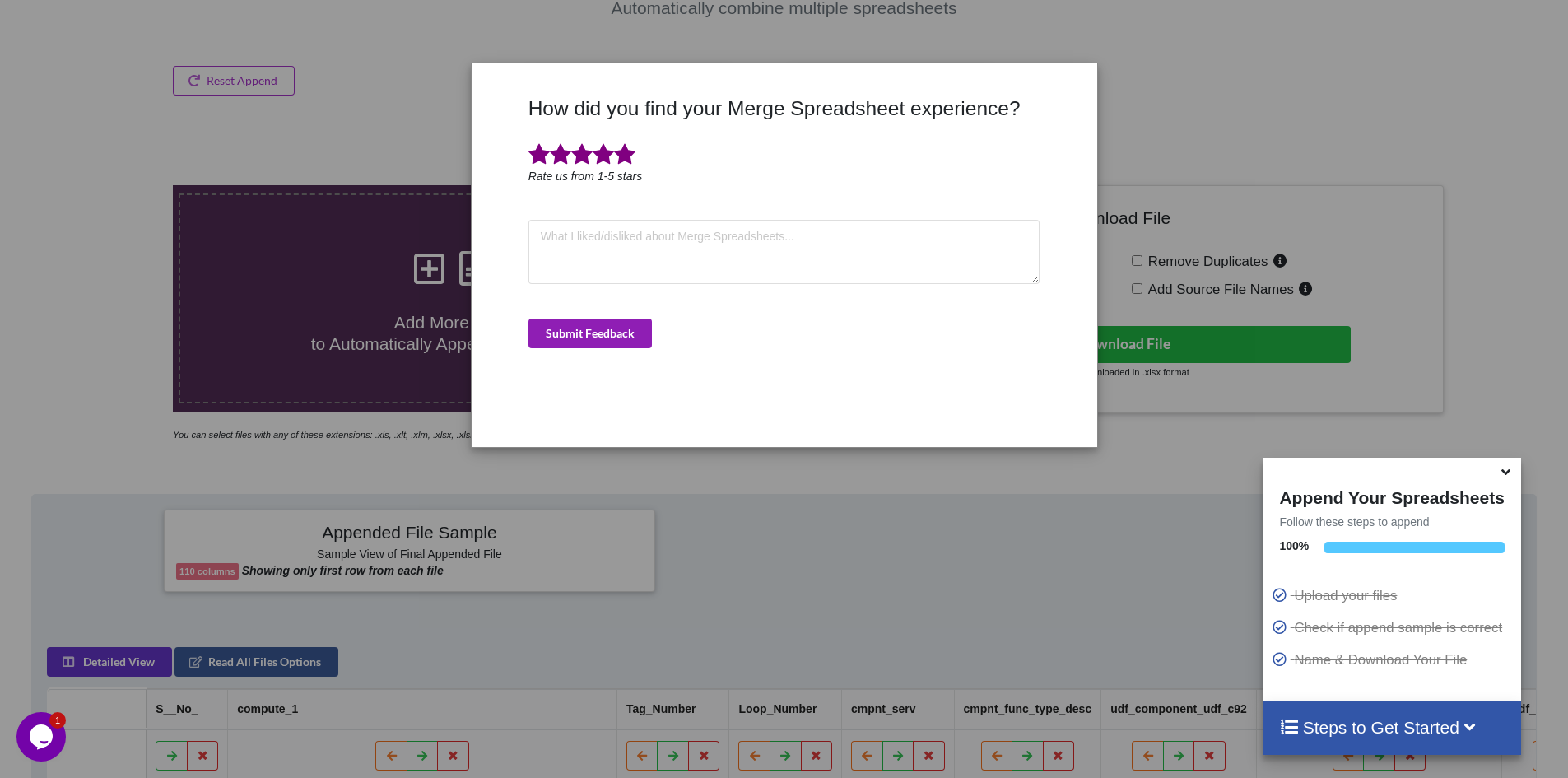
click at [603, 333] on button "Submit Feedback" at bounding box center [591, 333] width 124 height 30
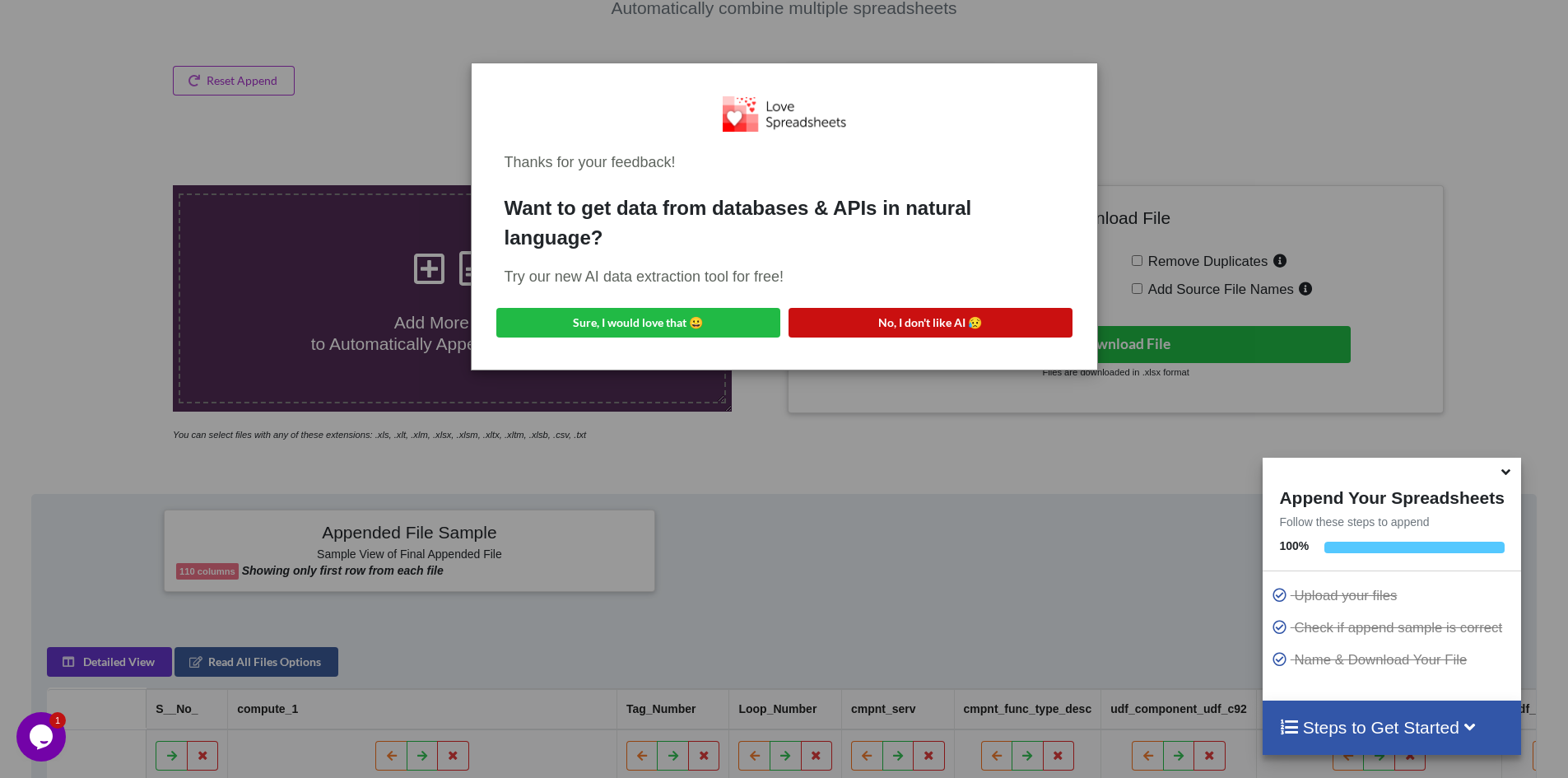
click at [908, 320] on button "No, I don't like AI 😥" at bounding box center [931, 323] width 284 height 30
